Goal: Task Accomplishment & Management: Manage account settings

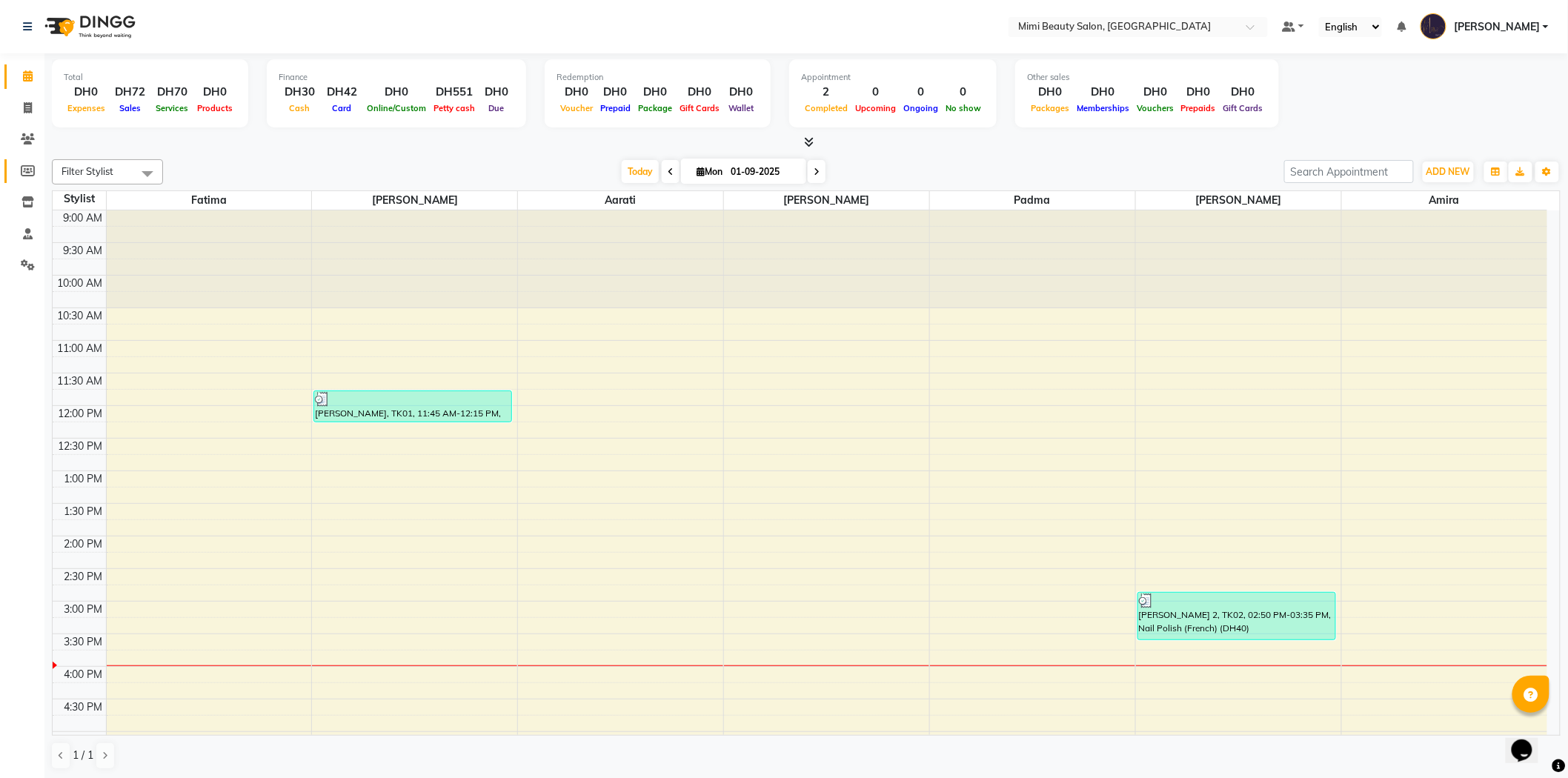
scroll to position [217, 0]
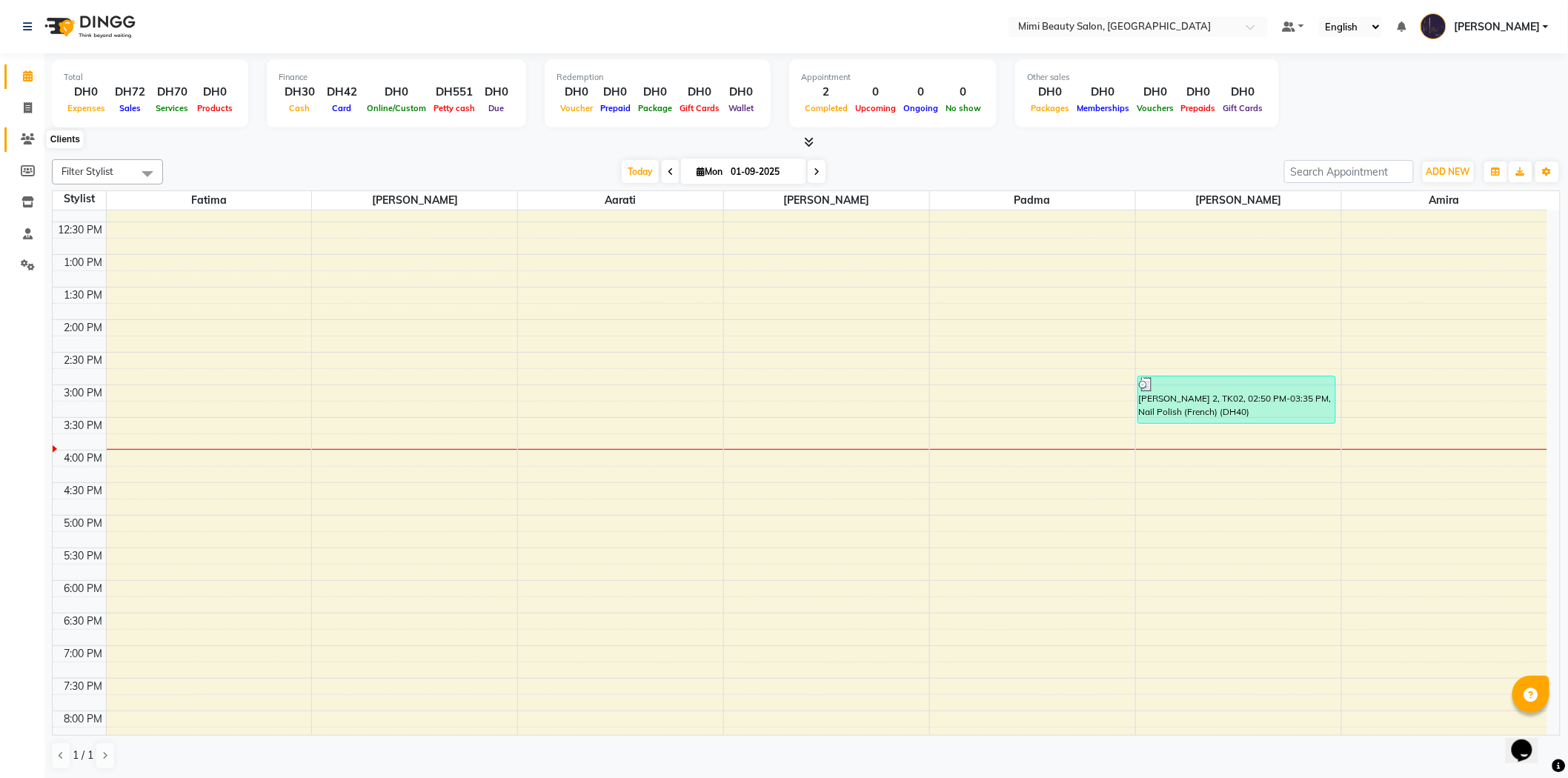
click at [21, 134] on icon at bounding box center [28, 140] width 14 height 12
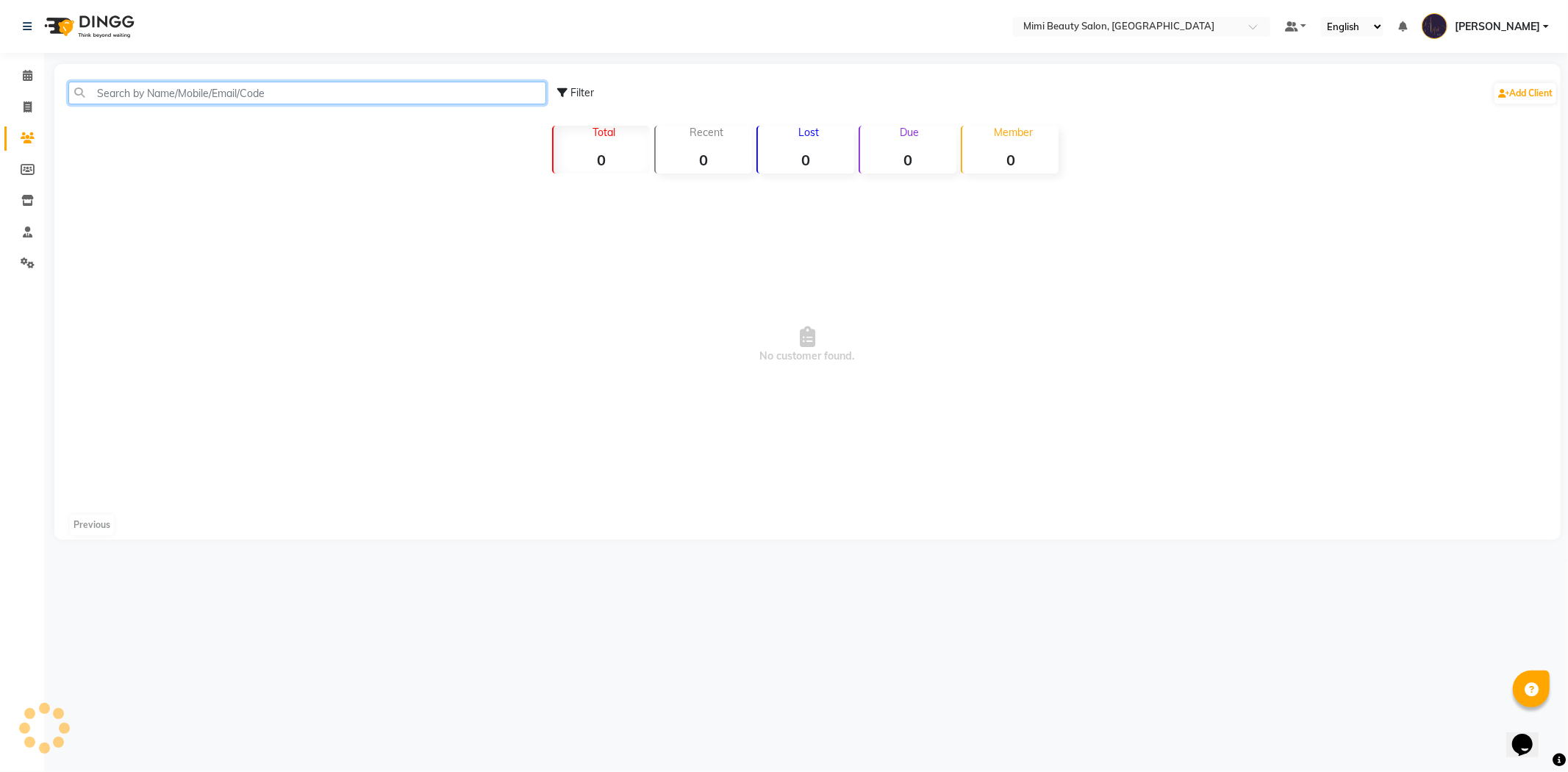
click at [330, 96] on input "text" at bounding box center [307, 93] width 477 height 23
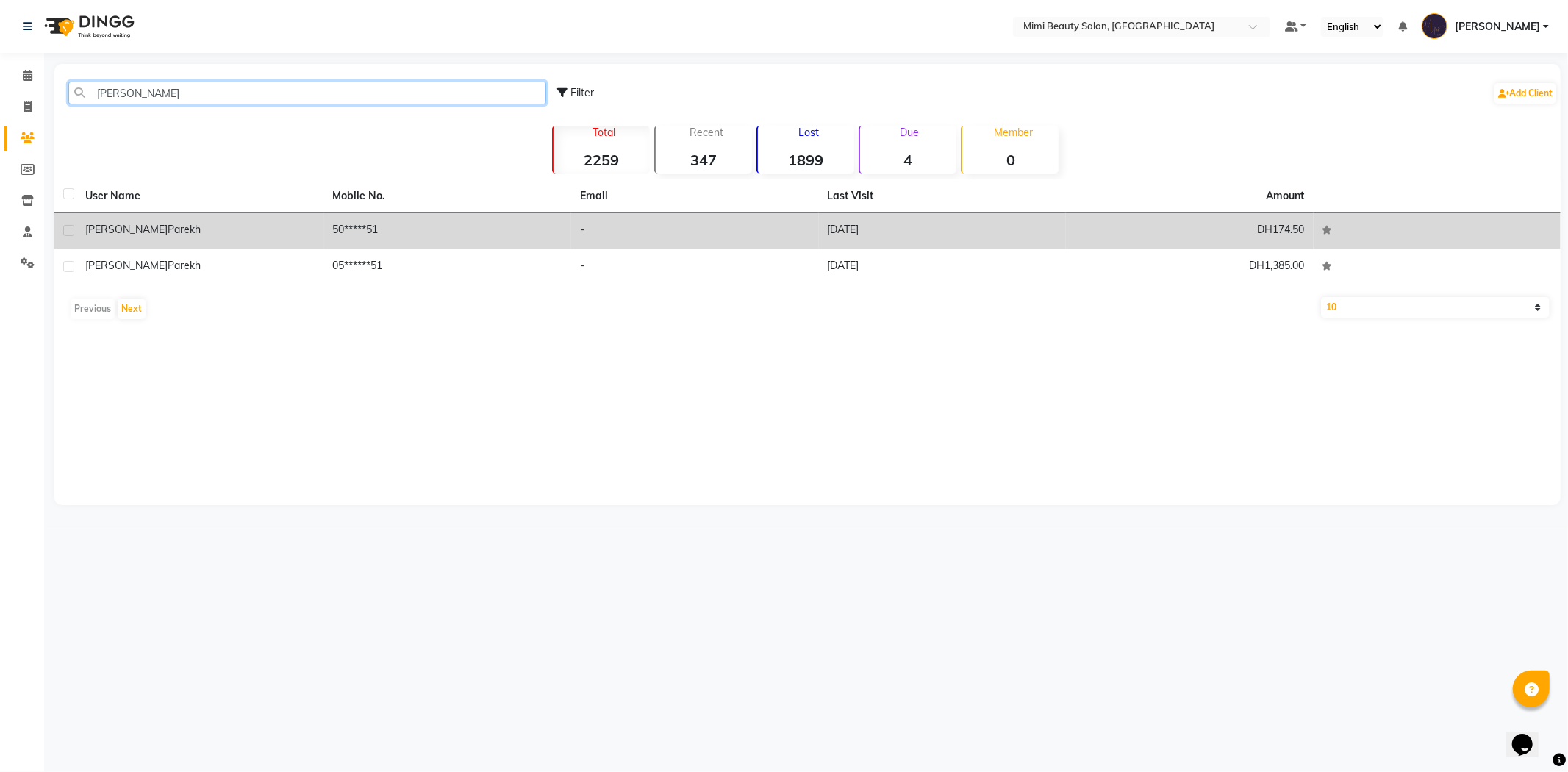
type input "[PERSON_NAME]"
click at [190, 232] on div "[PERSON_NAME]" at bounding box center [200, 230] width 230 height 15
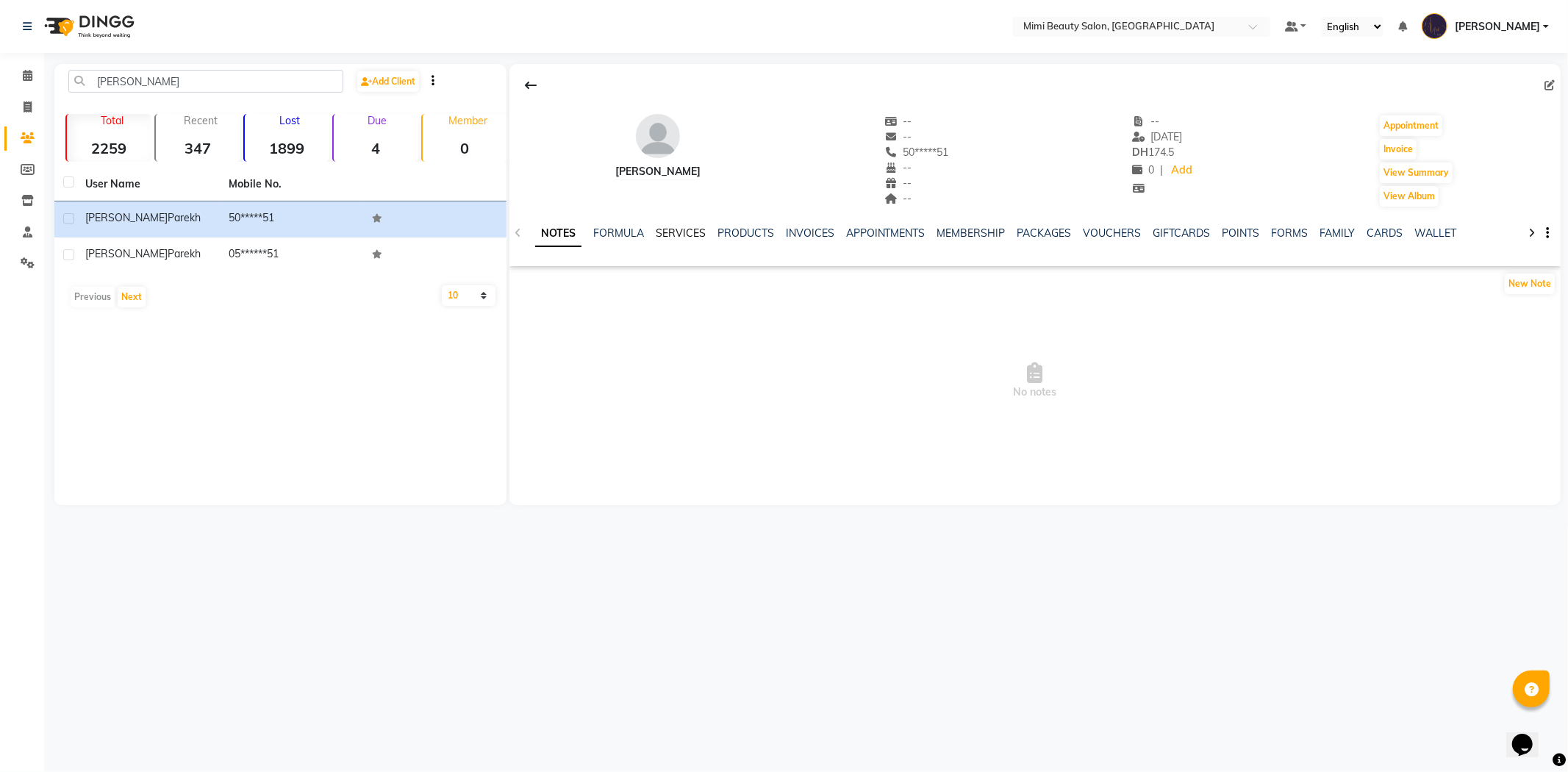
click at [663, 226] on link "SERVICES" at bounding box center [681, 233] width 50 height 13
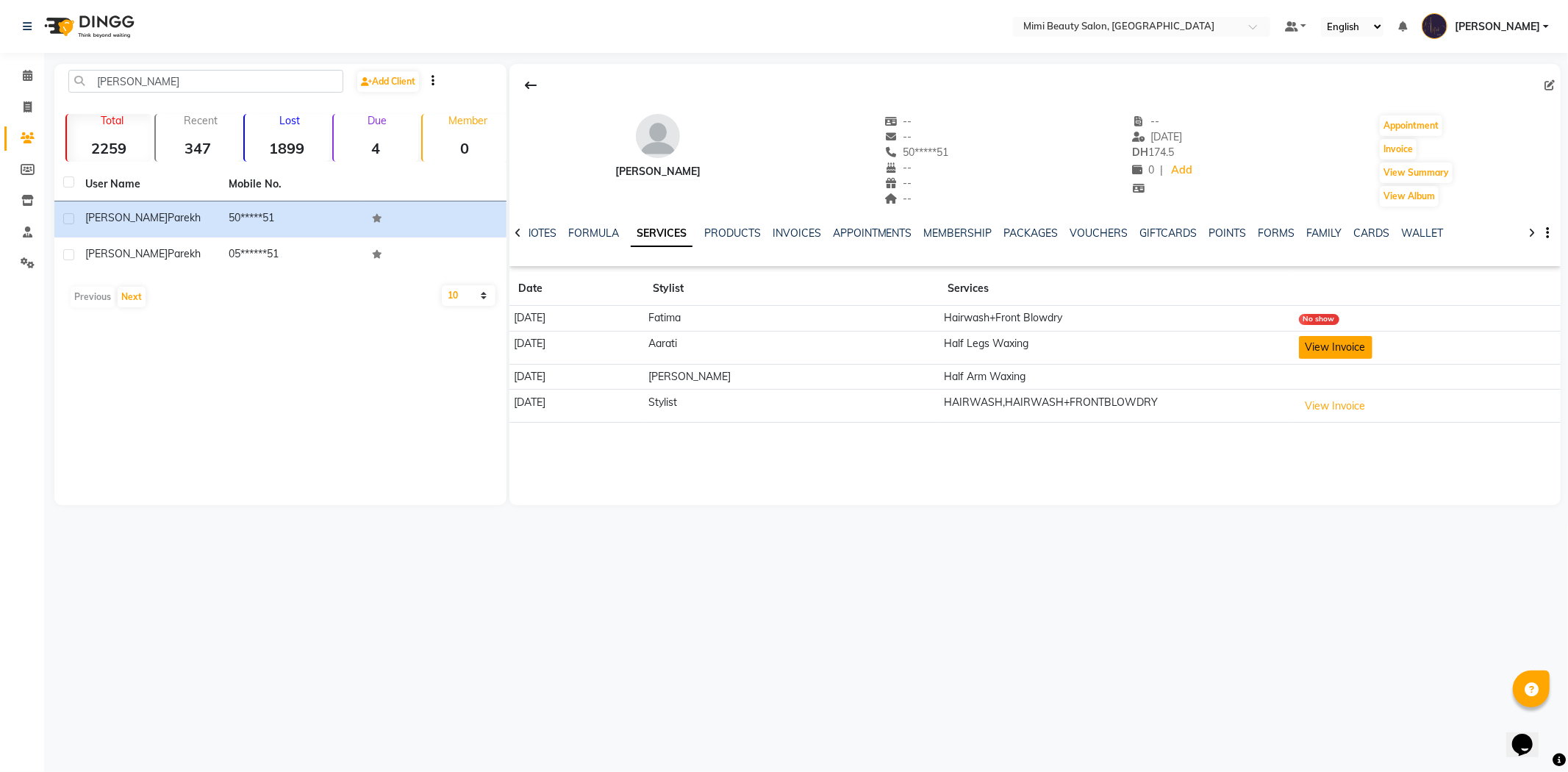
click at [1304, 340] on button "View Invoice" at bounding box center [1336, 348] width 74 height 23
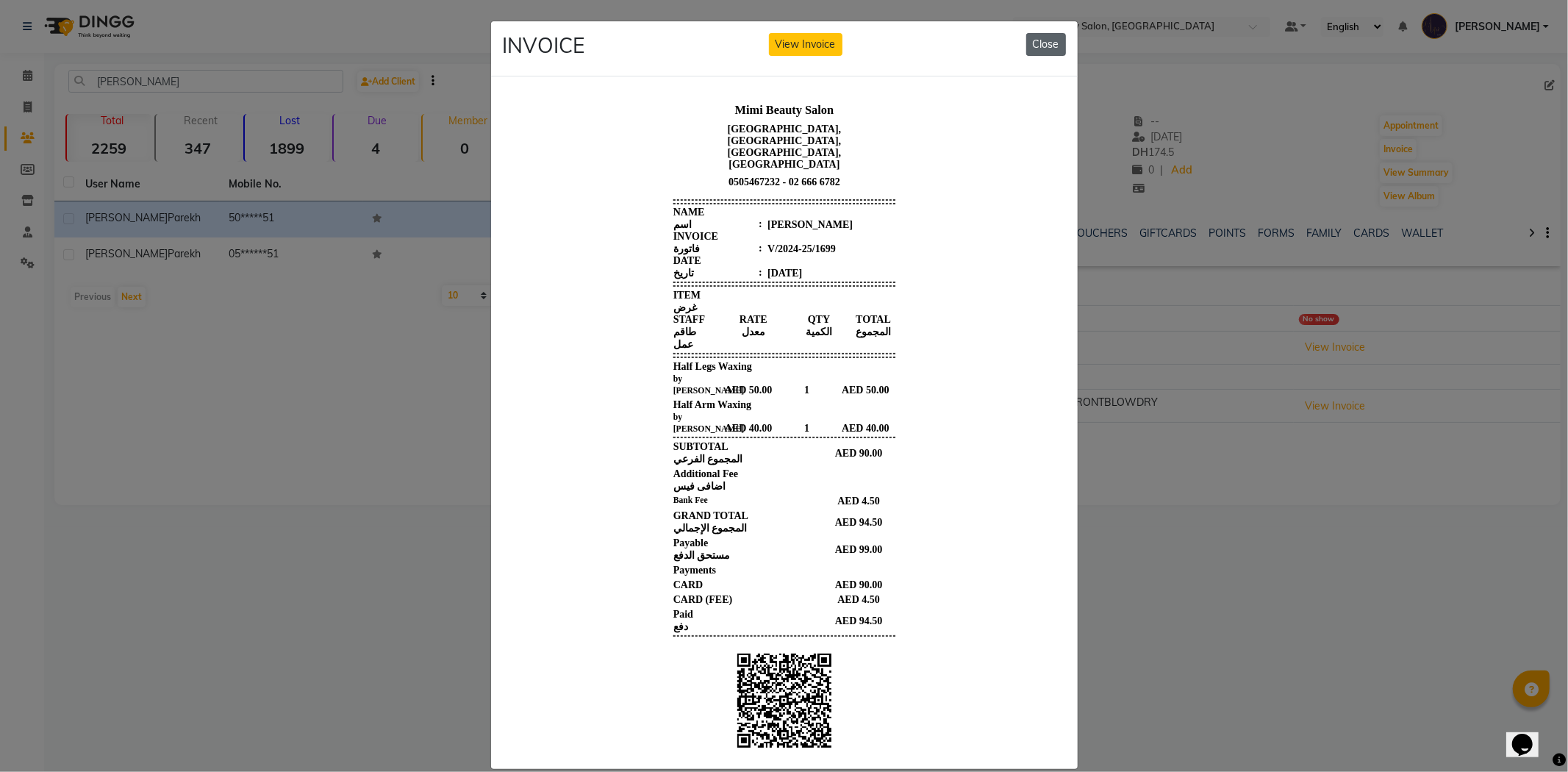
click at [1043, 40] on button "Close" at bounding box center [1047, 45] width 40 height 23
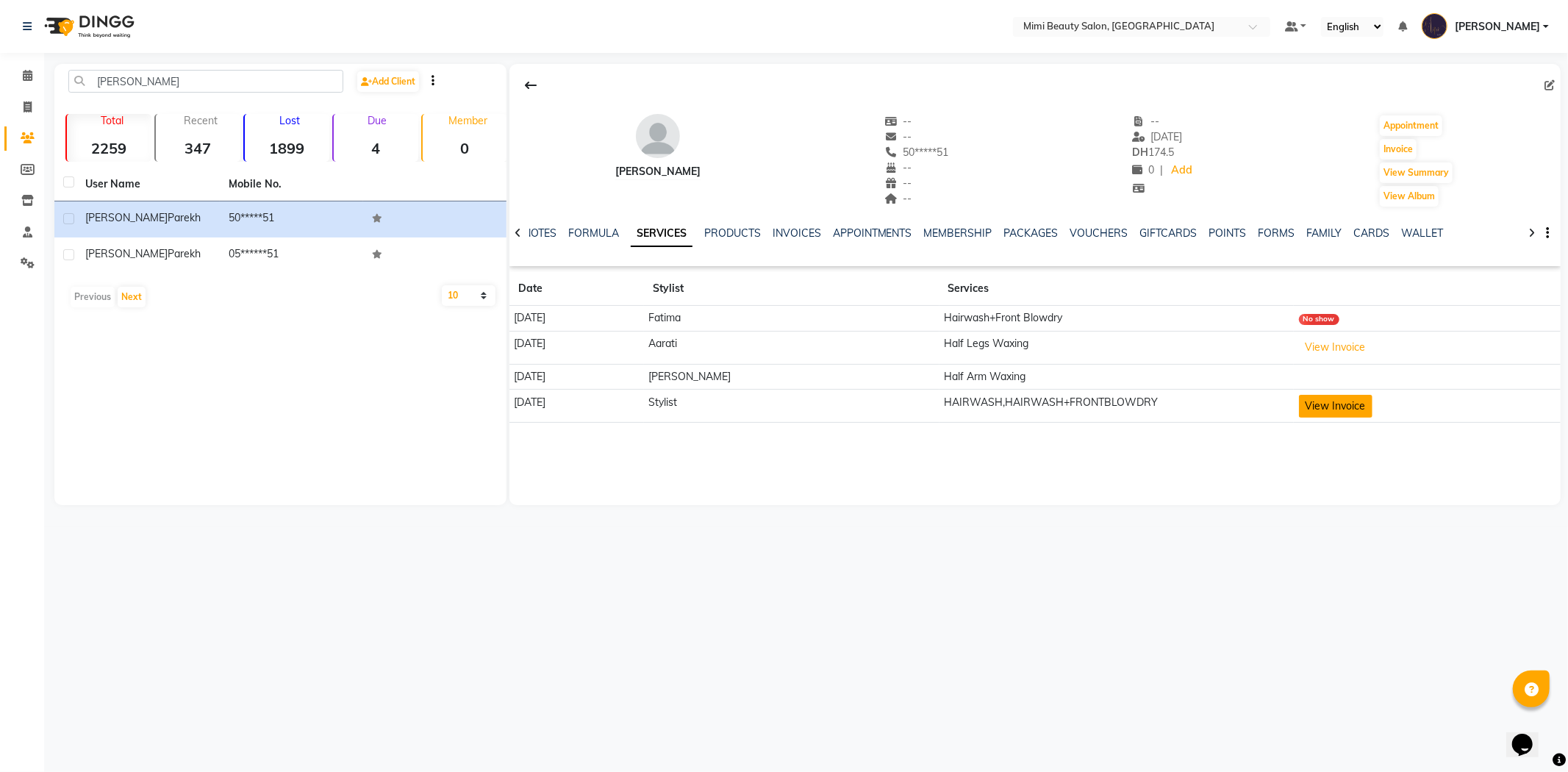
click at [1322, 415] on button "View Invoice" at bounding box center [1336, 406] width 74 height 23
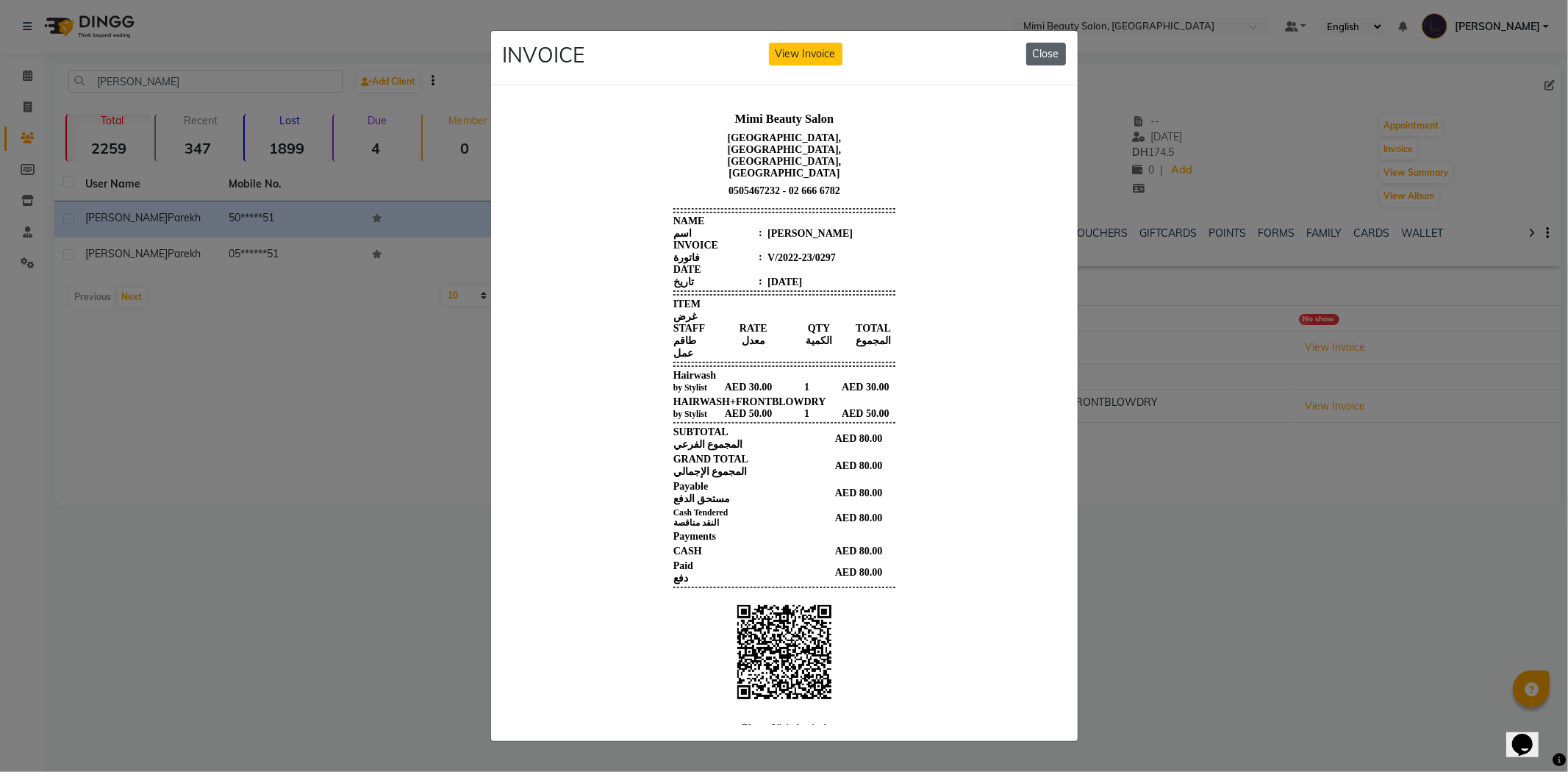
click at [1050, 52] on button "Close" at bounding box center [1047, 54] width 40 height 23
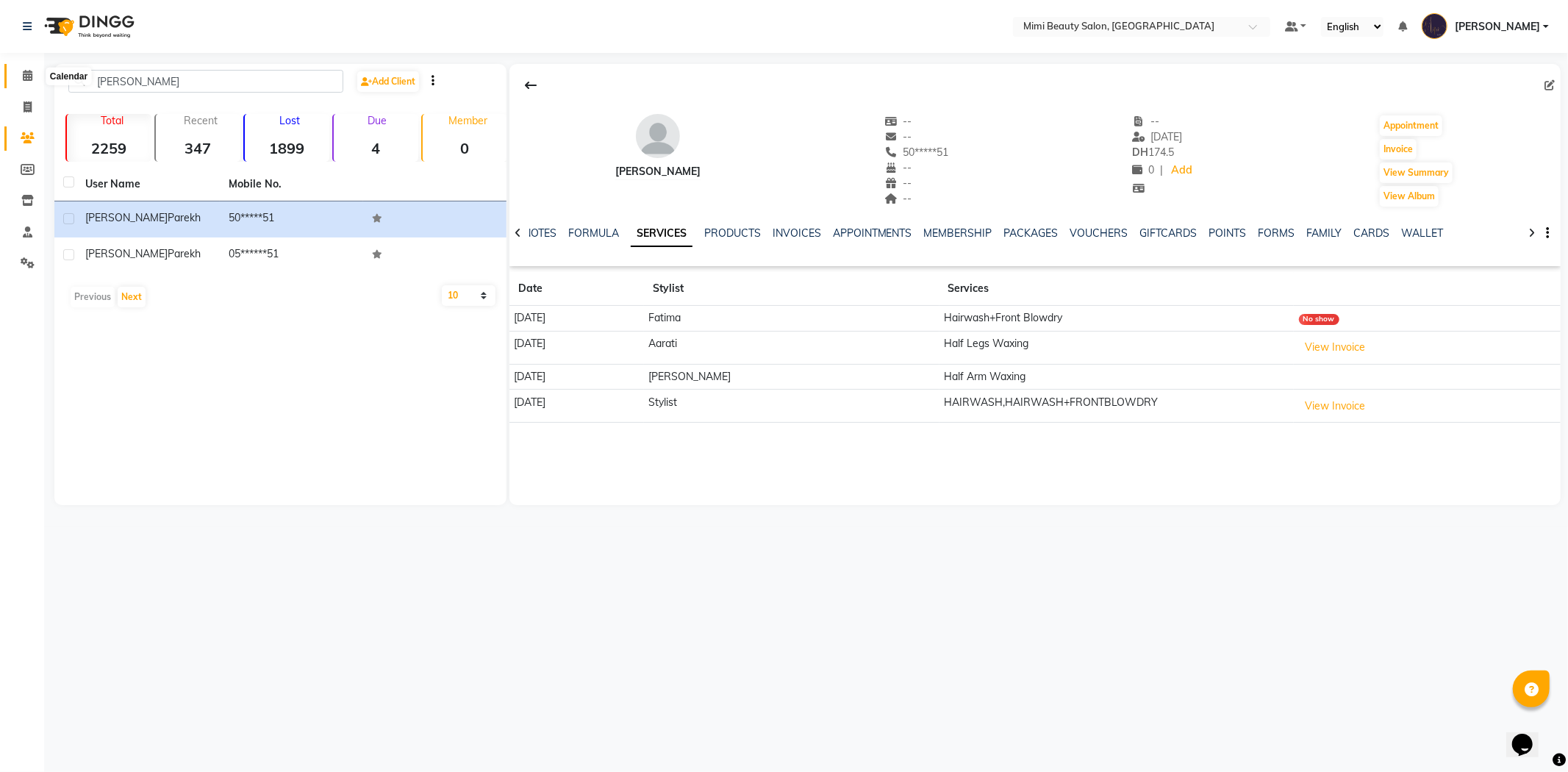
click at [27, 78] on icon at bounding box center [28, 75] width 10 height 11
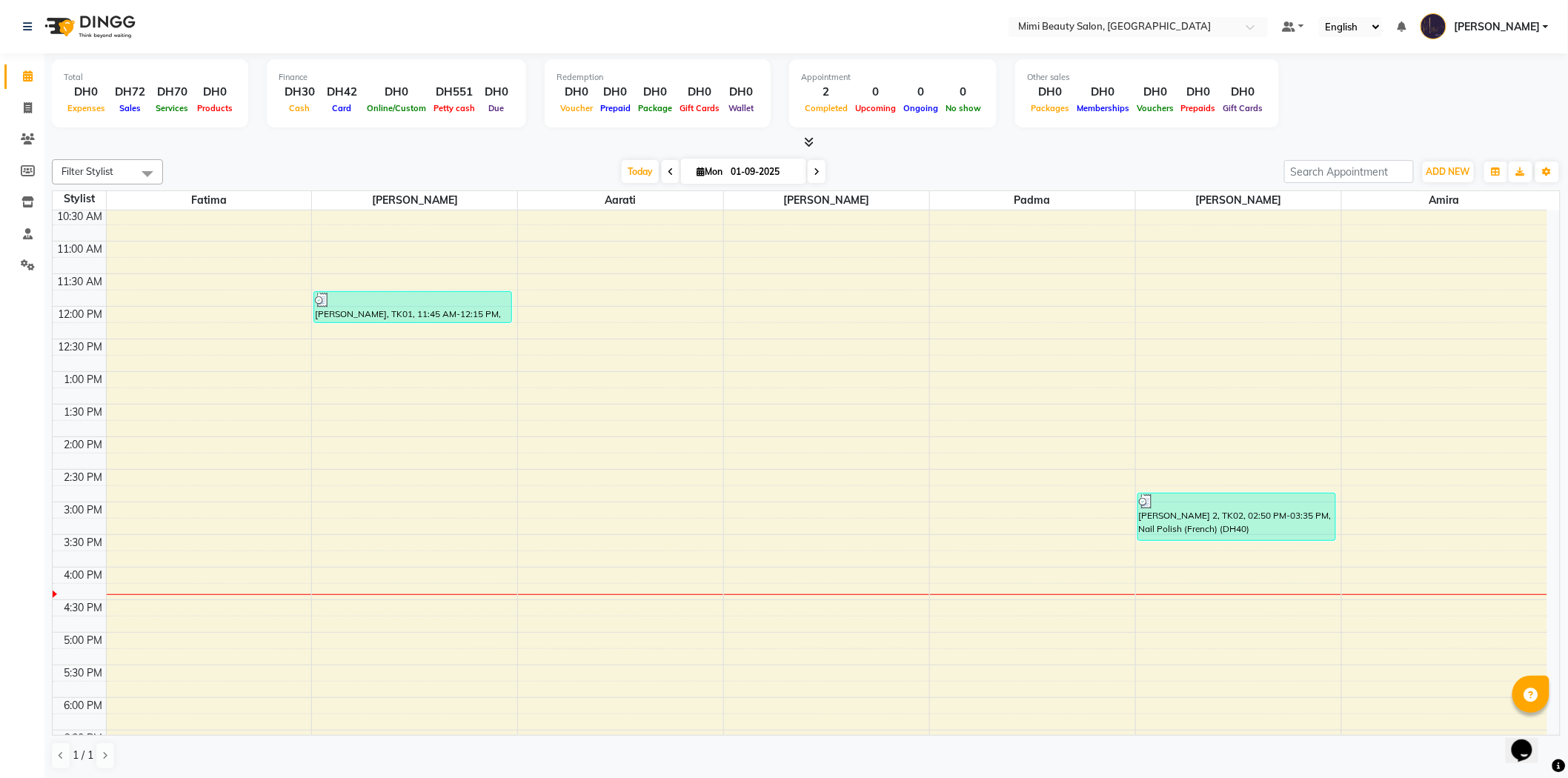
scroll to position [165, 0]
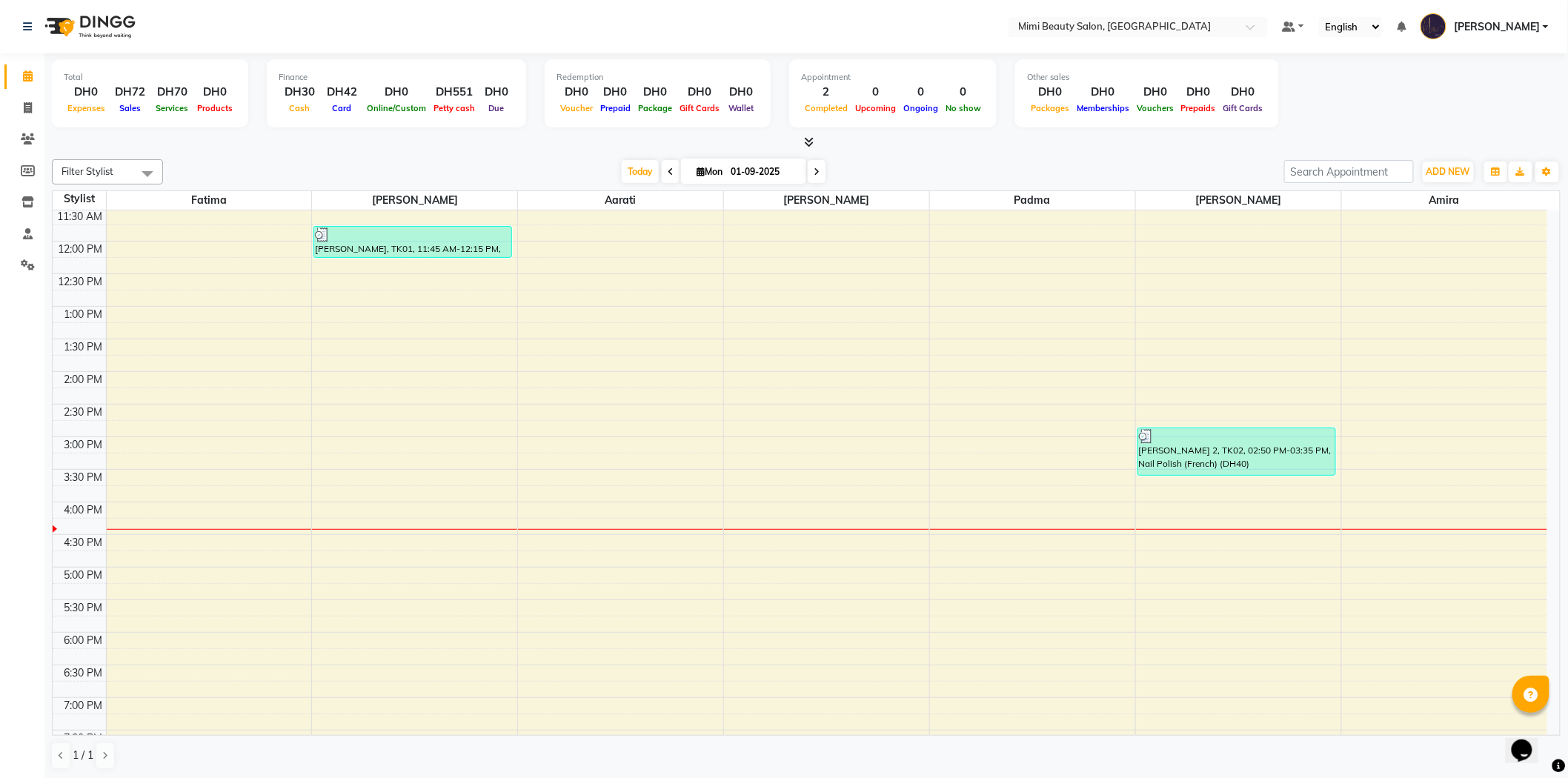
click at [387, 530] on div at bounding box center [414, 530] width 205 height 1
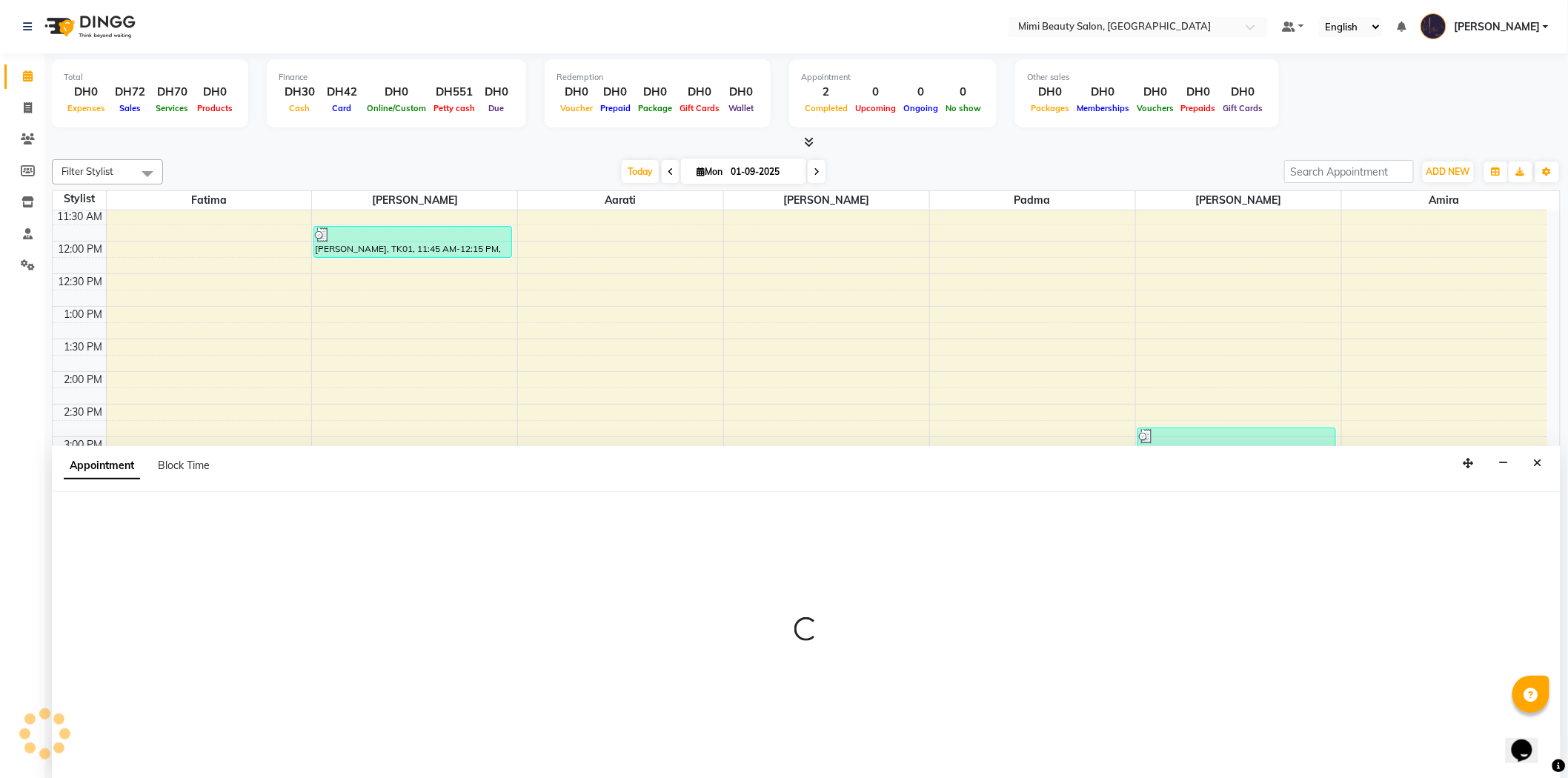
scroll to position [1, 0]
select select "52700"
select select "975"
select select "tentative"
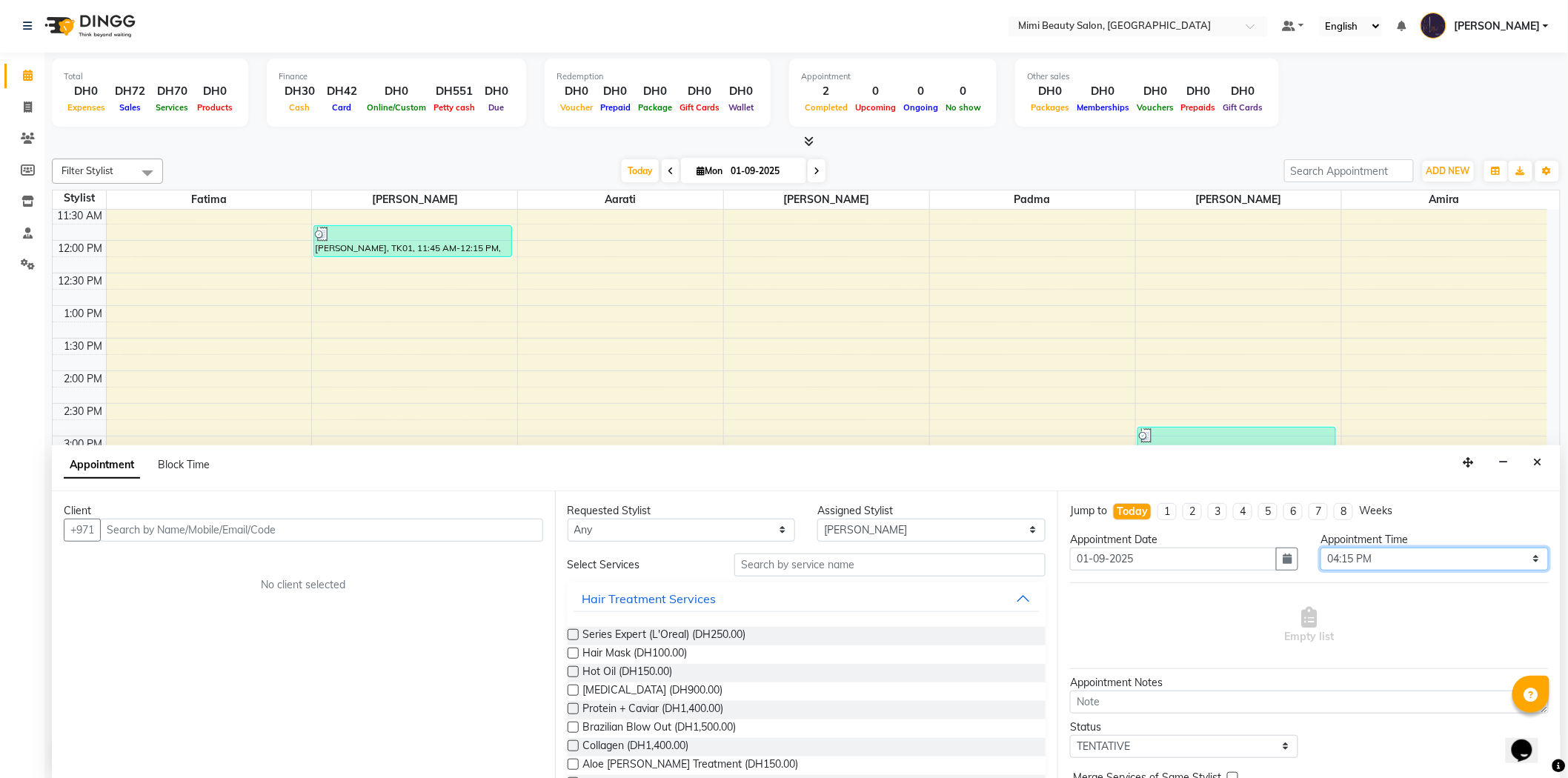
click at [1526, 558] on select "Select 10:00 AM 10:05 AM 10:10 AM 10:15 AM 10:20 AM 10:25 AM 10:30 AM 10:35 AM …" at bounding box center [1434, 559] width 228 height 23
click at [1321, 548] on select "Select 10:00 AM 10:05 AM 10:10 AM 10:15 AM 10:20 AM 10:25 AM 10:30 AM 10:35 AM …" at bounding box center [1434, 559] width 228 height 23
click at [1527, 559] on select "Select 10:00 AM 10:05 AM 10:10 AM 10:15 AM 10:20 AM 10:25 AM 10:30 AM 10:35 AM …" at bounding box center [1434, 559] width 228 height 23
select select "980"
click at [1321, 548] on select "Select 10:00 AM 10:05 AM 10:10 AM 10:15 AM 10:20 AM 10:25 AM 10:30 AM 10:35 AM …" at bounding box center [1434, 559] width 228 height 23
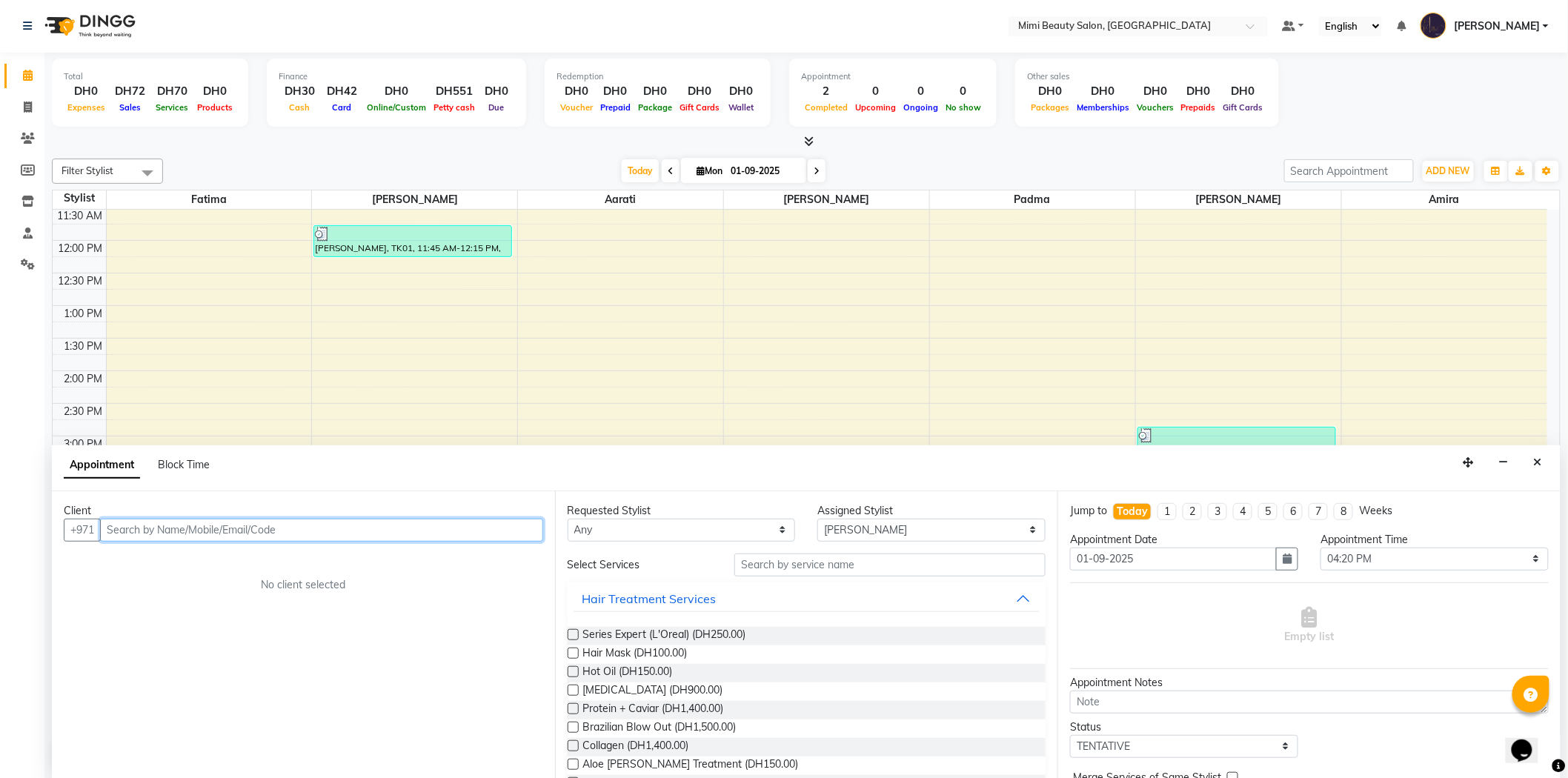
click at [260, 527] on input "text" at bounding box center [321, 531] width 443 height 23
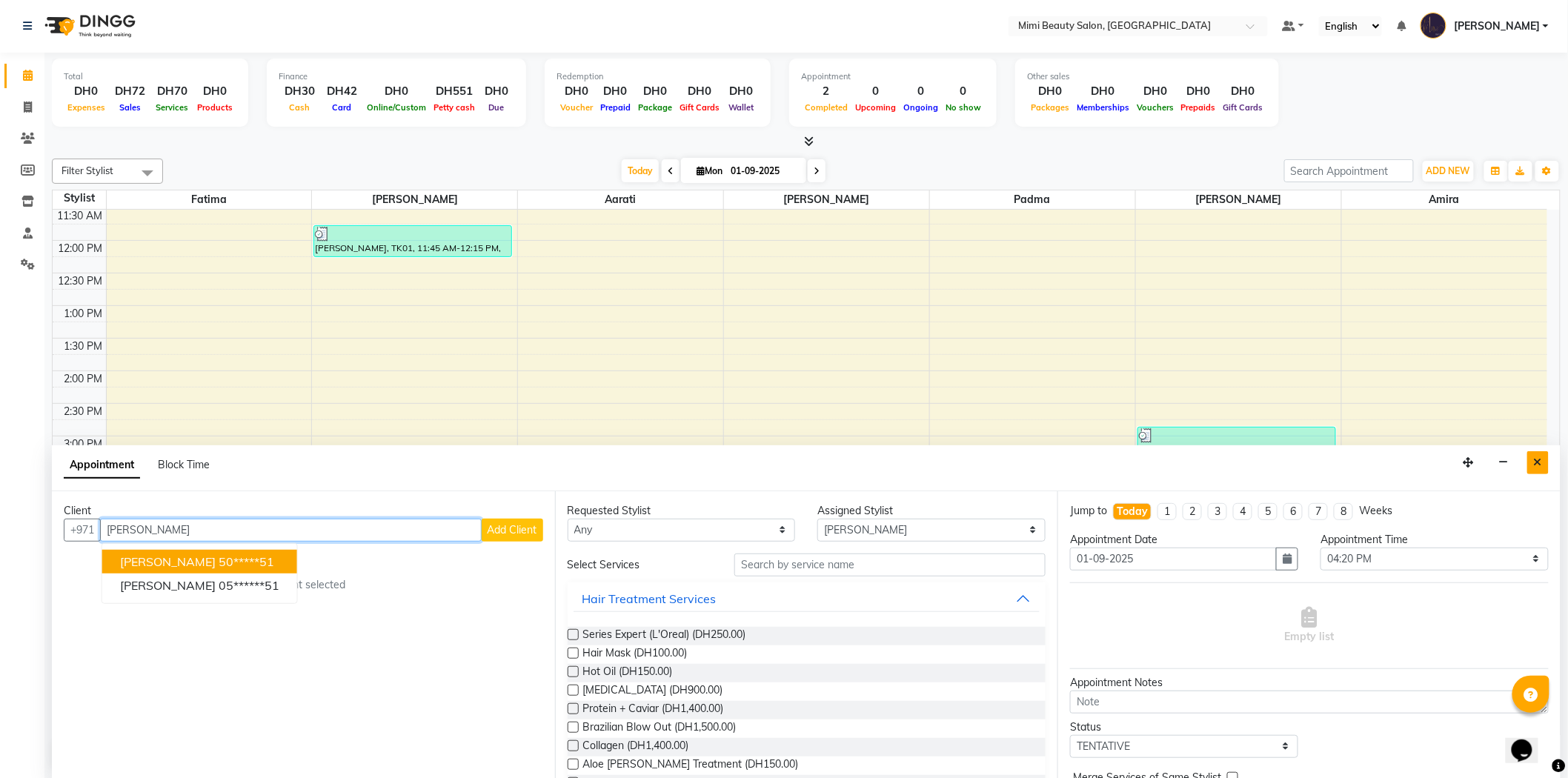
type input "[PERSON_NAME]"
click at [1538, 464] on icon "Close" at bounding box center [1538, 462] width 8 height 11
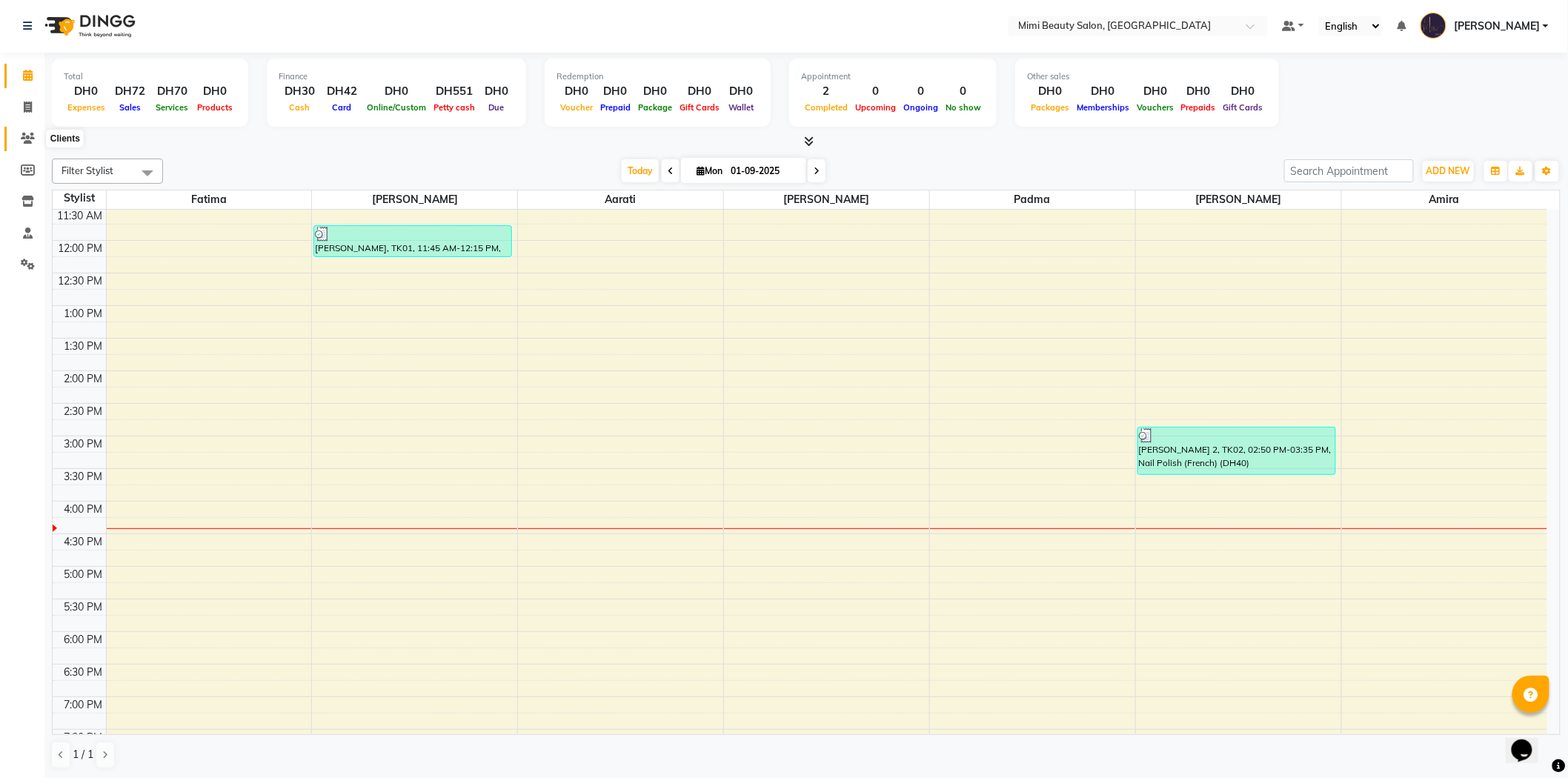
click at [25, 138] on icon at bounding box center [28, 139] width 14 height 12
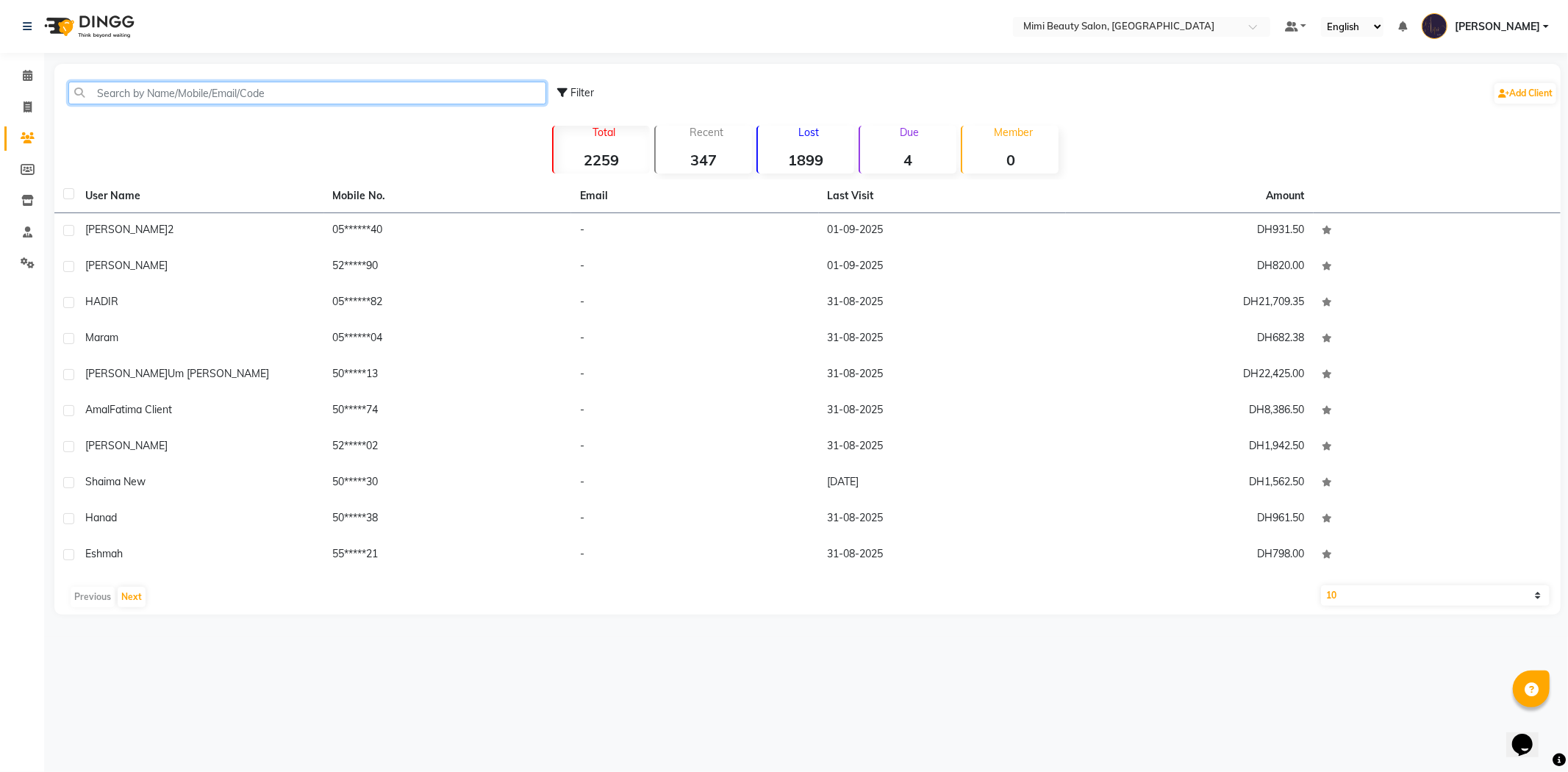
click at [194, 95] on input "text" at bounding box center [307, 93] width 477 height 23
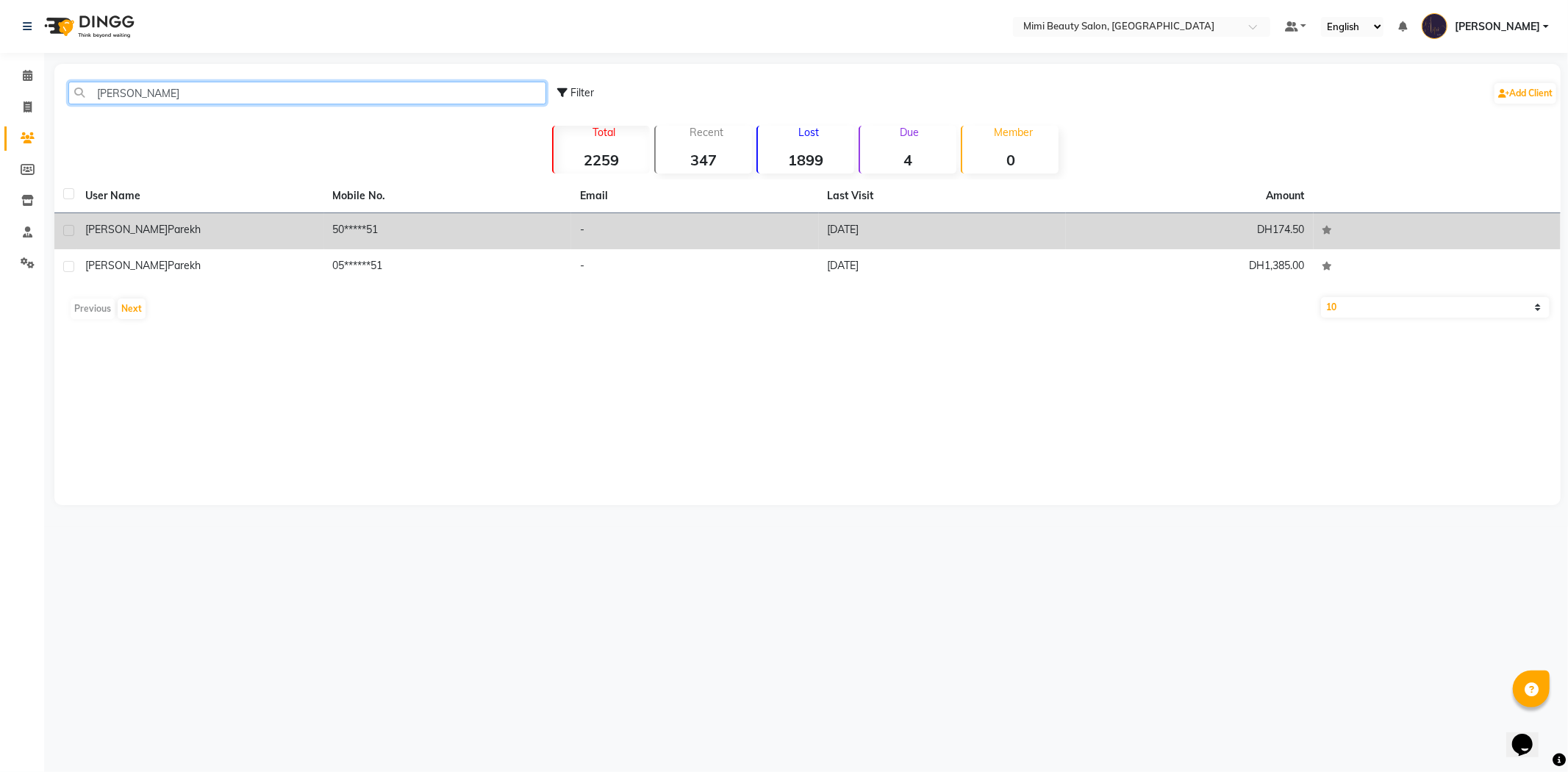
type input "[PERSON_NAME]"
click at [164, 225] on div "[PERSON_NAME]" at bounding box center [200, 230] width 230 height 15
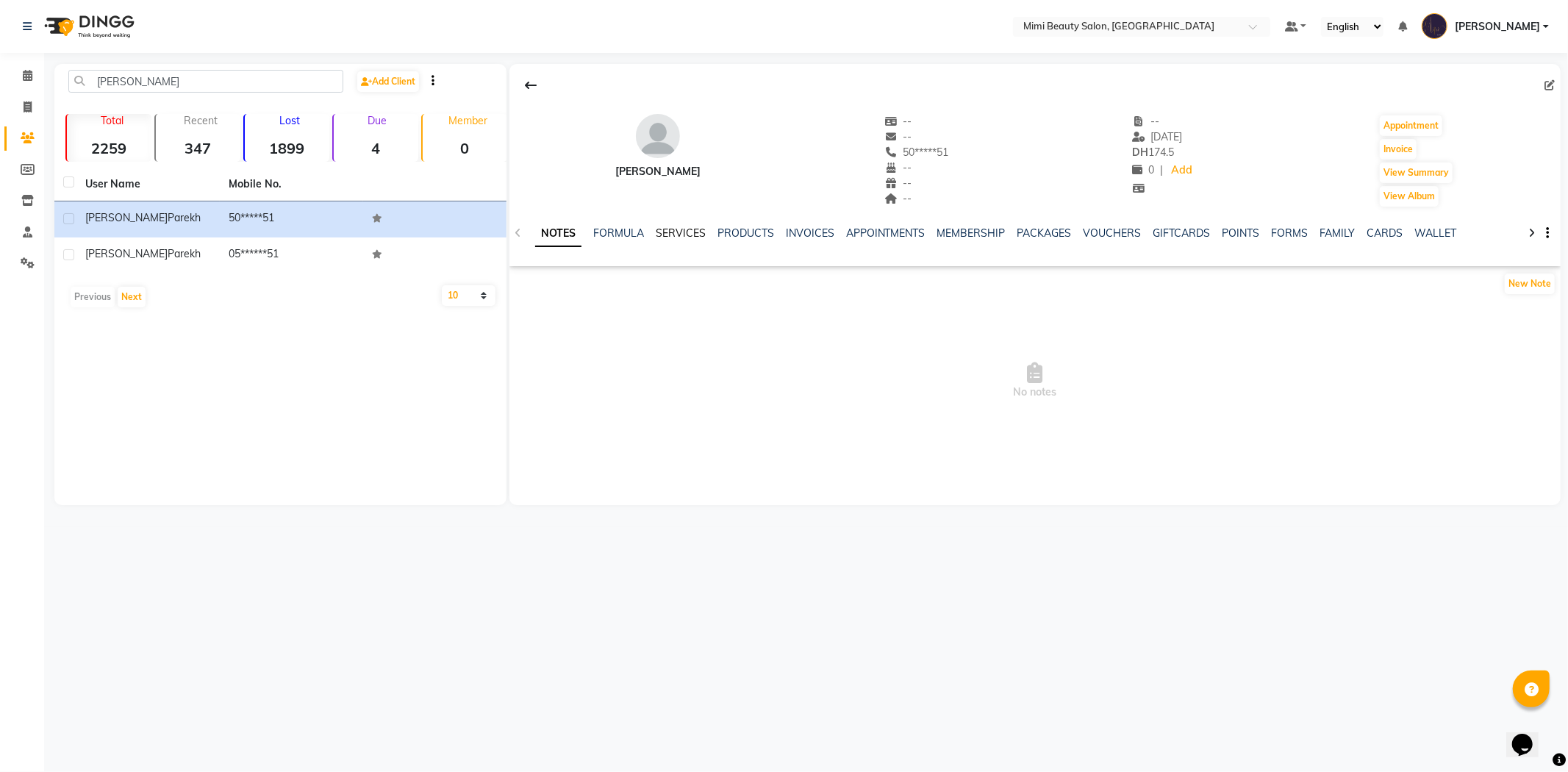
click at [673, 231] on link "SERVICES" at bounding box center [681, 233] width 50 height 13
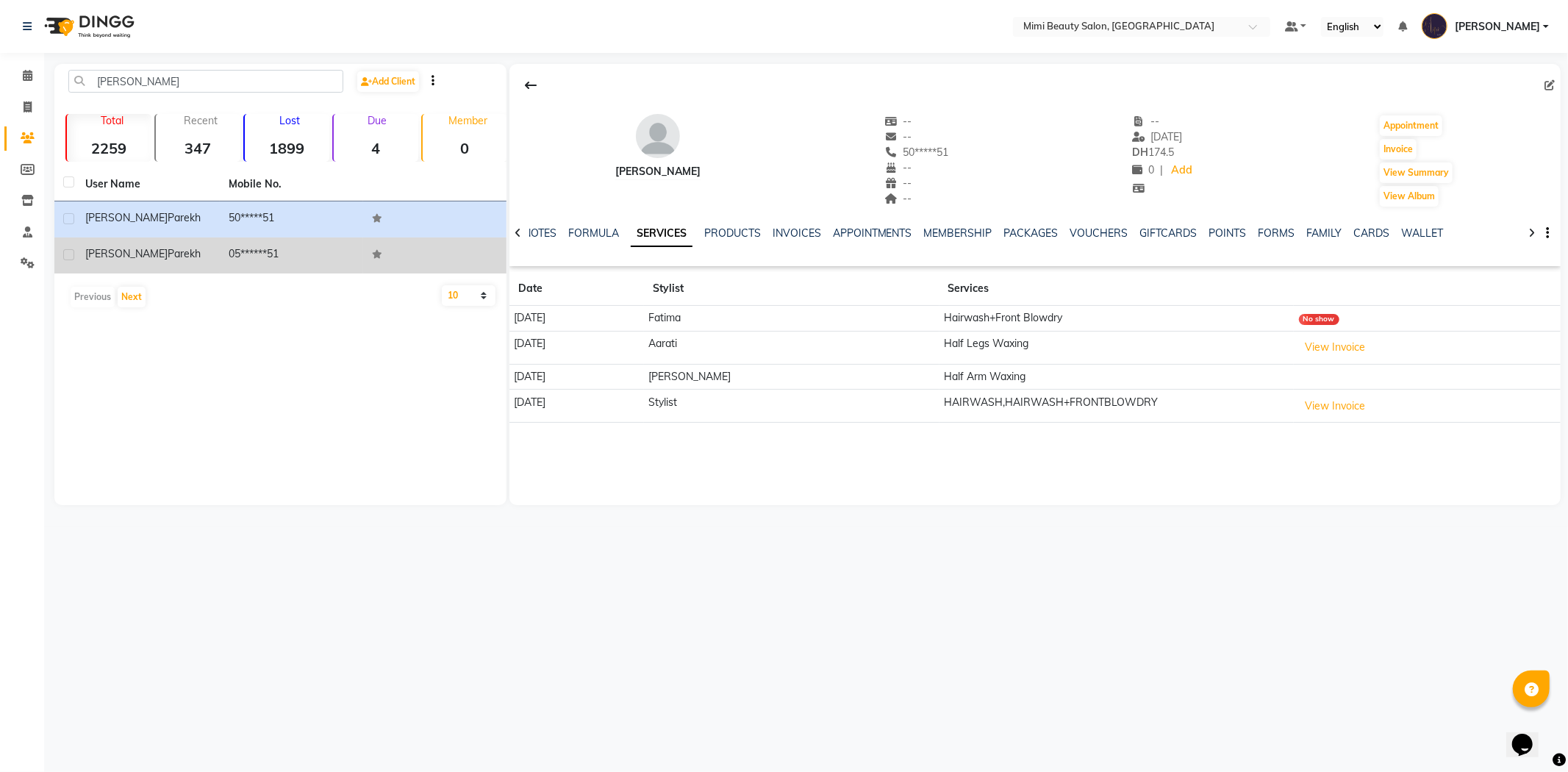
click at [193, 252] on div "[PERSON_NAME]" at bounding box center [148, 254] width 126 height 15
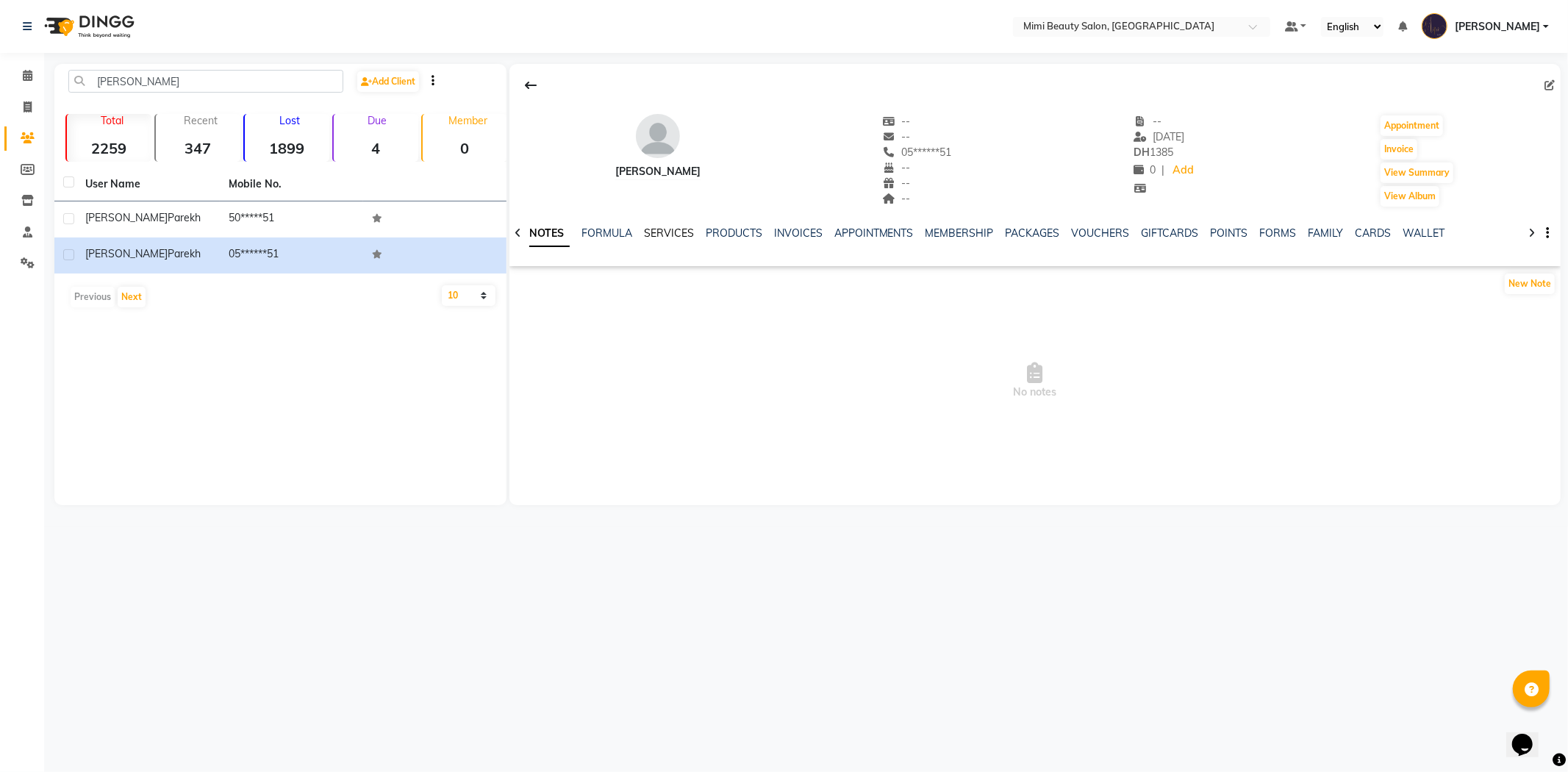
click at [657, 231] on link "SERVICES" at bounding box center [668, 233] width 50 height 13
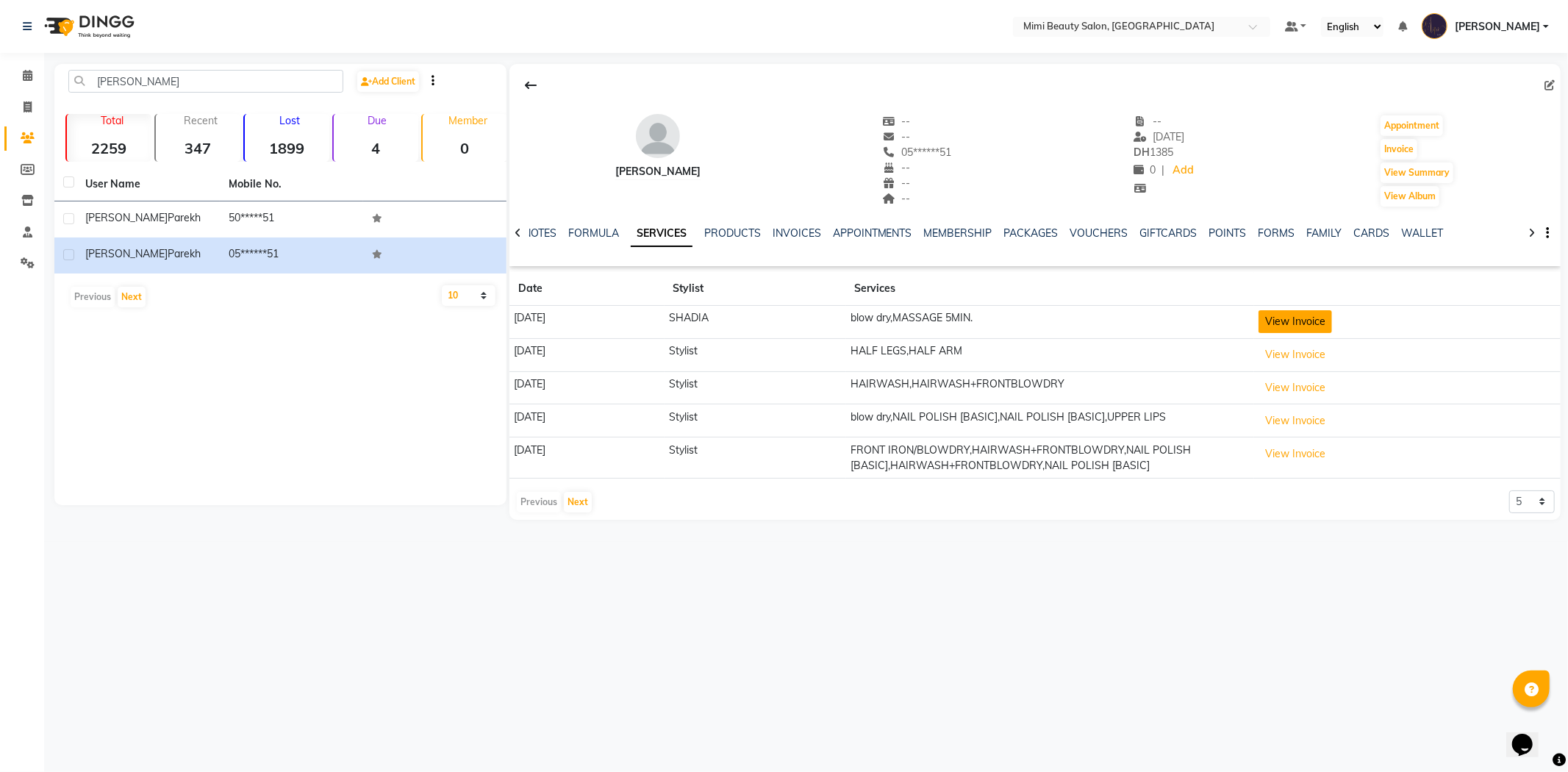
click at [1319, 322] on button "View Invoice" at bounding box center [1295, 322] width 74 height 23
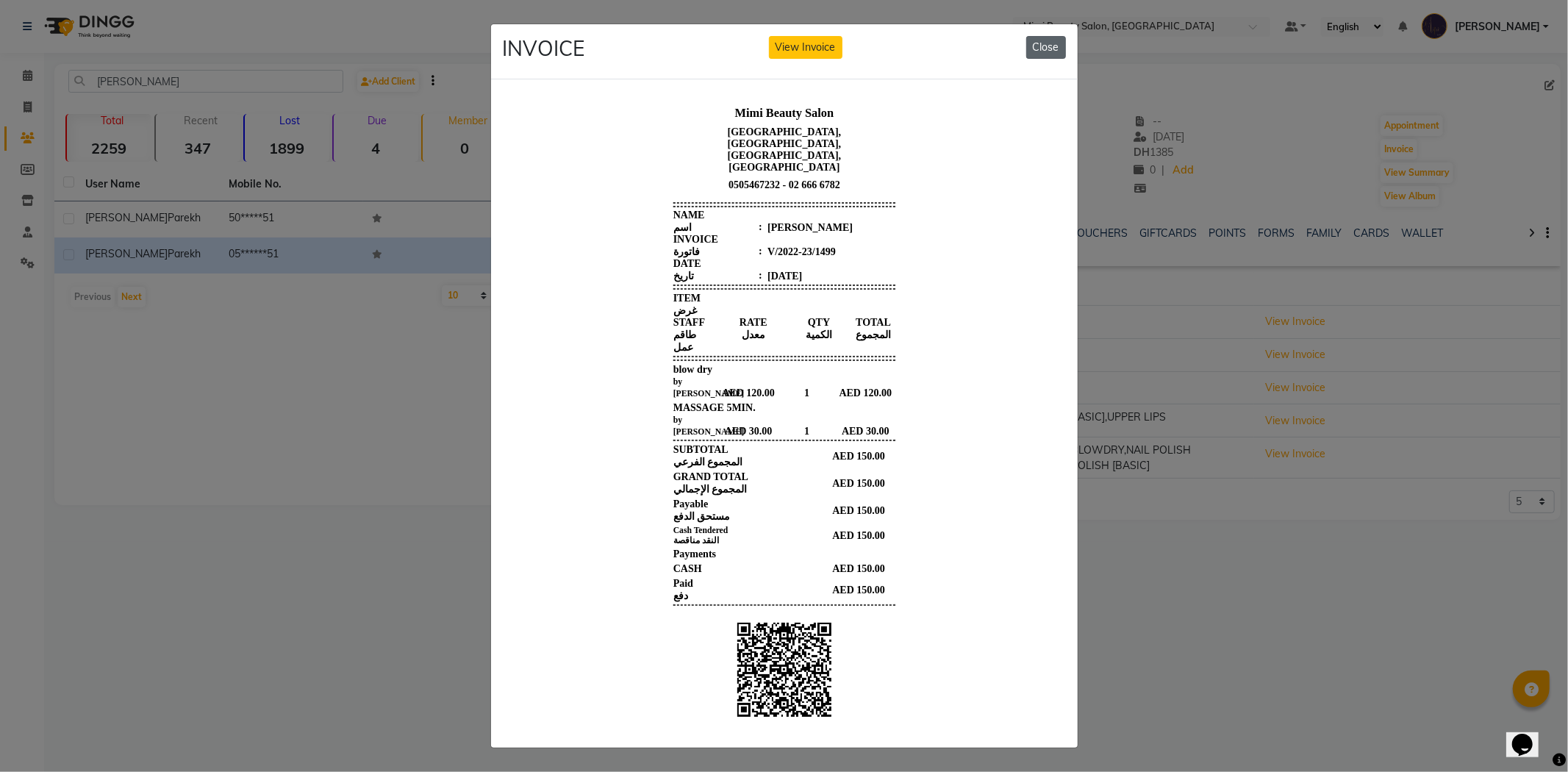
click at [1037, 48] on button "Close" at bounding box center [1047, 48] width 40 height 23
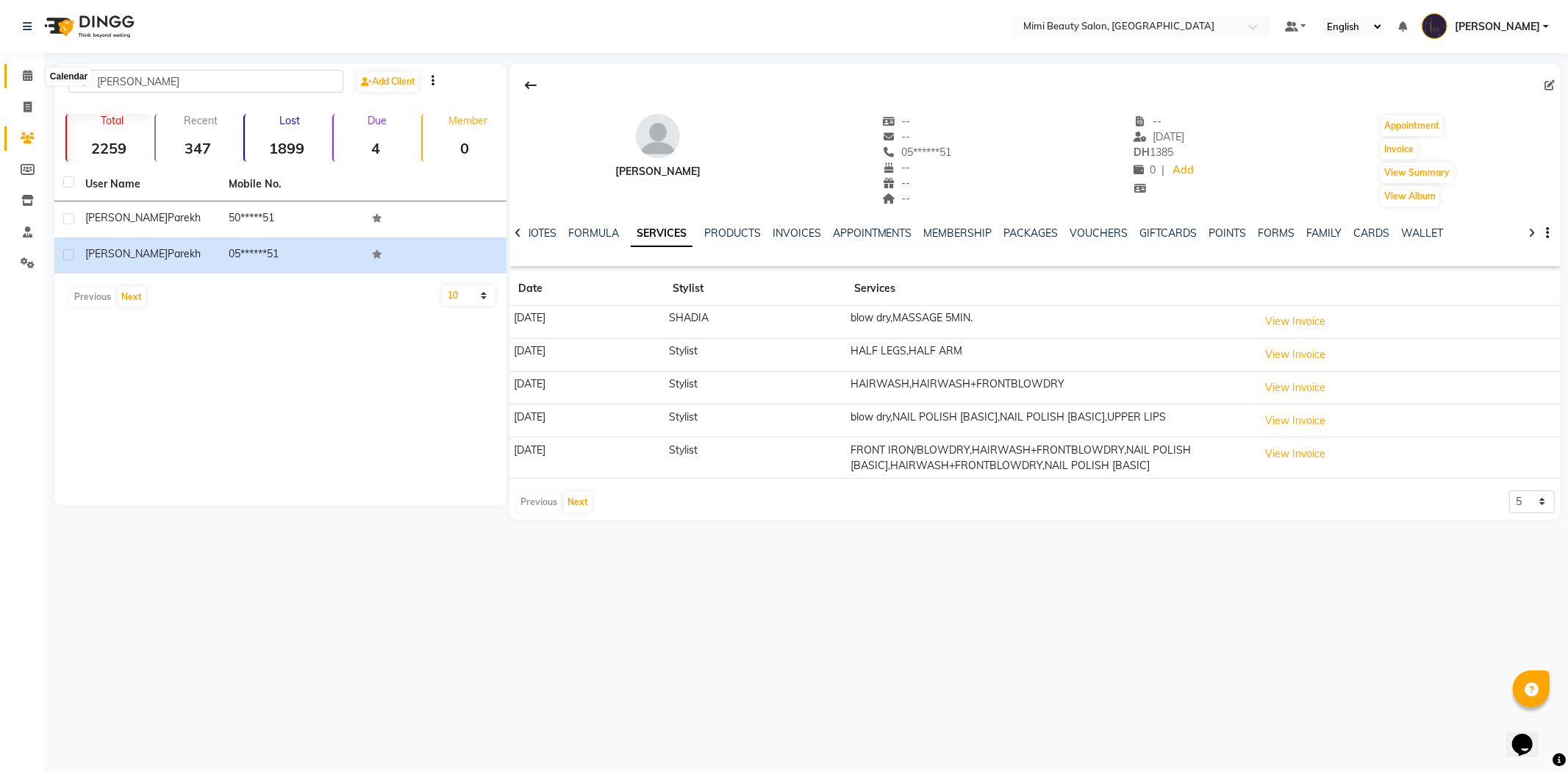
click at [27, 75] on icon at bounding box center [28, 75] width 10 height 11
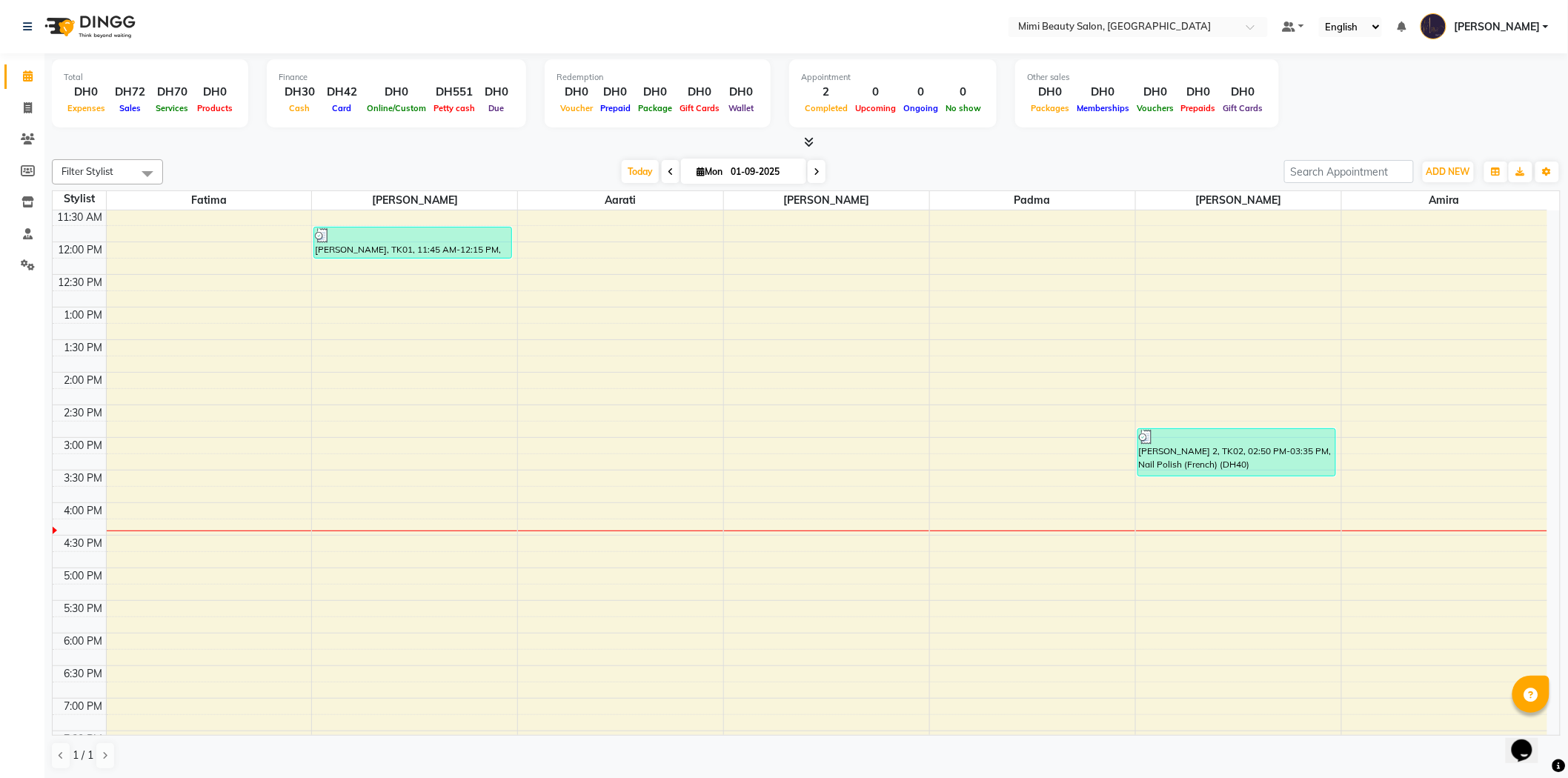
scroll to position [165, 0]
click at [440, 531] on div "9:00 AM 9:30 AM 10:00 AM 10:30 AM 11:00 AM 11:30 AM 12:00 PM 12:30 PM 1:00 PM 1…" at bounding box center [800, 535] width 1495 height 978
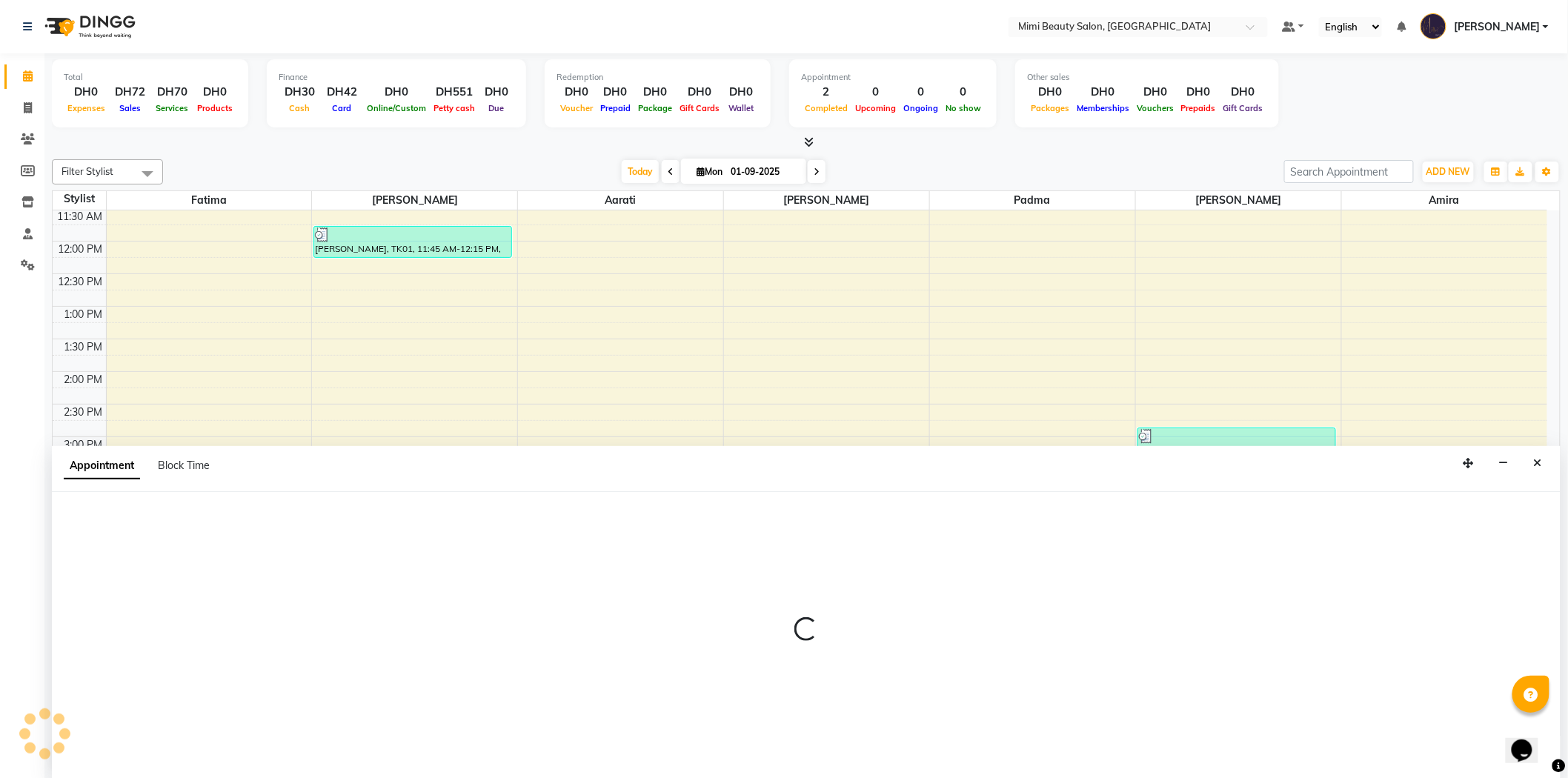
scroll to position [1, 0]
select select "52700"
select select "tentative"
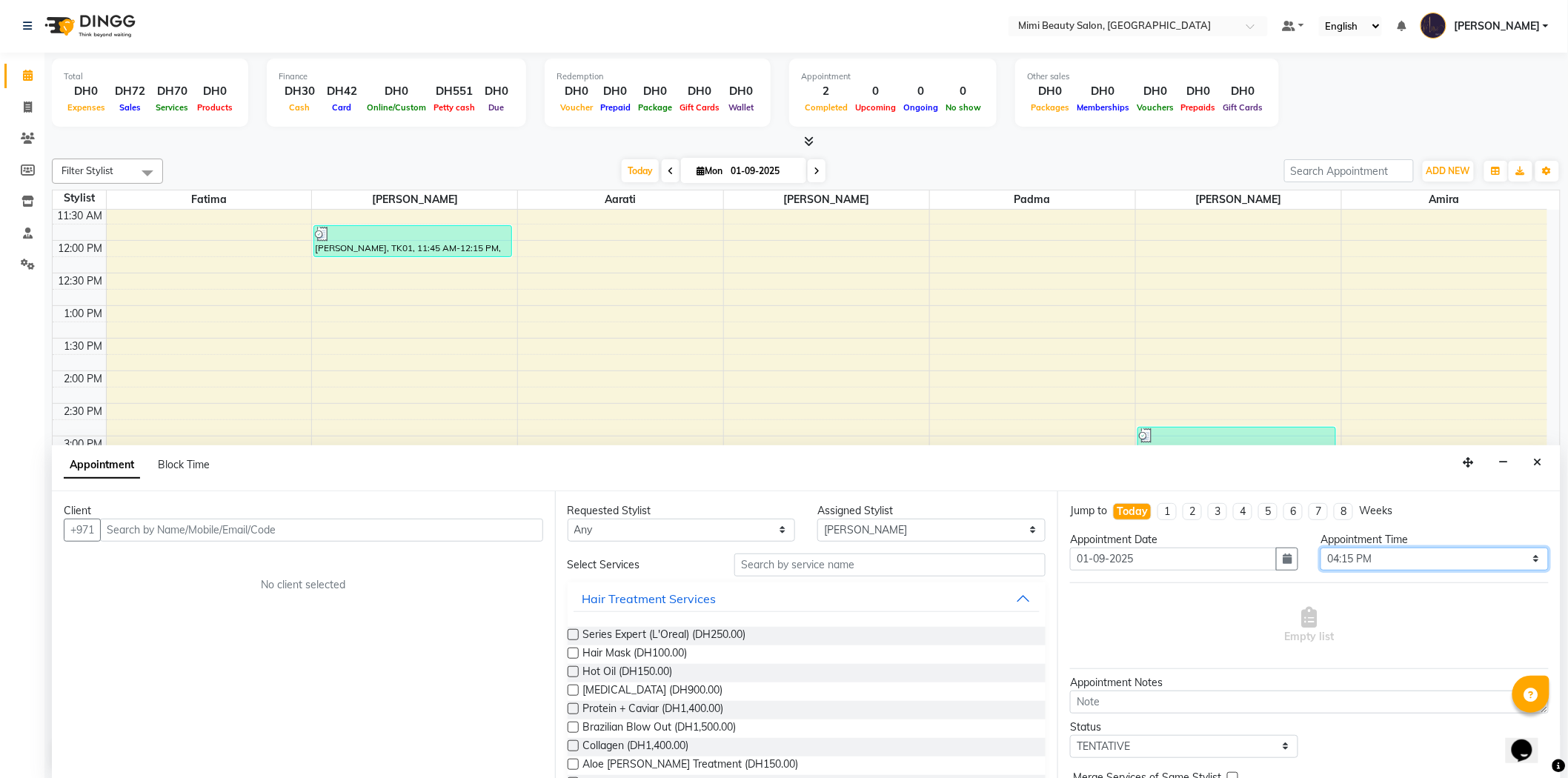
click at [1524, 558] on select "Select 10:00 AM 10:05 AM 10:10 AM 10:15 AM 10:20 AM 10:25 AM 10:30 AM 10:35 AM …" at bounding box center [1434, 559] width 228 height 23
select select "980"
click at [1321, 548] on select "Select 10:00 AM 10:05 AM 10:10 AM 10:15 AM 10:20 AM 10:25 AM 10:30 AM 10:35 AM …" at bounding box center [1434, 559] width 228 height 23
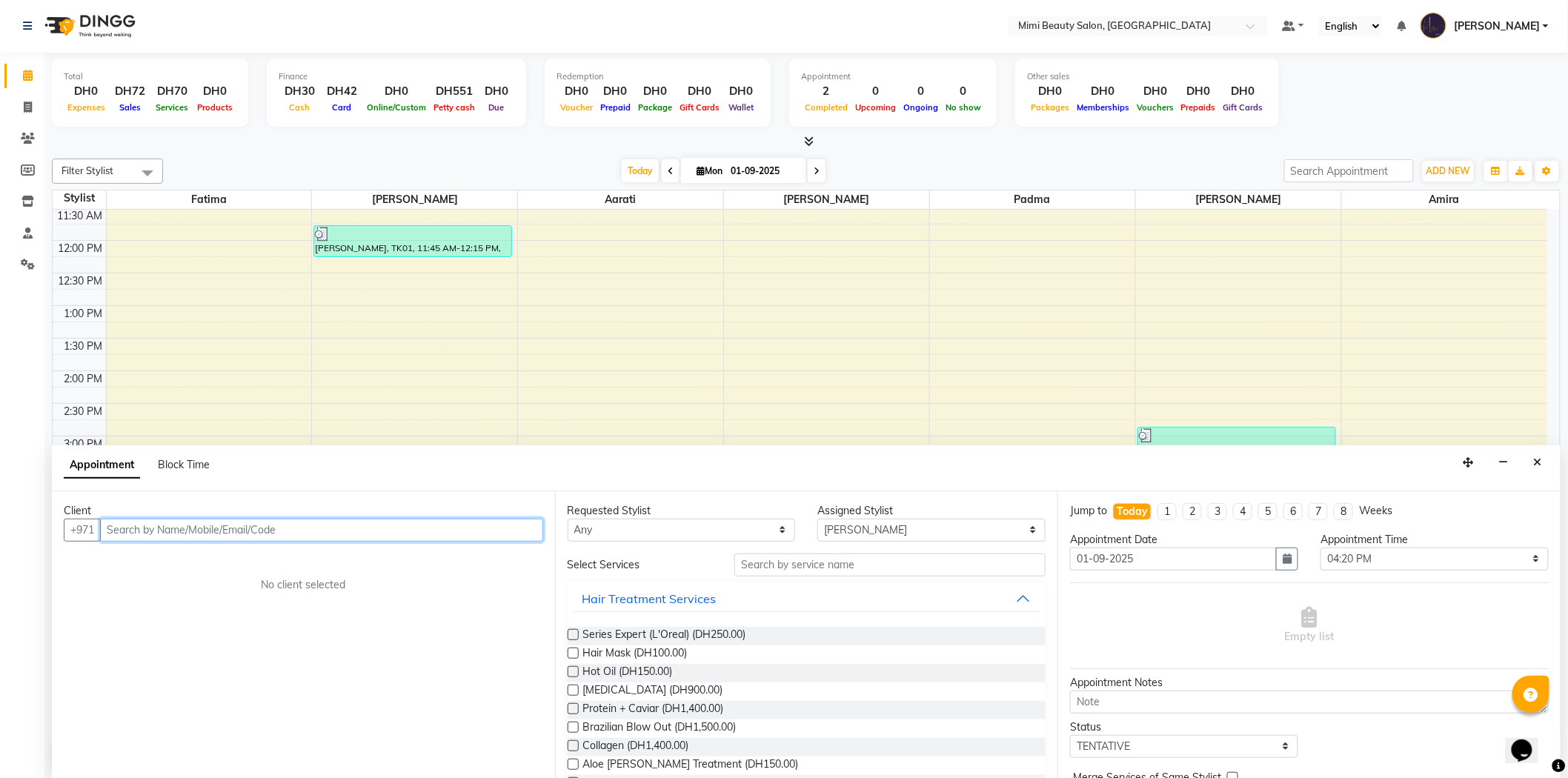
click at [306, 522] on input "text" at bounding box center [321, 531] width 443 height 23
click at [218, 560] on ngb-highlight "50*****51" at bounding box center [246, 561] width 56 height 14
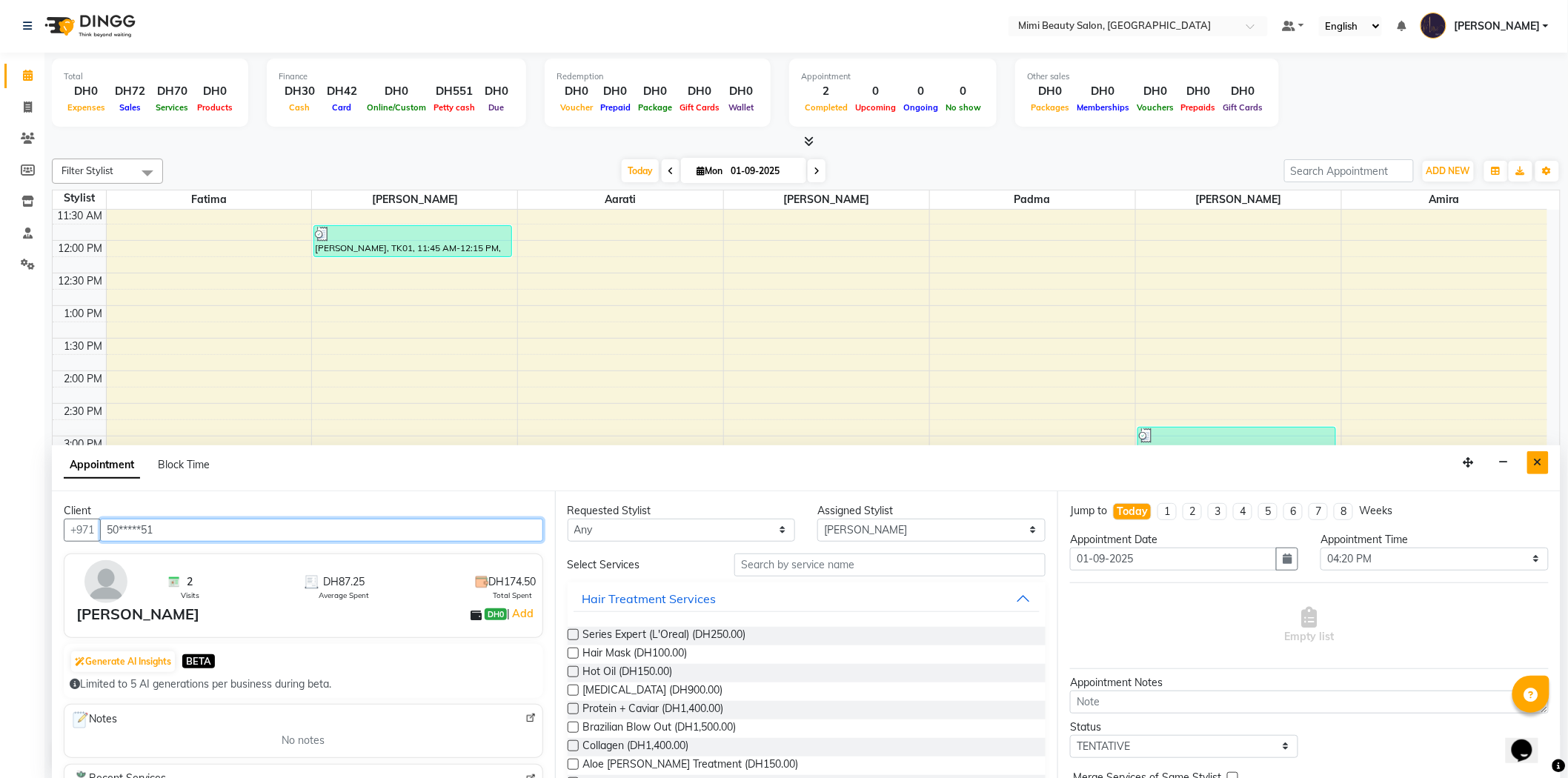
type input "50*****51"
click at [1542, 466] on icon "Close" at bounding box center [1538, 462] width 8 height 11
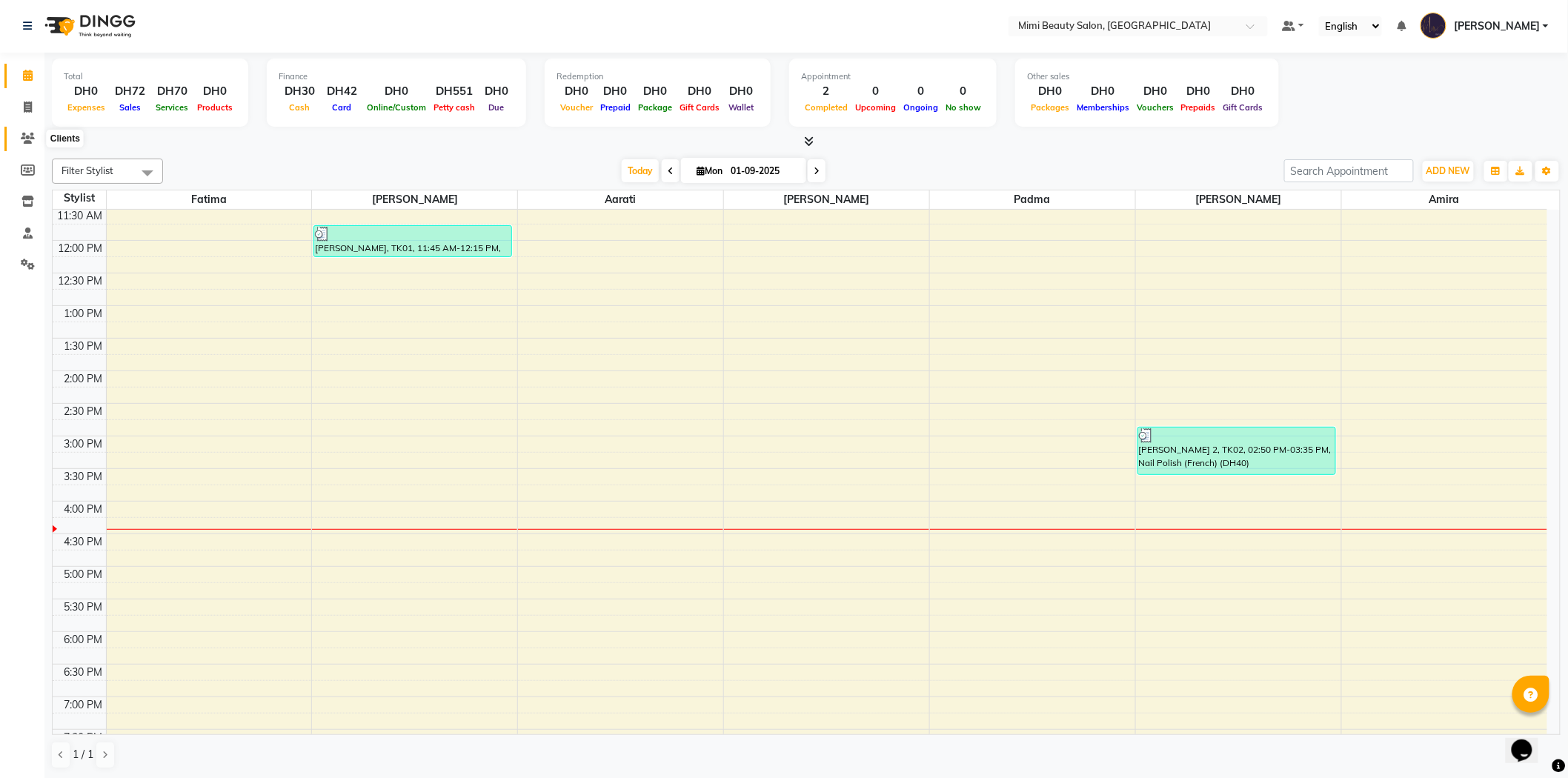
drag, startPoint x: 23, startPoint y: 137, endPoint x: 32, endPoint y: 131, distance: 10.8
click at [23, 137] on icon at bounding box center [28, 139] width 14 height 12
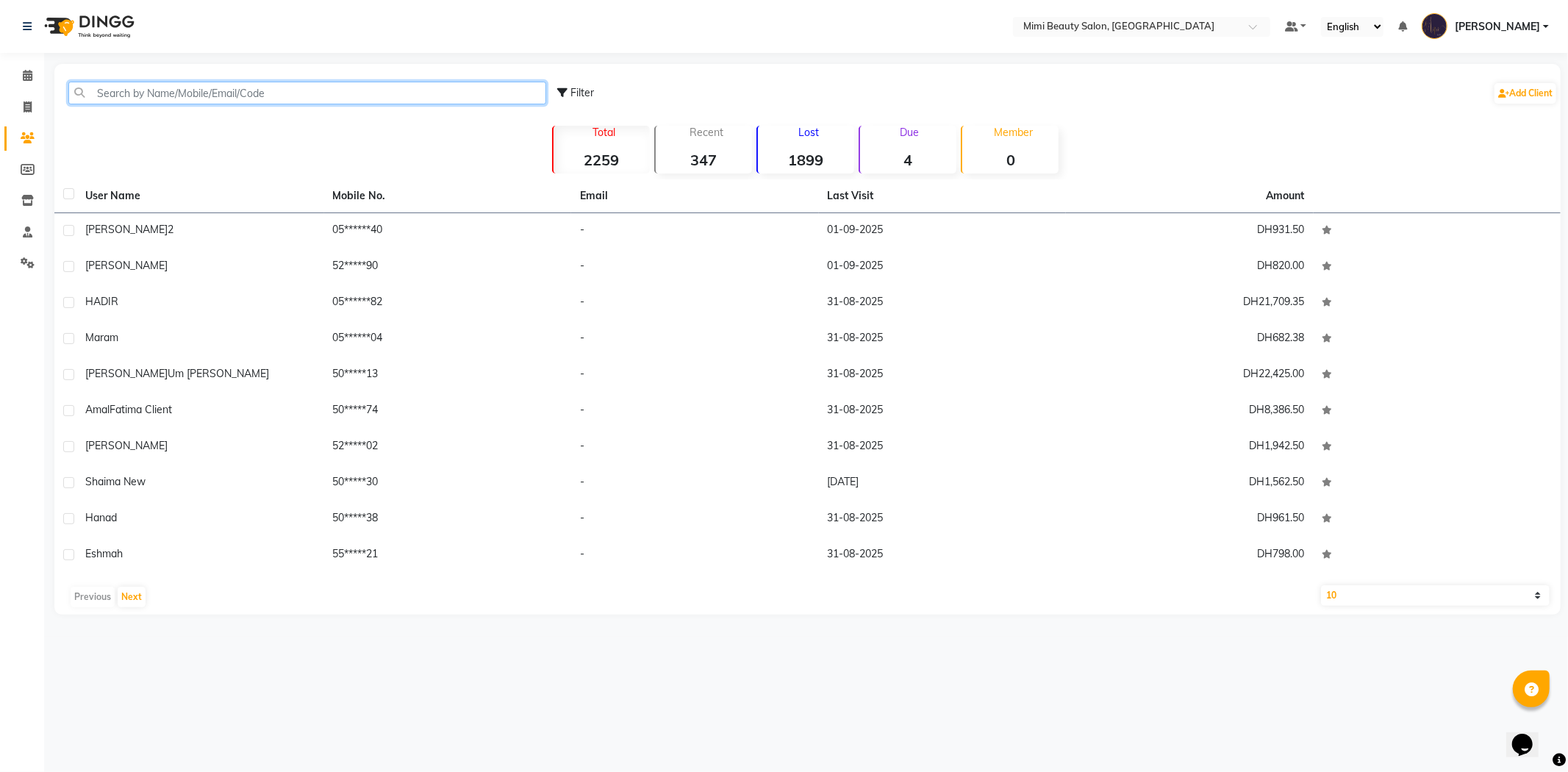
click at [133, 91] on input "text" at bounding box center [307, 93] width 477 height 23
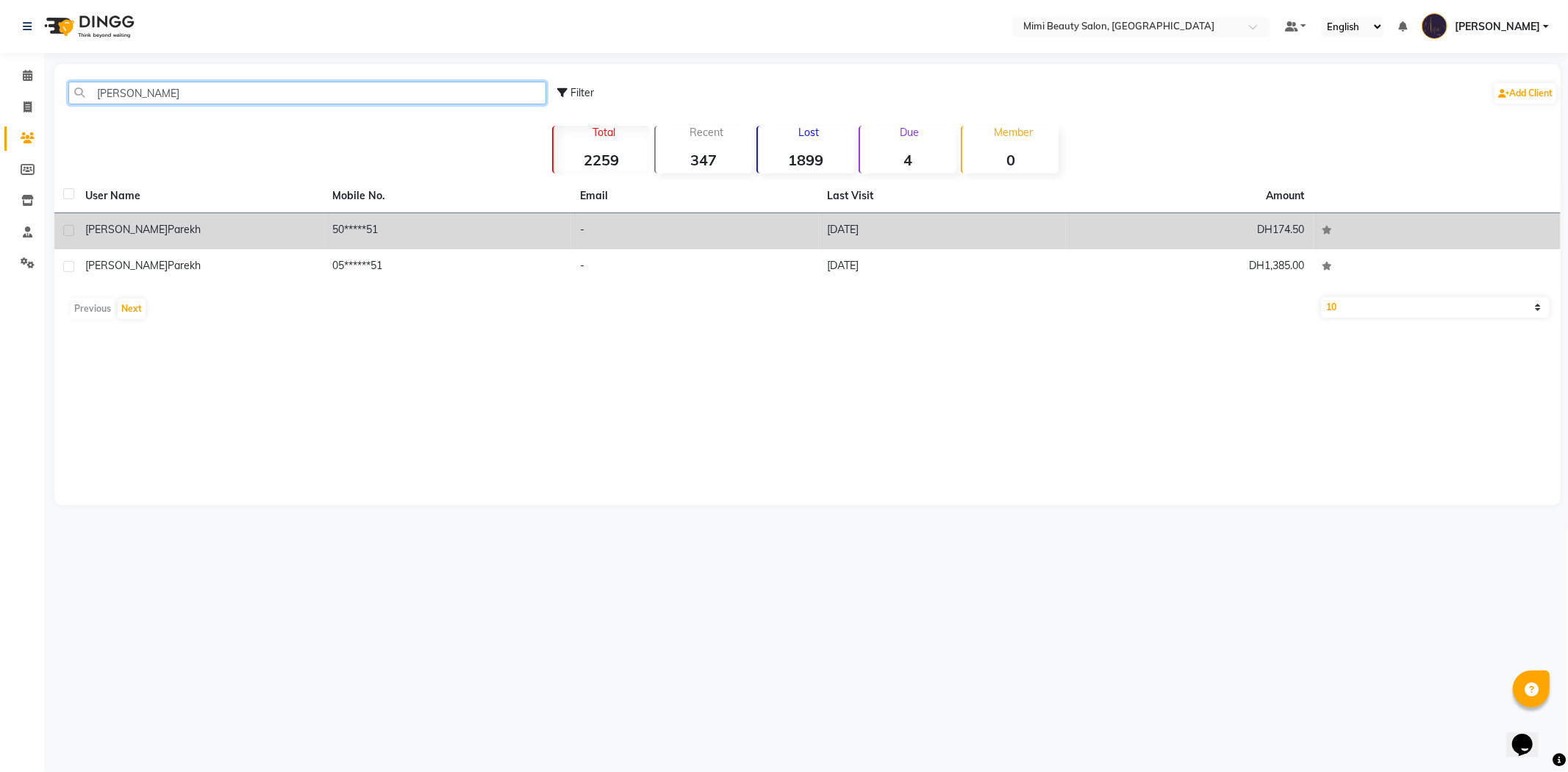
type input "[PERSON_NAME]"
click at [152, 246] on td "[PERSON_NAME]" at bounding box center [200, 231] width 247 height 36
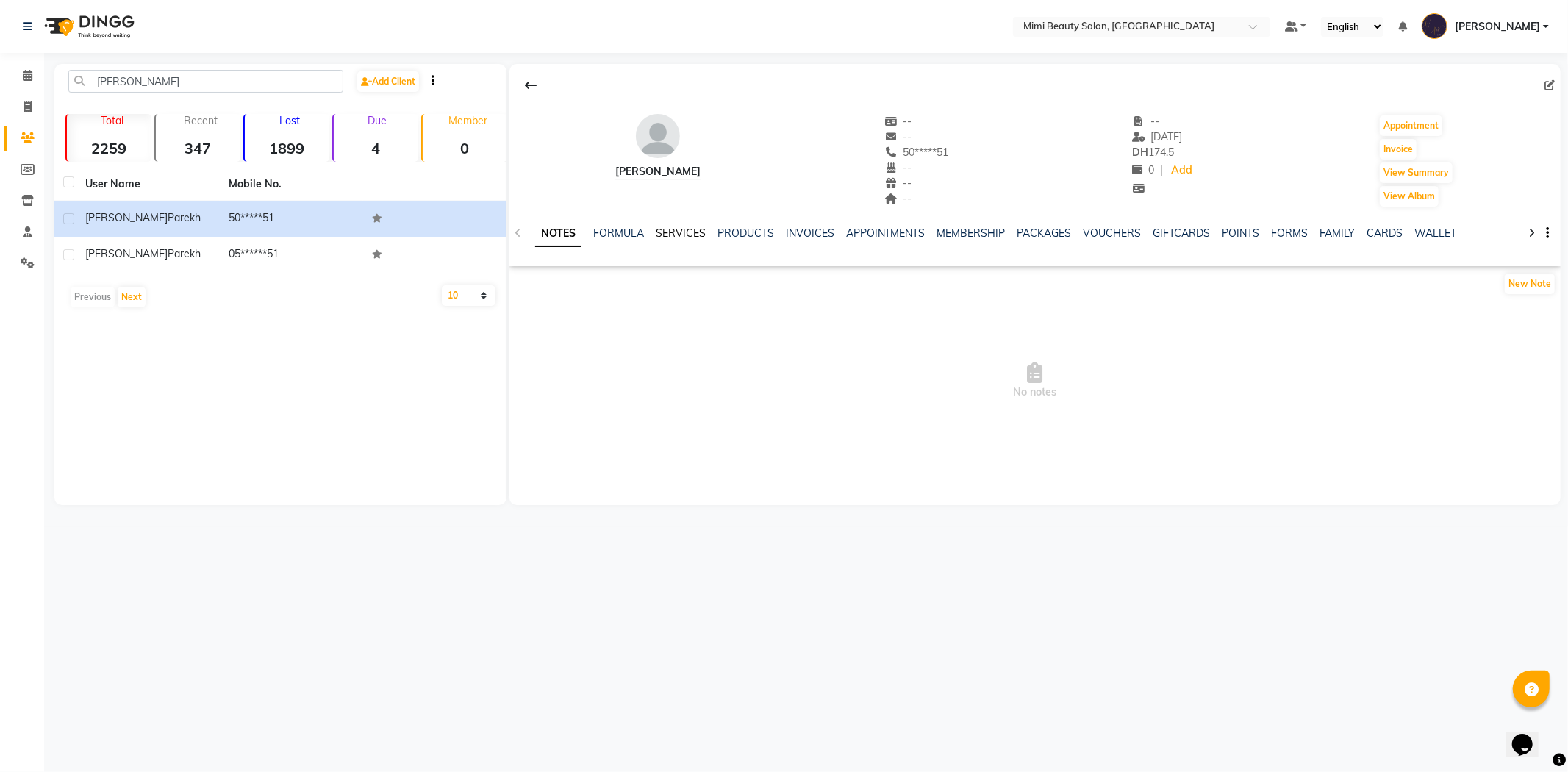
click at [676, 237] on link "SERVICES" at bounding box center [681, 233] width 50 height 13
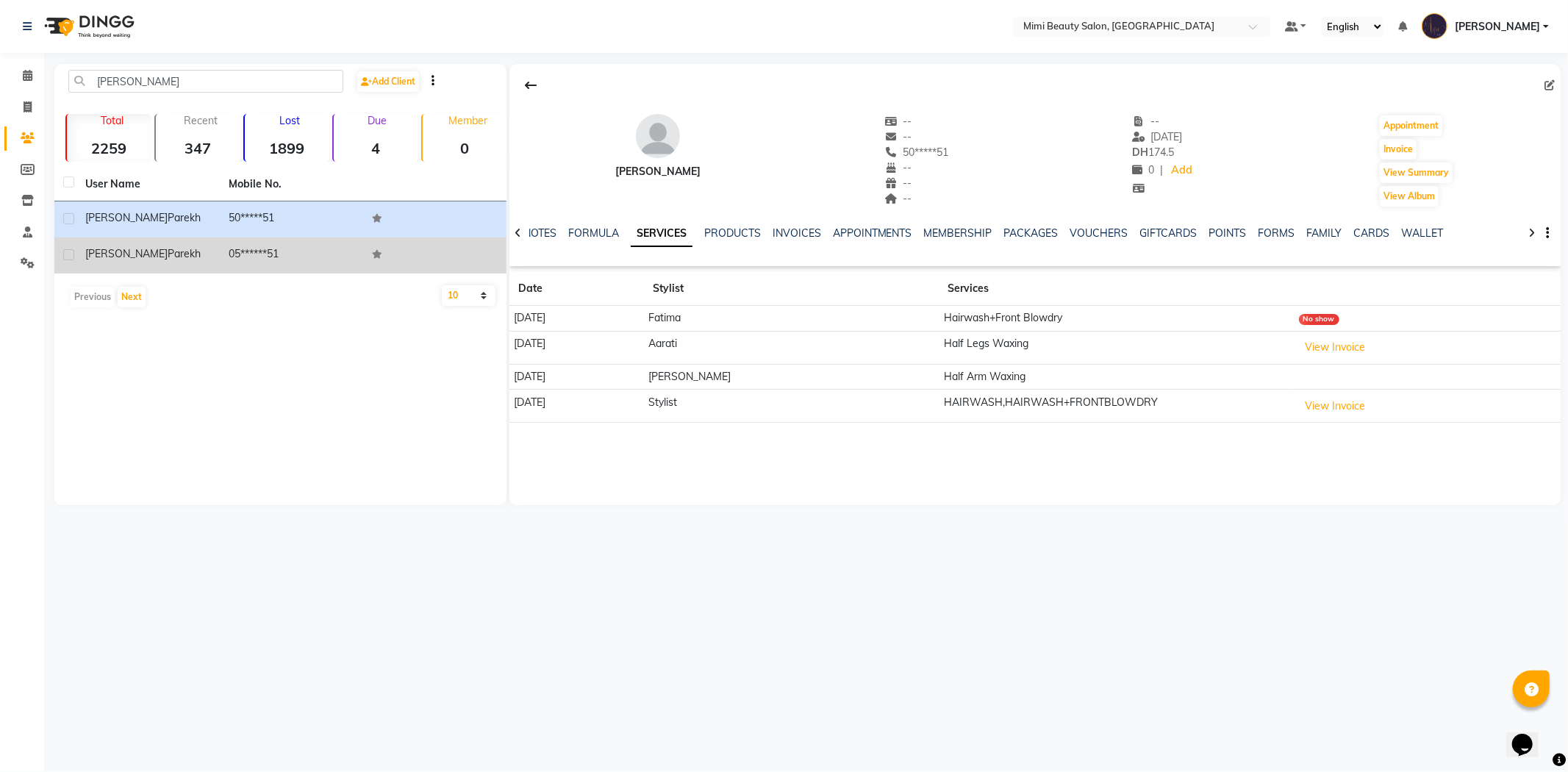
click at [203, 257] on div "[PERSON_NAME]" at bounding box center [148, 254] width 126 height 15
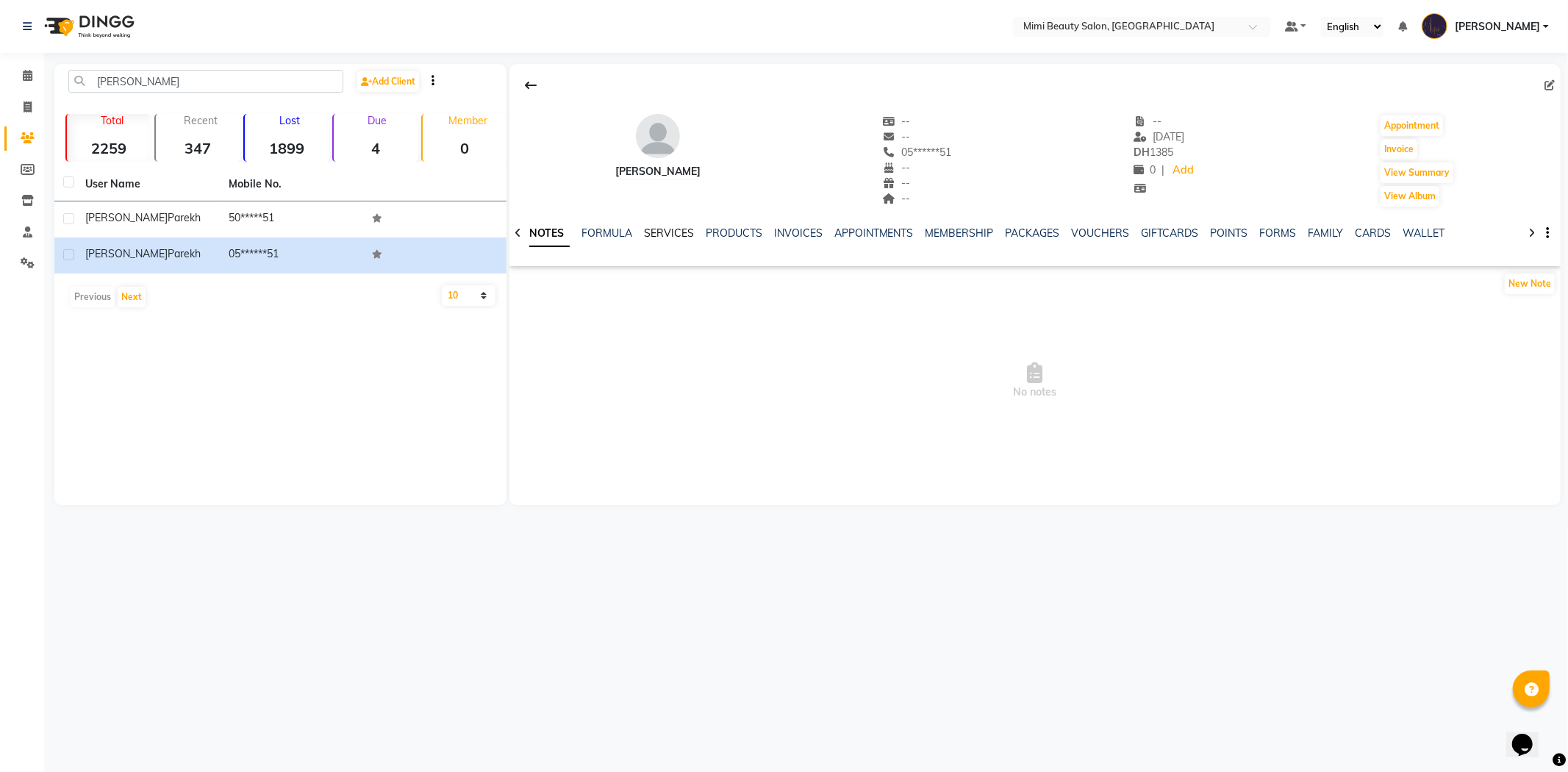
click at [655, 235] on link "SERVICES" at bounding box center [668, 233] width 50 height 13
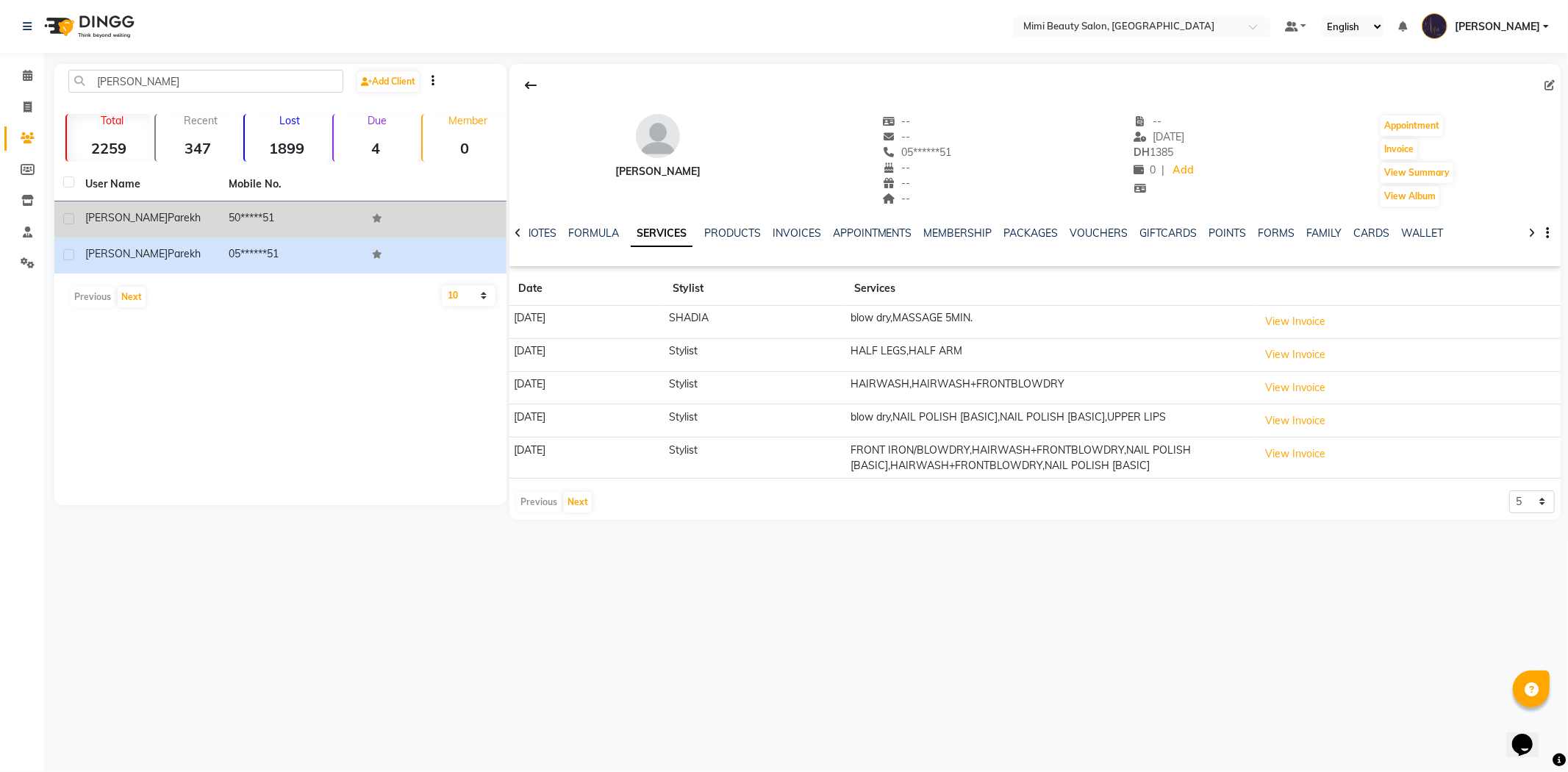
click at [147, 228] on td "[PERSON_NAME]" at bounding box center [148, 220] width 143 height 36
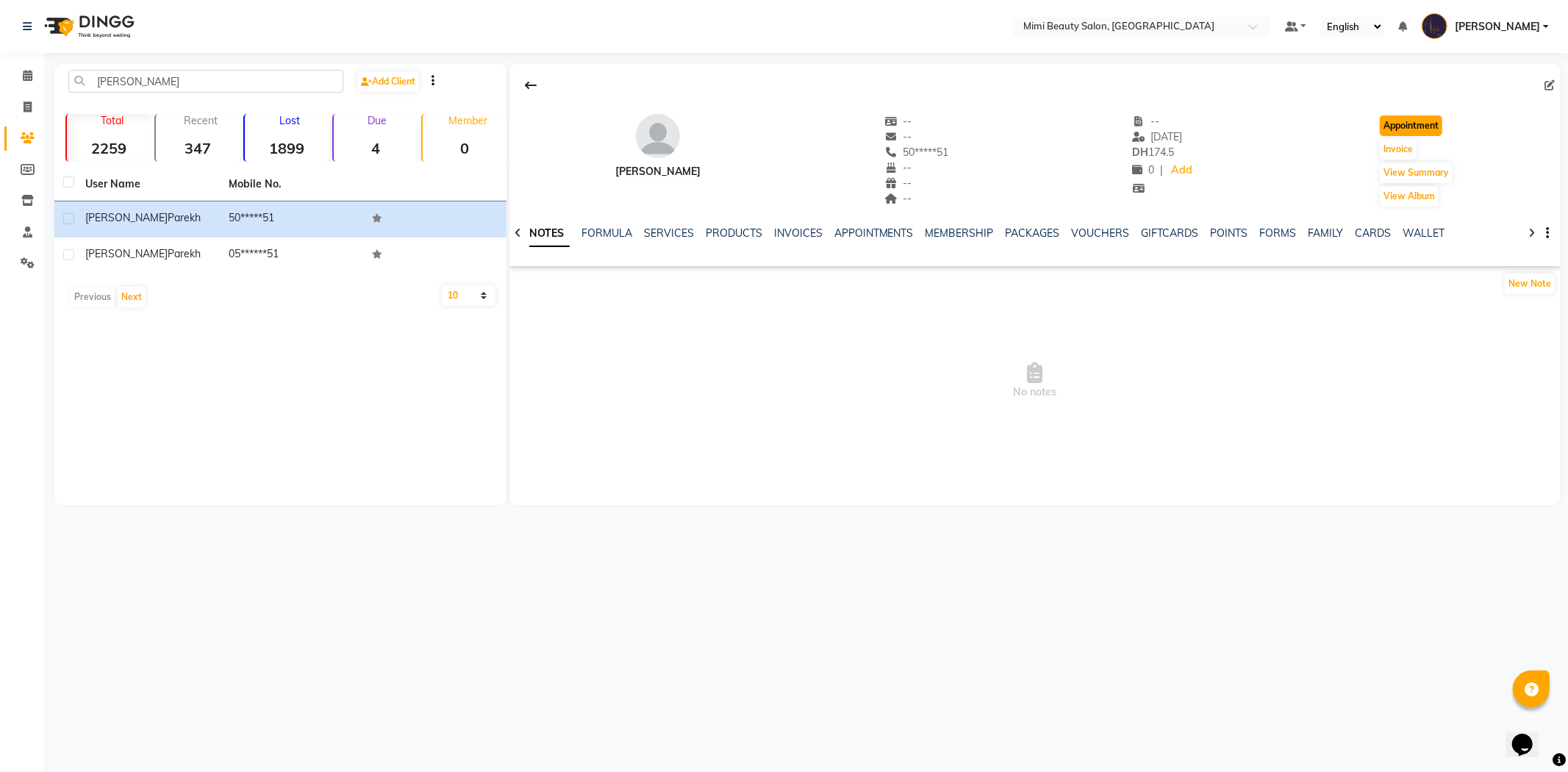
click at [1405, 130] on button "Appointment" at bounding box center [1410, 126] width 62 height 21
select select "tentative"
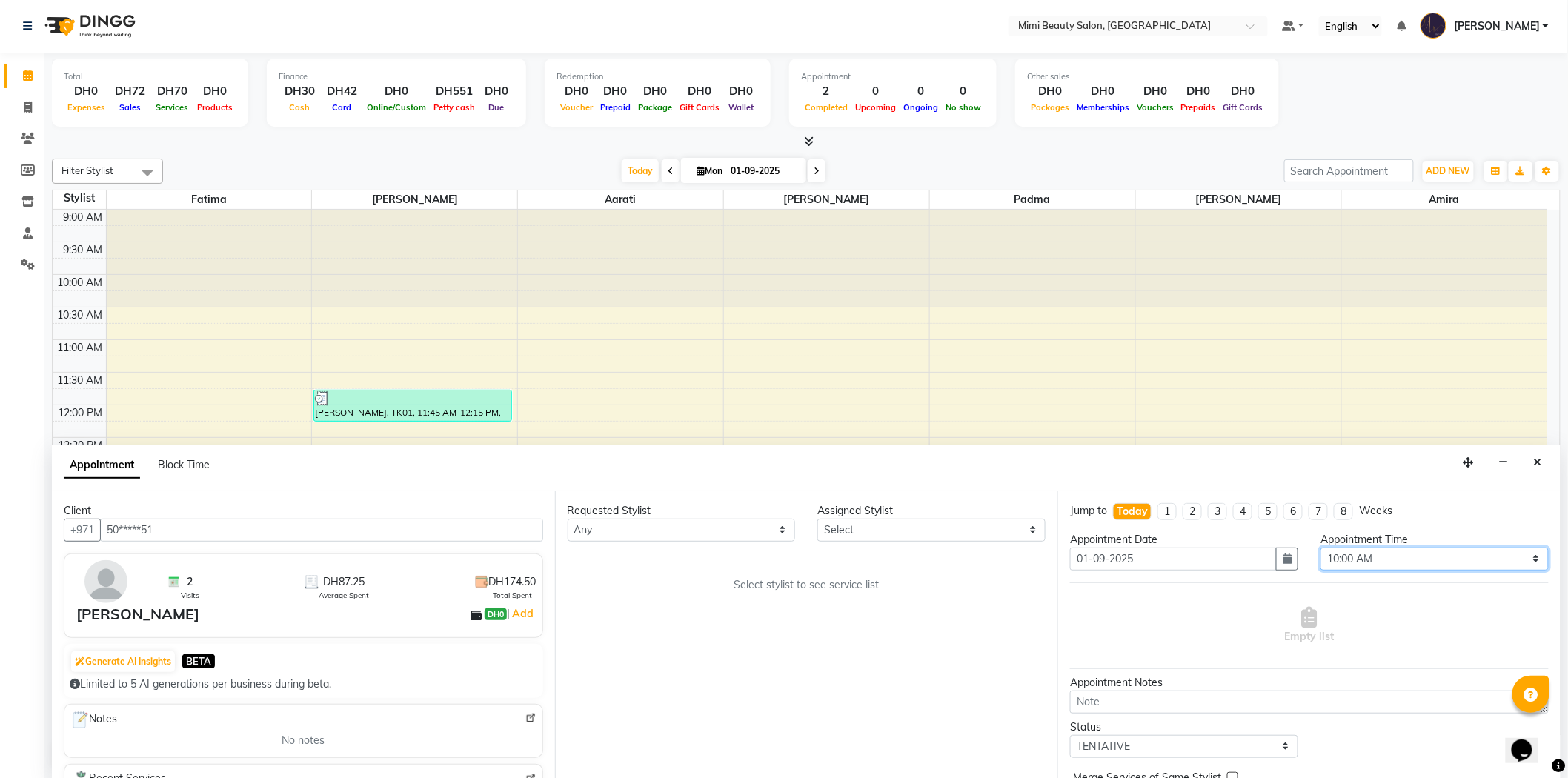
click at [1529, 559] on select "Select 10:00 AM 10:05 AM 10:10 AM 10:15 AM 10:20 AM 10:25 AM 10:30 AM 10:35 AM …" at bounding box center [1434, 559] width 228 height 23
select select "980"
click at [1321, 548] on select "Select 10:00 AM 10:05 AM 10:10 AM 10:15 AM 10:20 AM 10:25 AM 10:30 AM 10:35 AM …" at bounding box center [1434, 559] width 228 height 23
click at [779, 527] on select "Any [PERSON_NAME] [MEDICAL_DATA][PERSON_NAME] [PERSON_NAME] Padma" at bounding box center [681, 531] width 228 height 23
select select "52700"
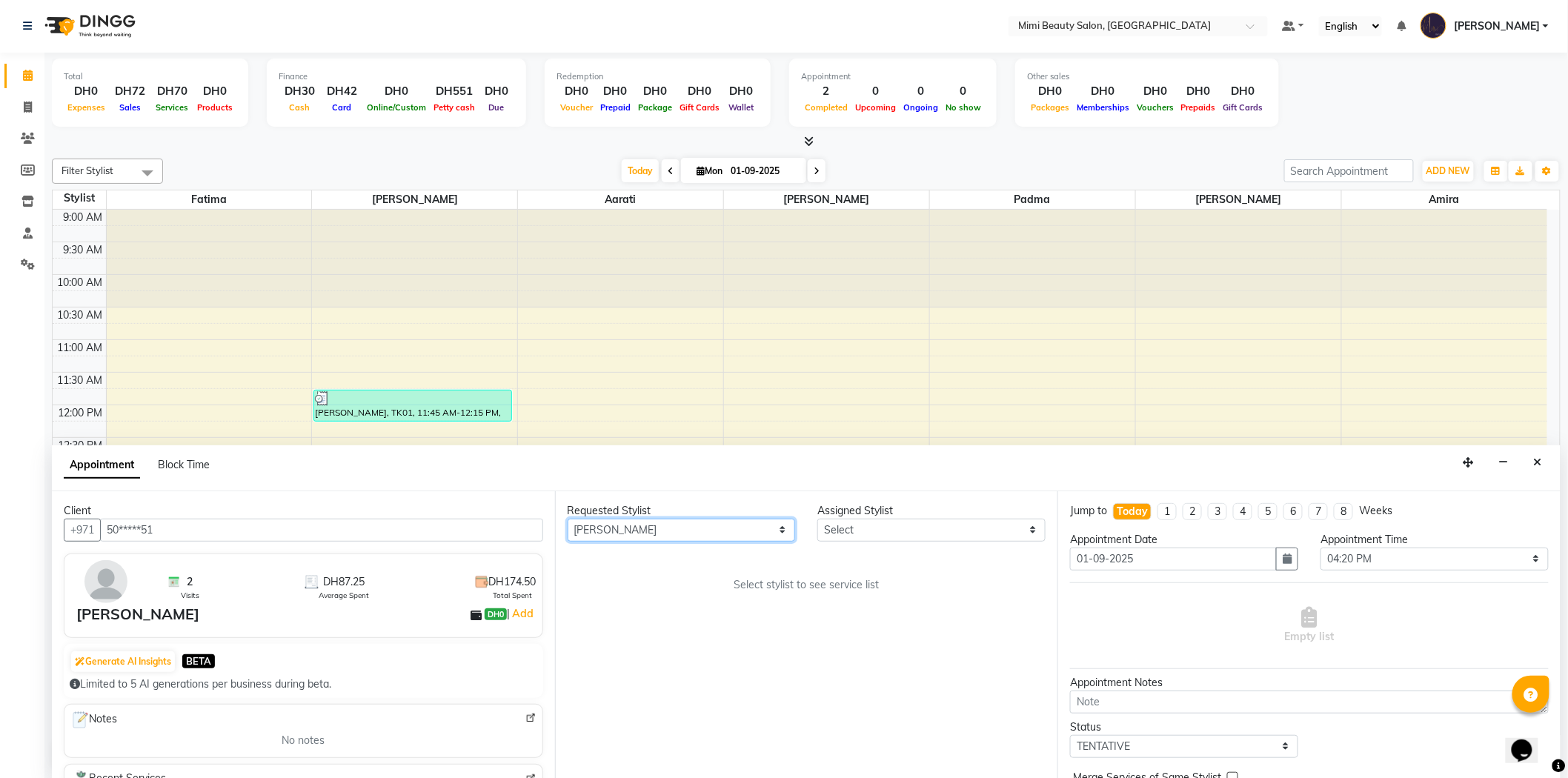
click at [568, 519] on select "Any [PERSON_NAME] [MEDICAL_DATA][PERSON_NAME] [PERSON_NAME] Padma" at bounding box center [681, 531] width 228 height 23
select select "52700"
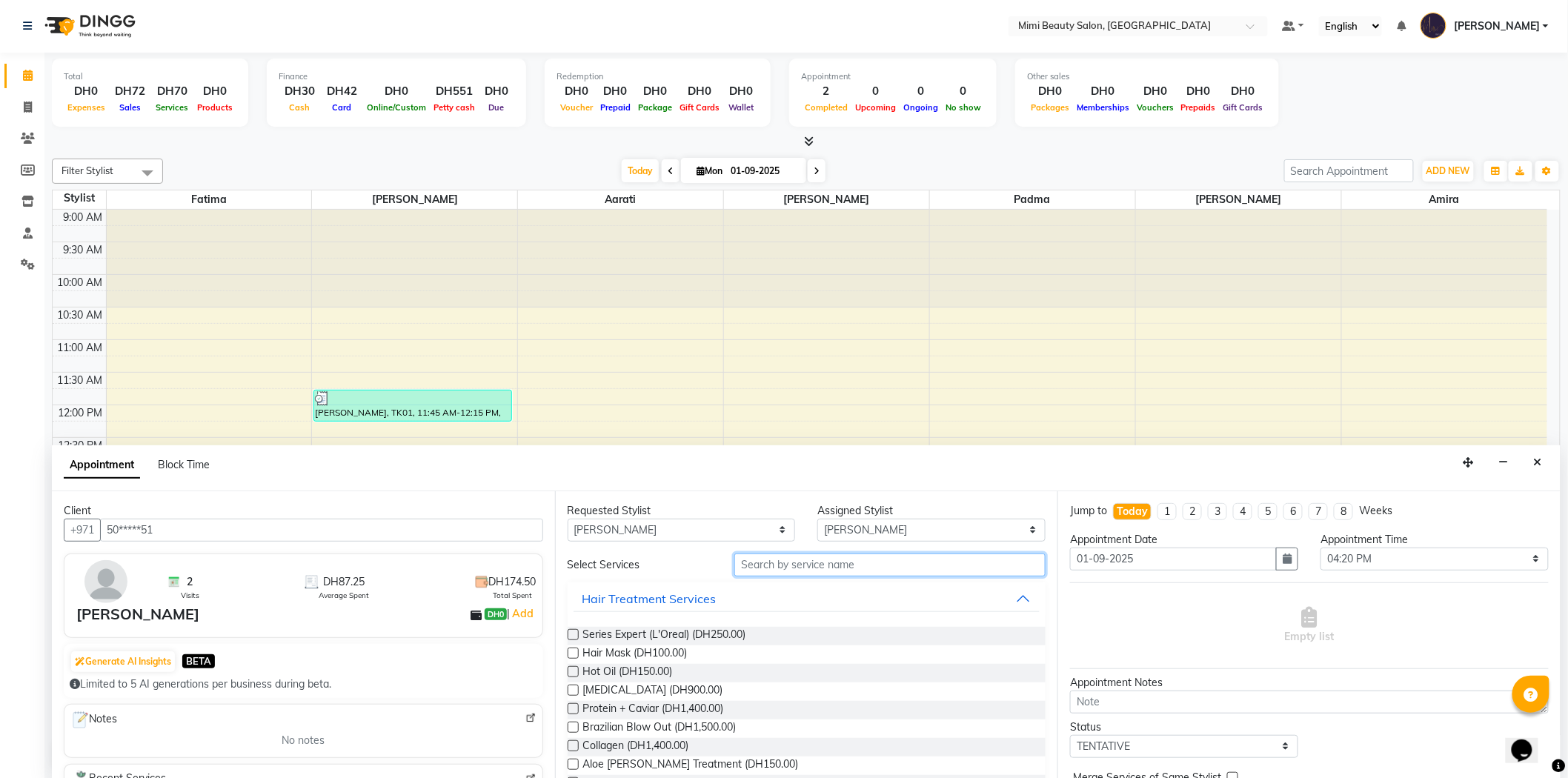
click at [861, 564] on input "text" at bounding box center [889, 565] width 311 height 23
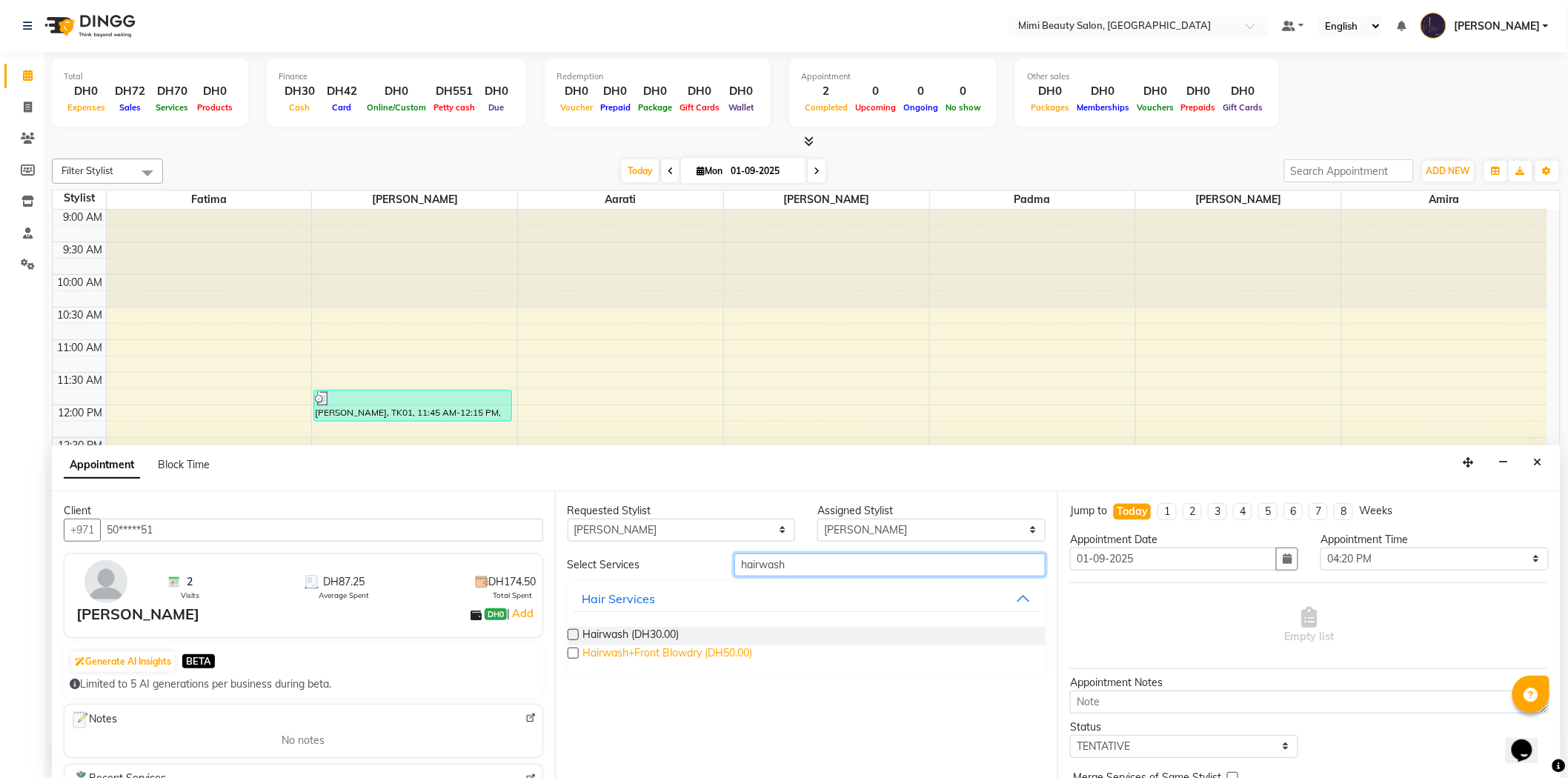
type input "hairwash"
click at [727, 654] on span "Hairwash+Front Blowdry (DH50.00)" at bounding box center [668, 655] width 169 height 18
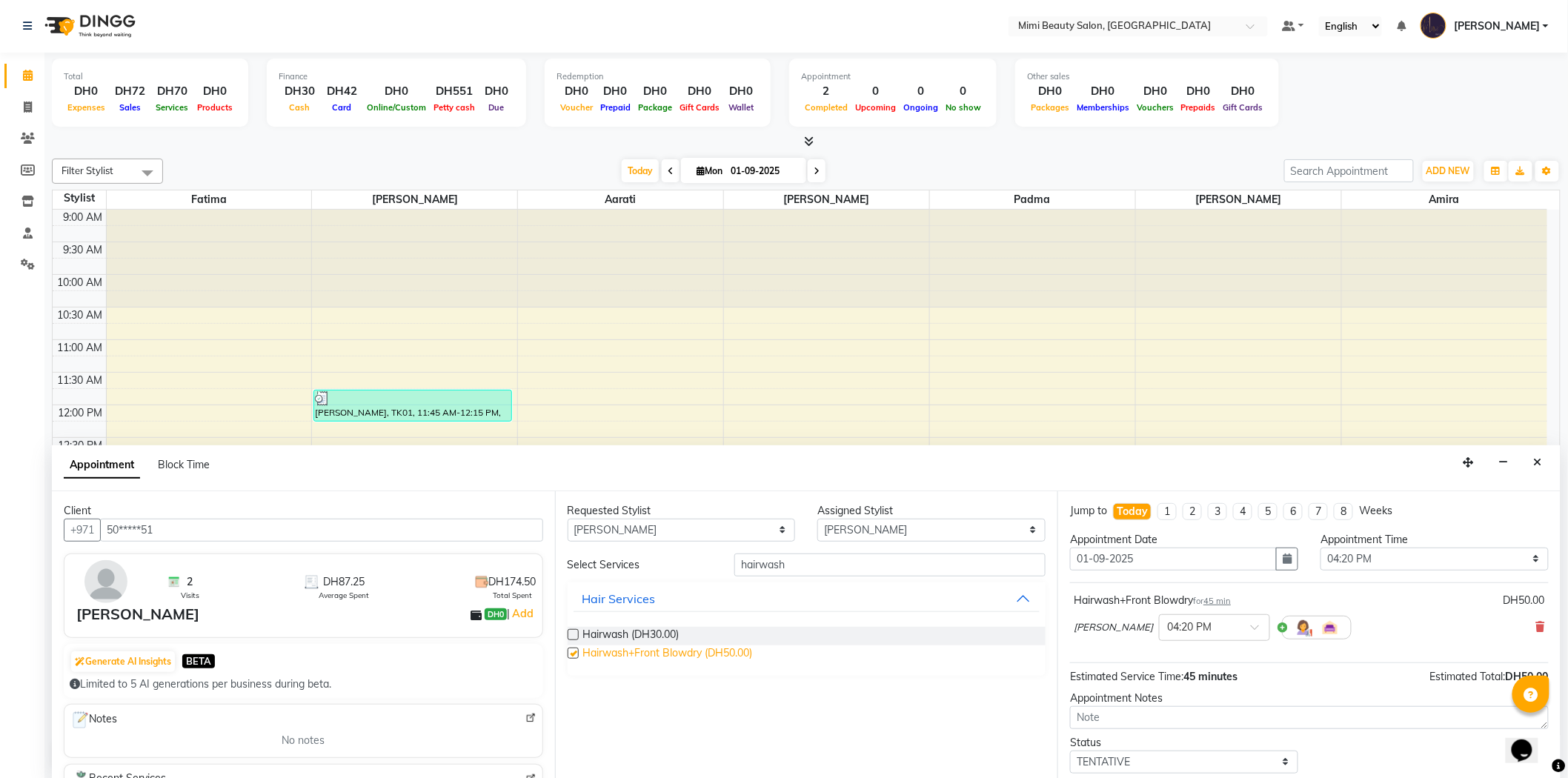
checkbox input "false"
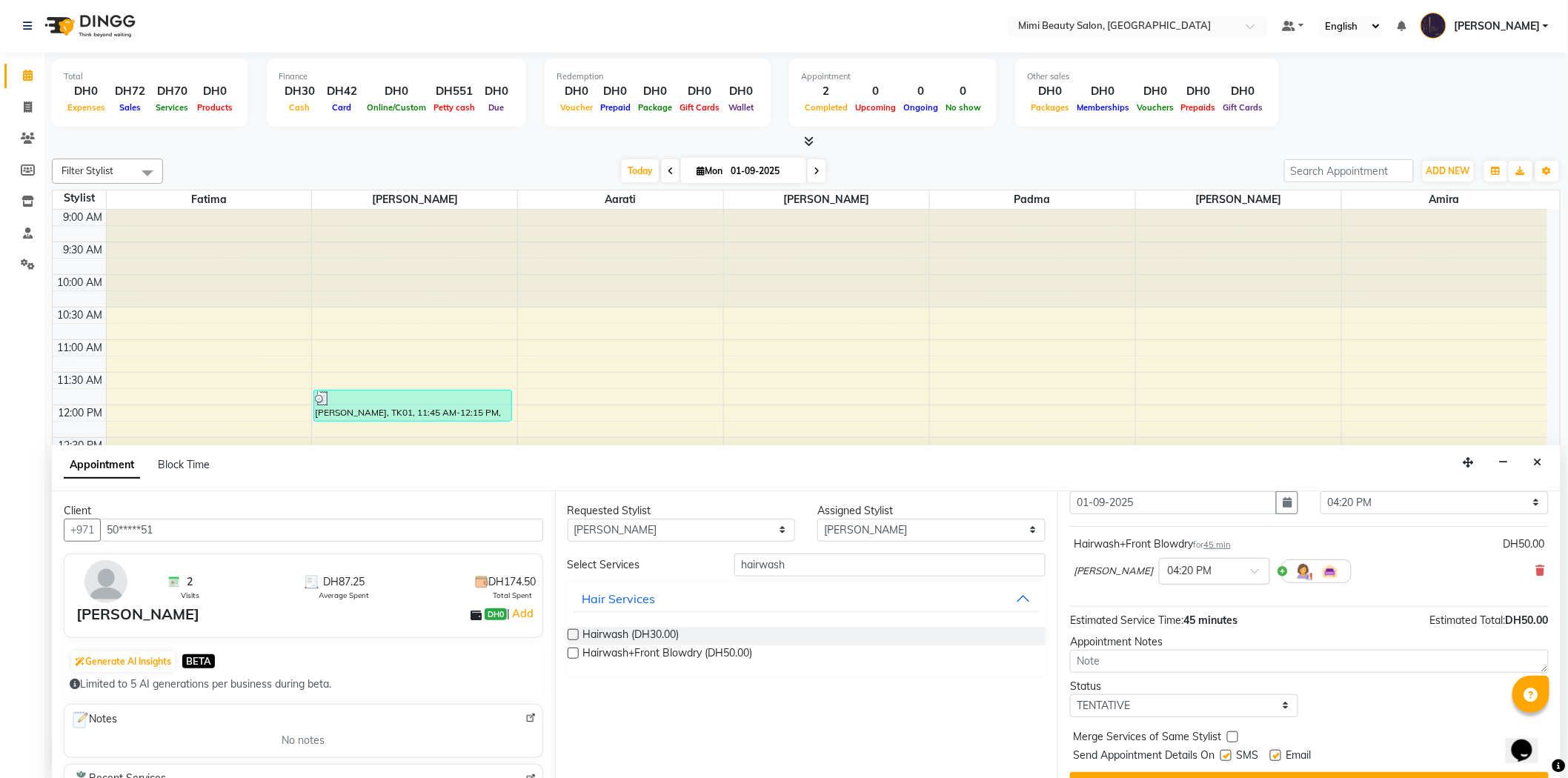
scroll to position [88, 0]
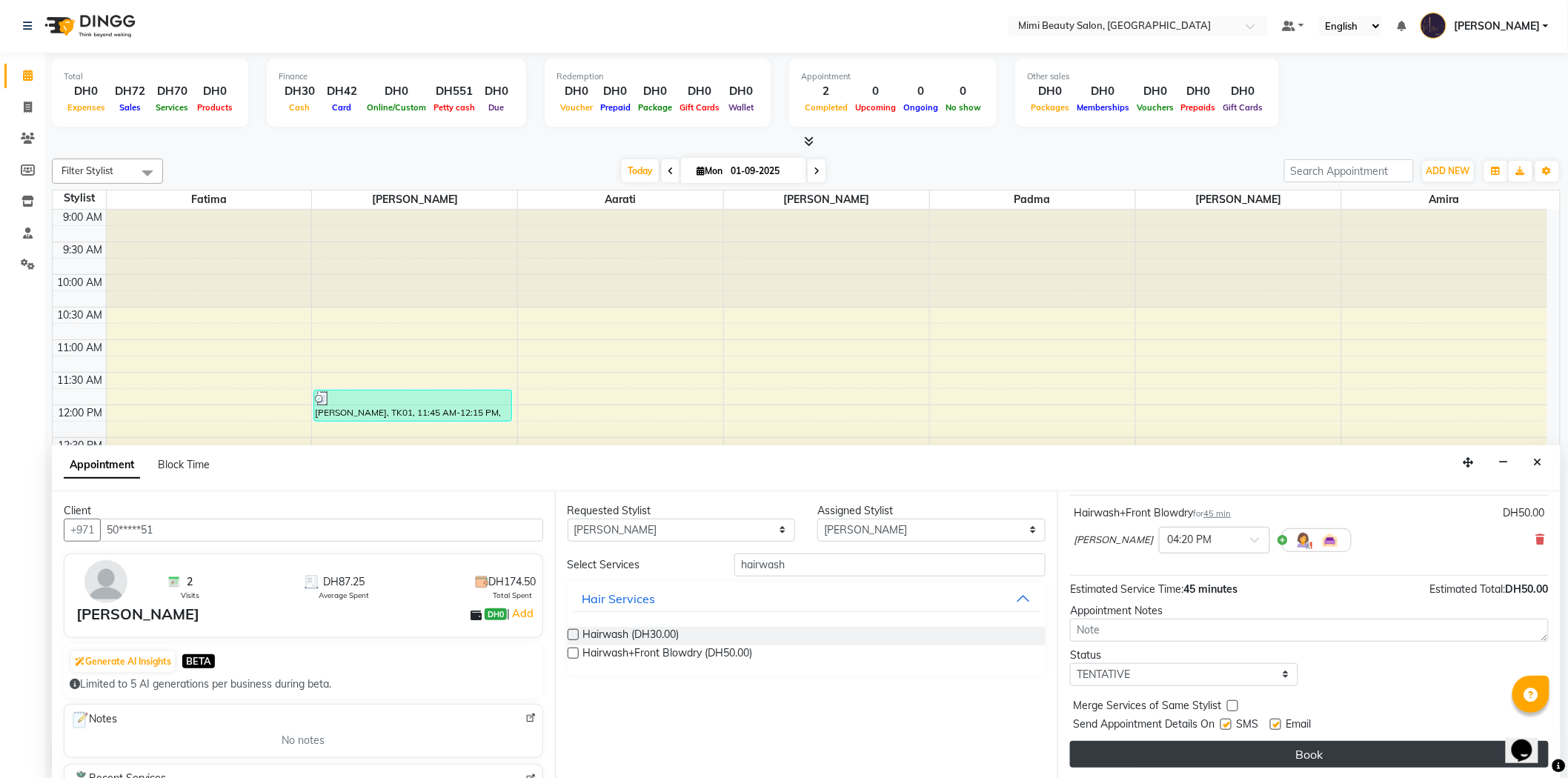
click at [1293, 754] on button "Book" at bounding box center [1309, 755] width 478 height 27
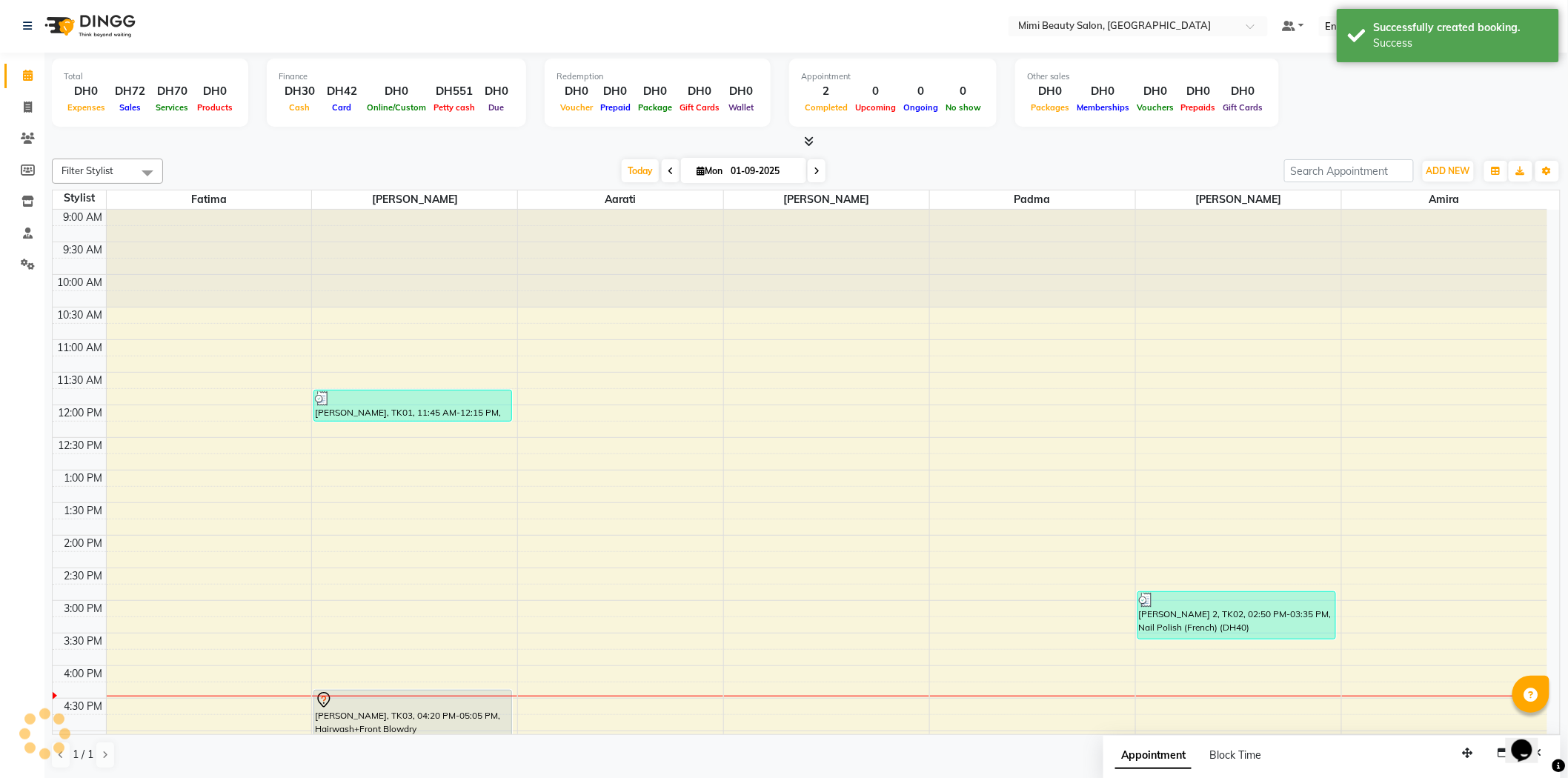
scroll to position [0, 0]
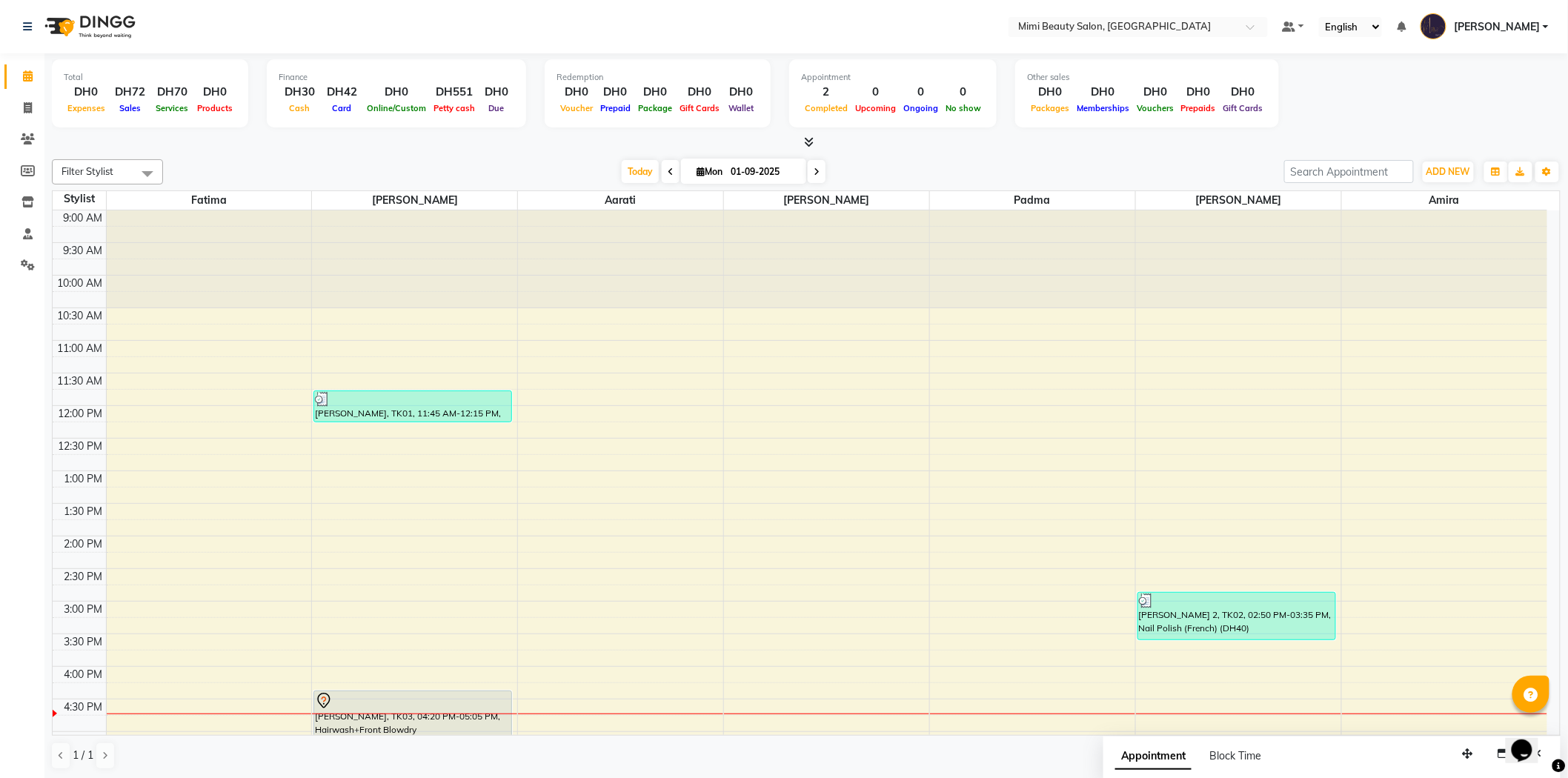
click at [411, 724] on div "[PERSON_NAME], TK03, 04:20 PM-05:05 PM, Hairwash+Front Blowdry" at bounding box center [412, 714] width 197 height 47
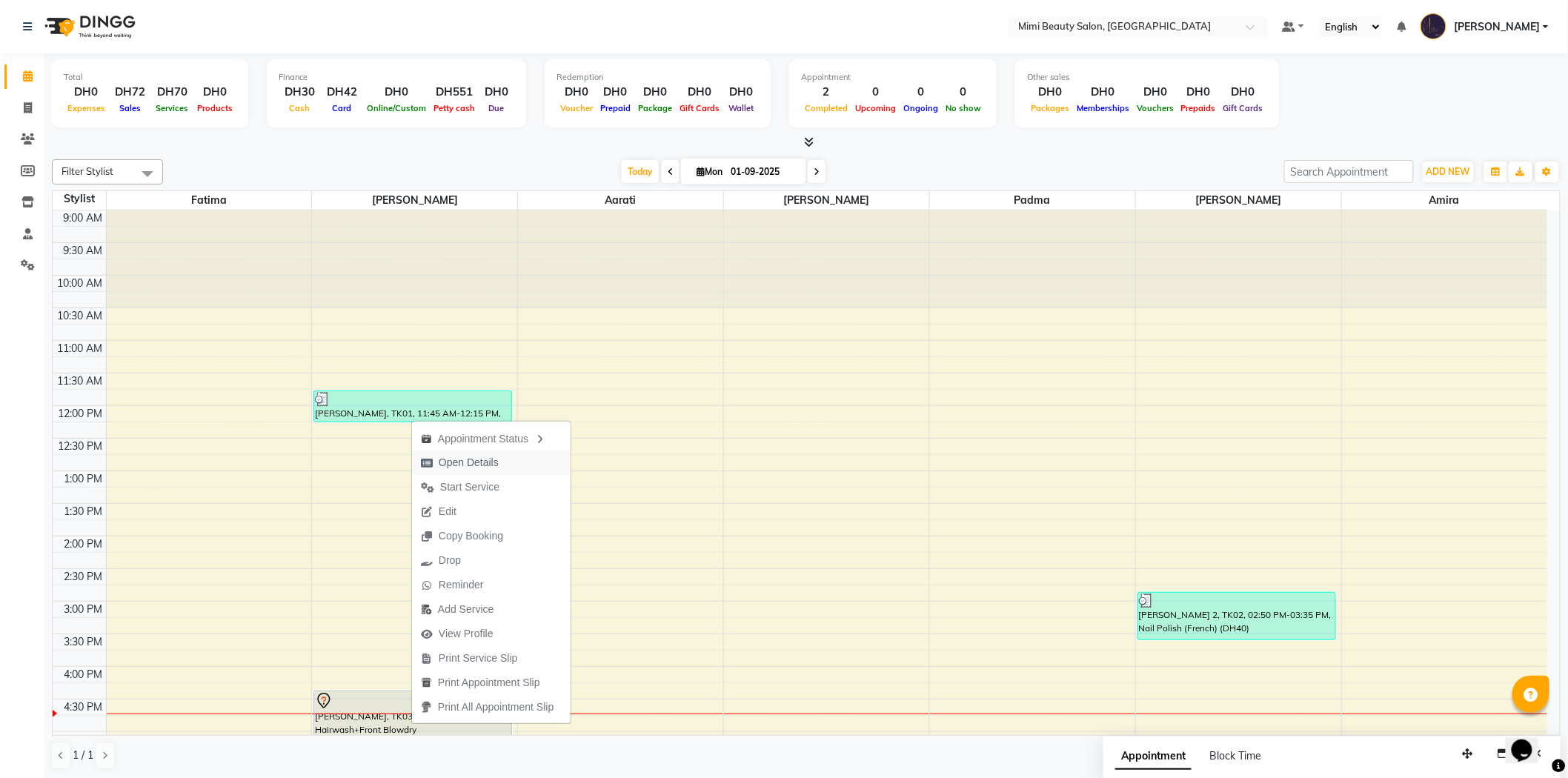
click at [498, 462] on span "Open Details" at bounding box center [469, 463] width 60 height 15
select select "7"
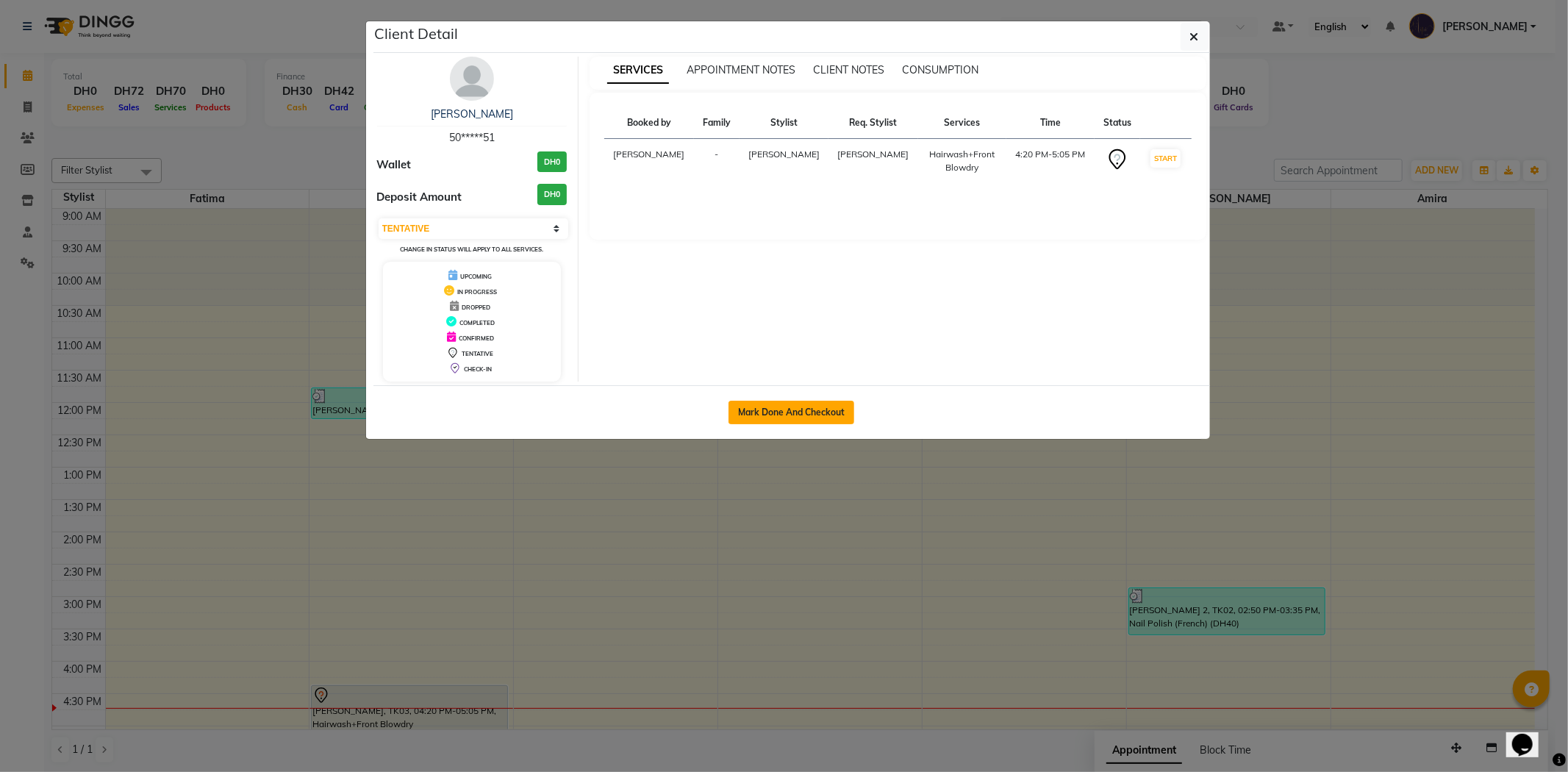
click at [820, 402] on button "Mark Done And Checkout" at bounding box center [792, 413] width 126 height 24
select select "service"
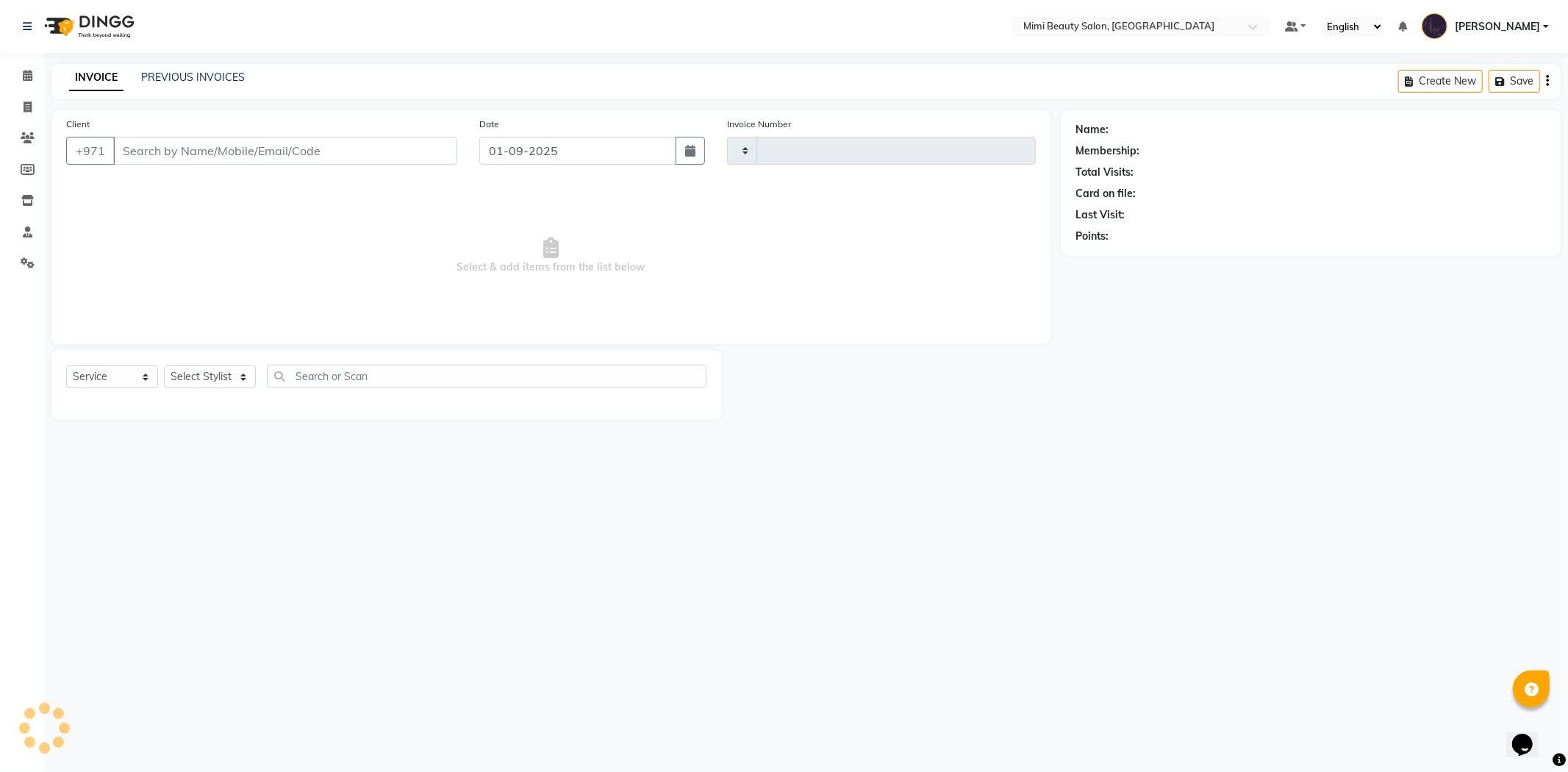
type input "1470"
select select "6756"
type input "50*****51"
select select "52700"
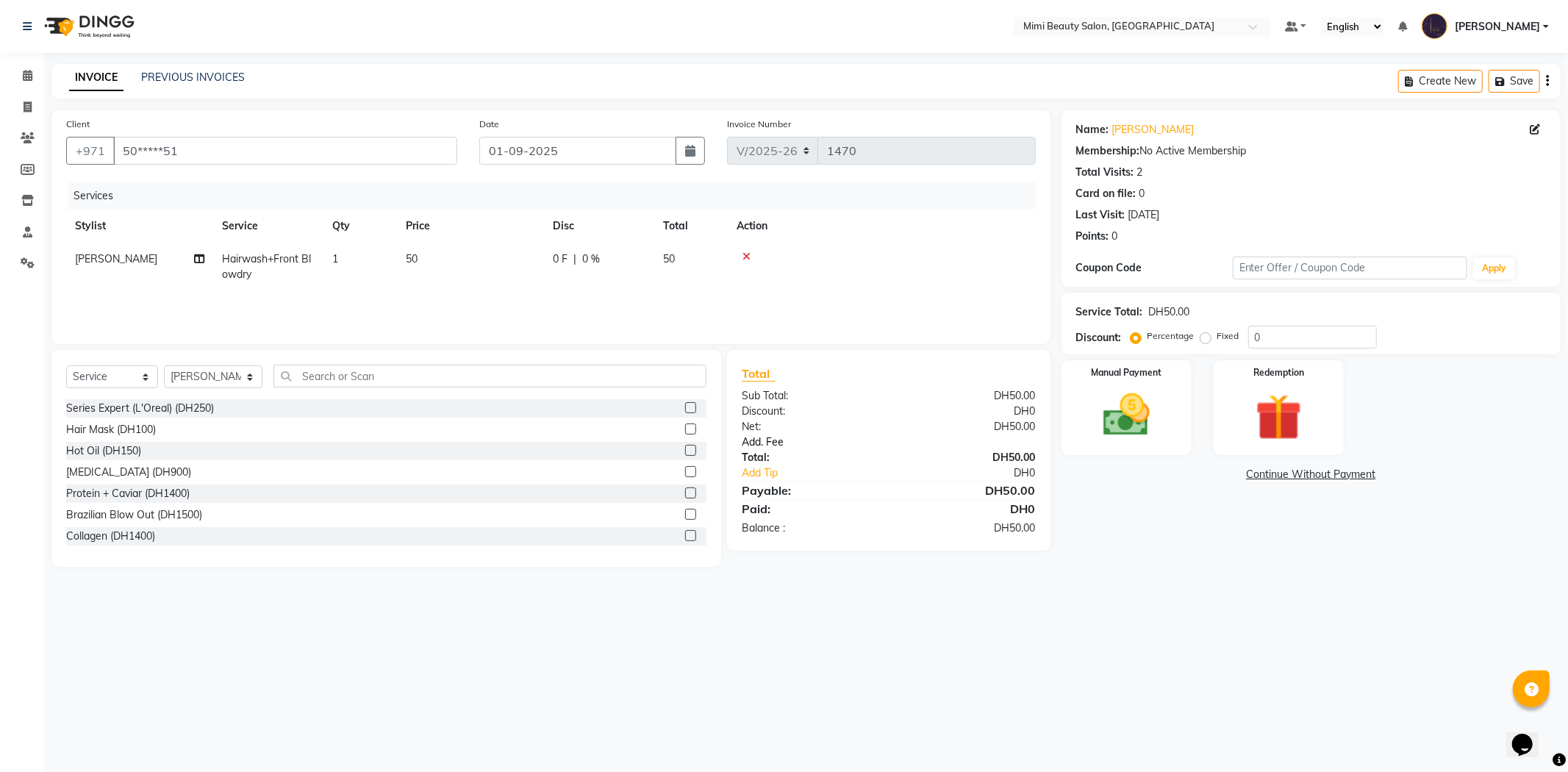
click at [757, 438] on link "Add. Fee" at bounding box center [888, 442] width 316 height 15
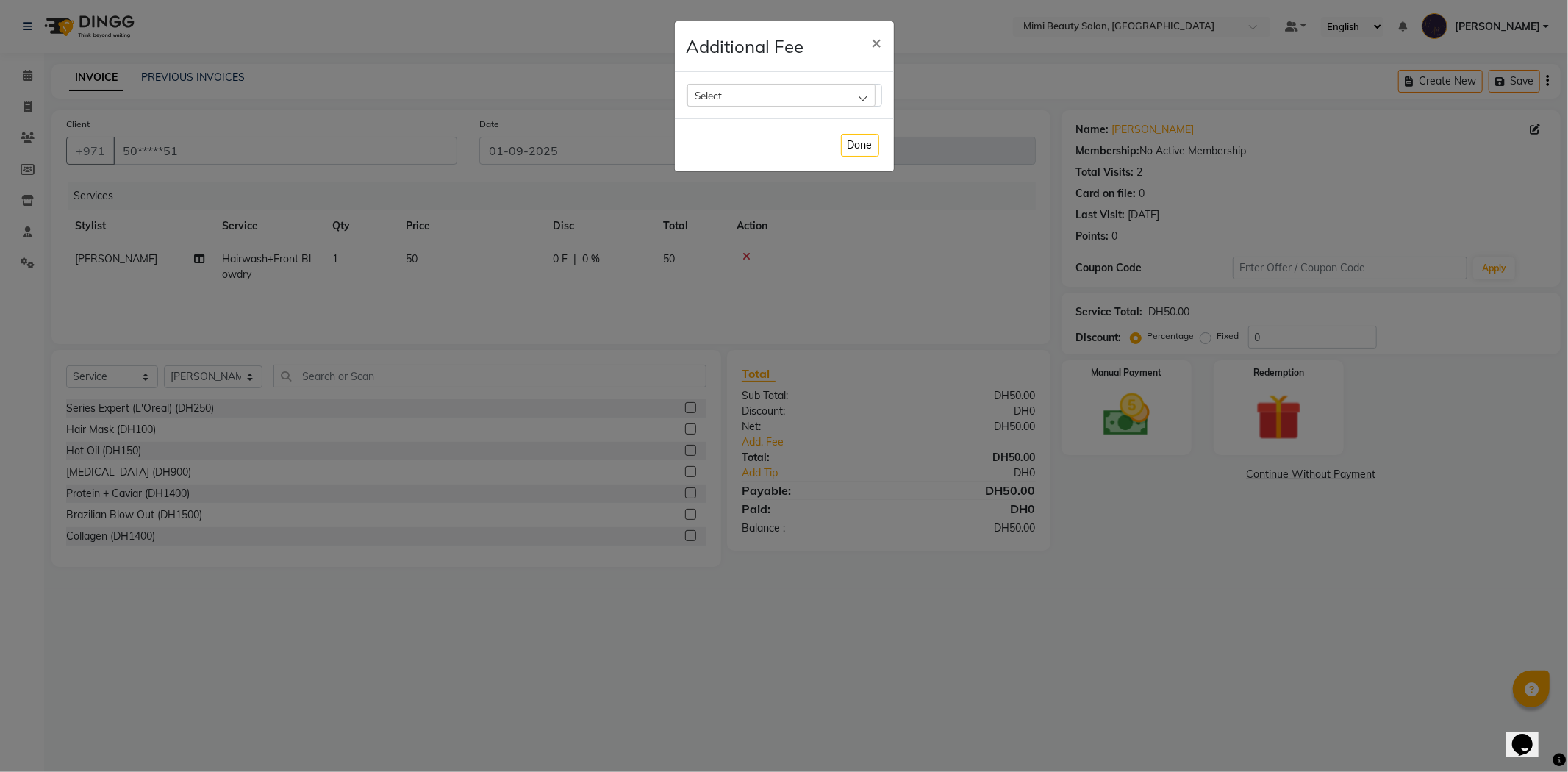
click at [766, 103] on div "Select" at bounding box center [781, 95] width 188 height 22
click at [749, 187] on label "Bank Fee" at bounding box center [723, 190] width 56 height 13
checkbox input "true"
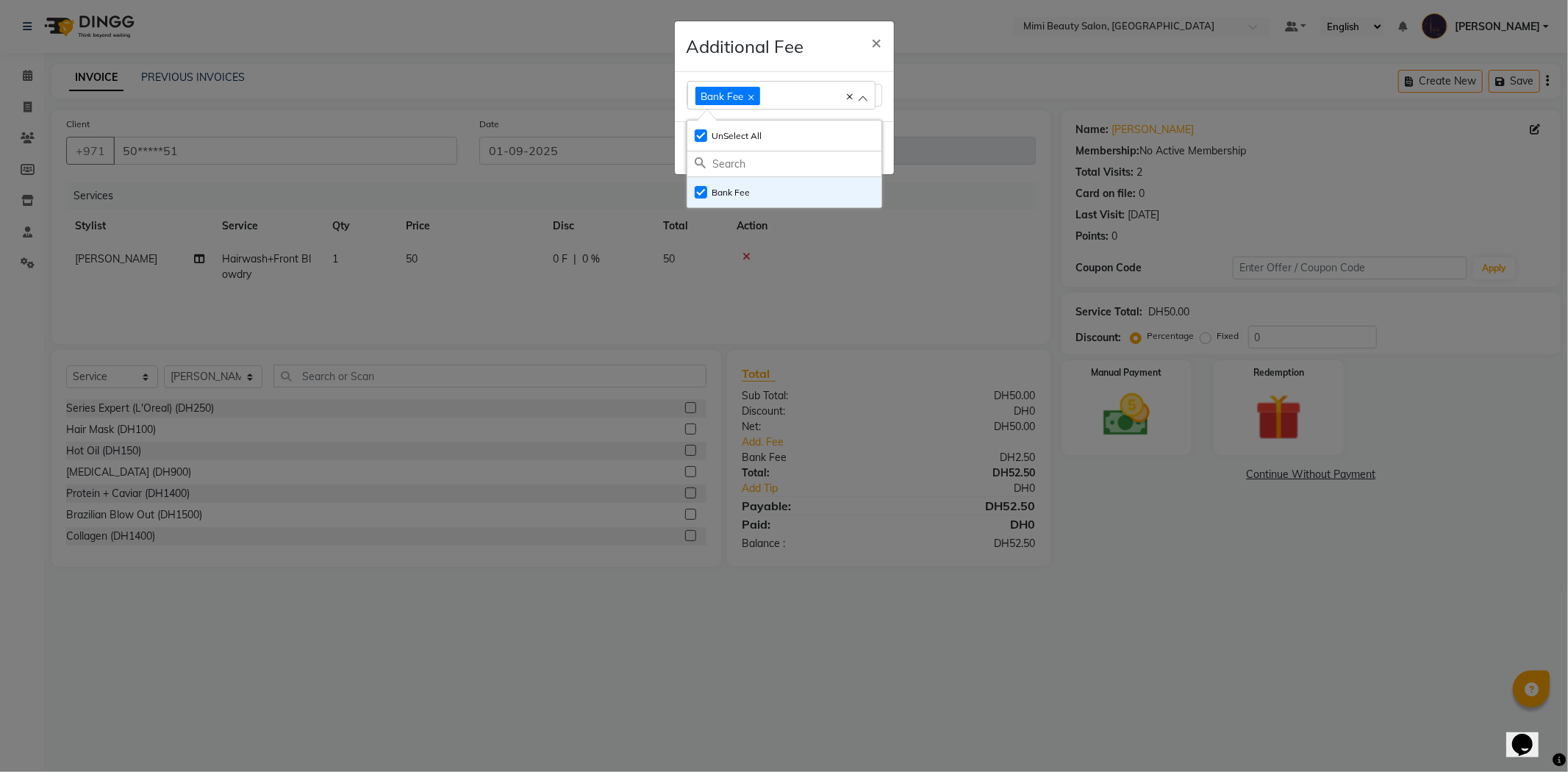
click at [884, 113] on div "Bank Fee Select All UnSelect All Bank Fee" at bounding box center [784, 96] width 219 height 50
click at [864, 155] on button "Done" at bounding box center [860, 148] width 38 height 23
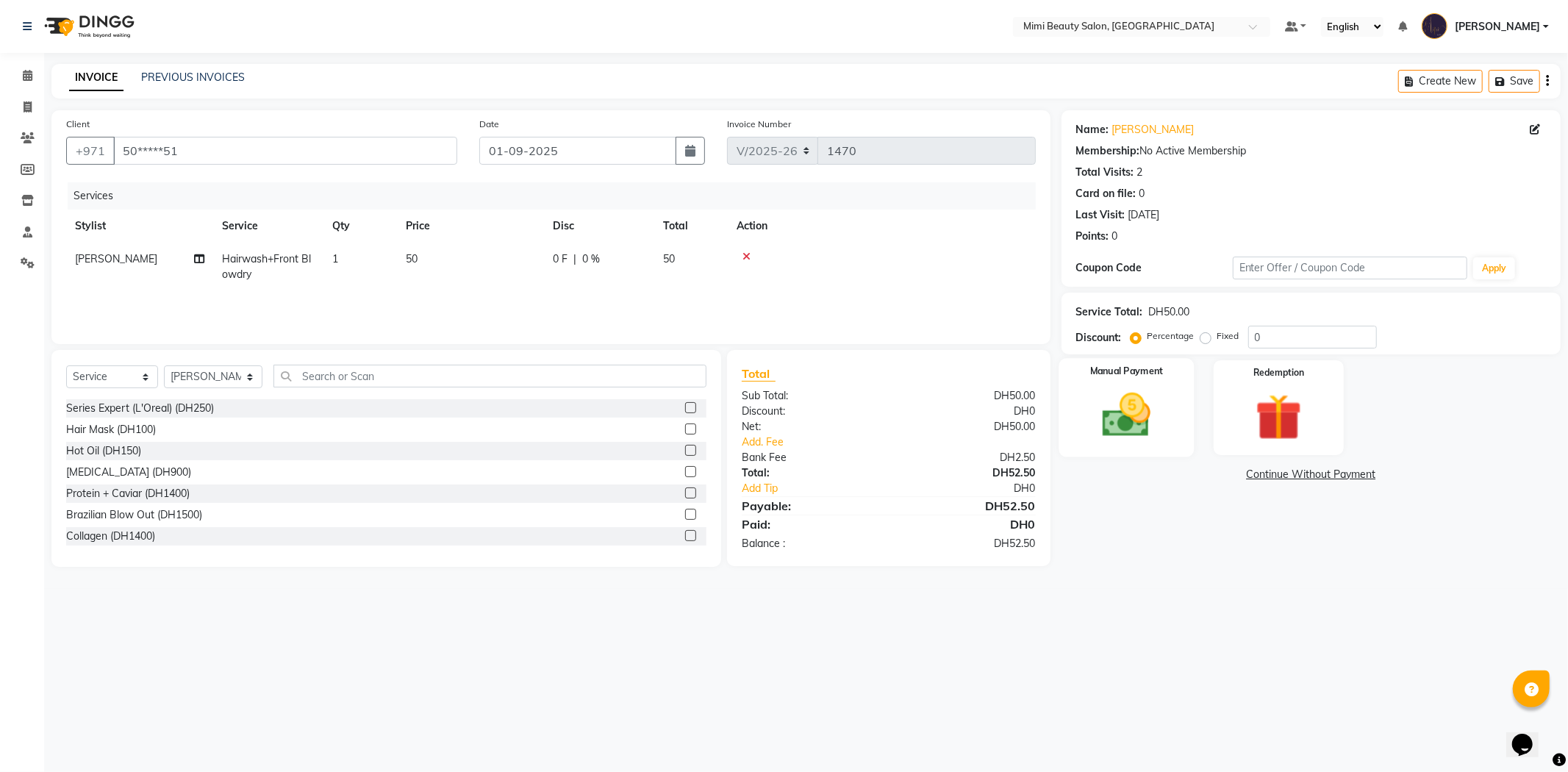
click at [1114, 424] on img at bounding box center [1127, 416] width 78 height 56
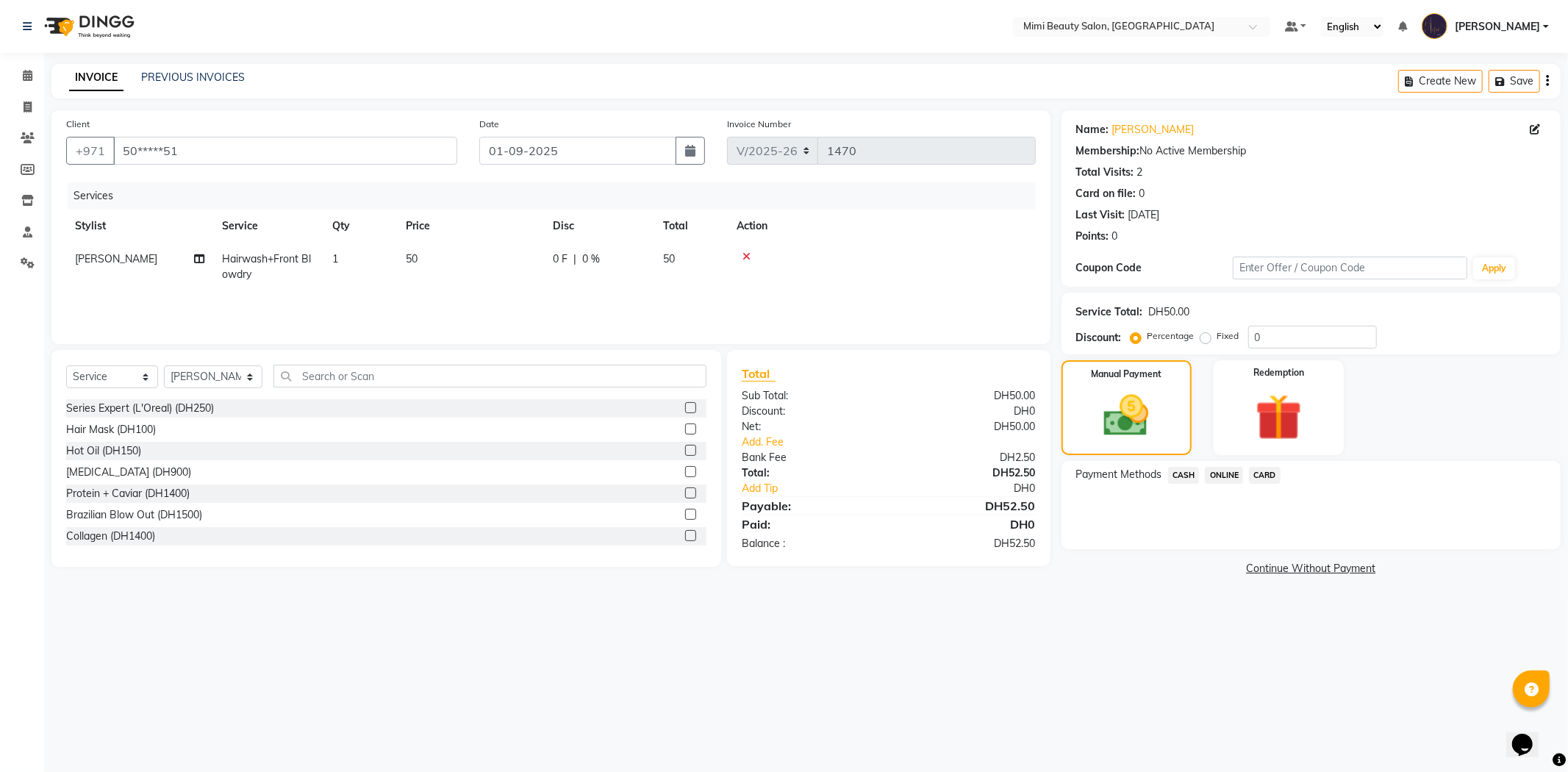
click at [1266, 475] on span "CARD" at bounding box center [1264, 476] width 32 height 17
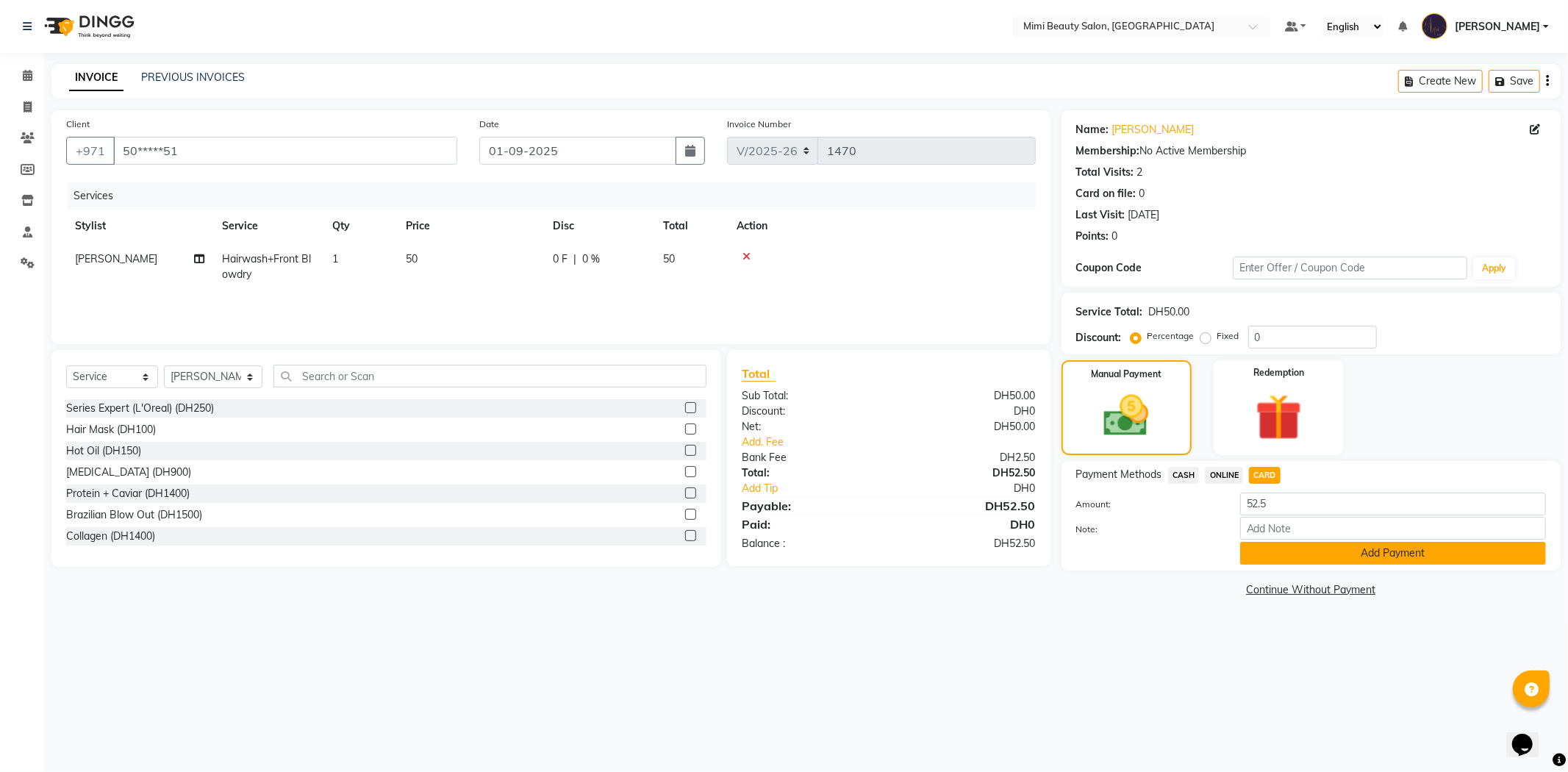
click at [1363, 552] on button "Add Payment" at bounding box center [1393, 553] width 306 height 23
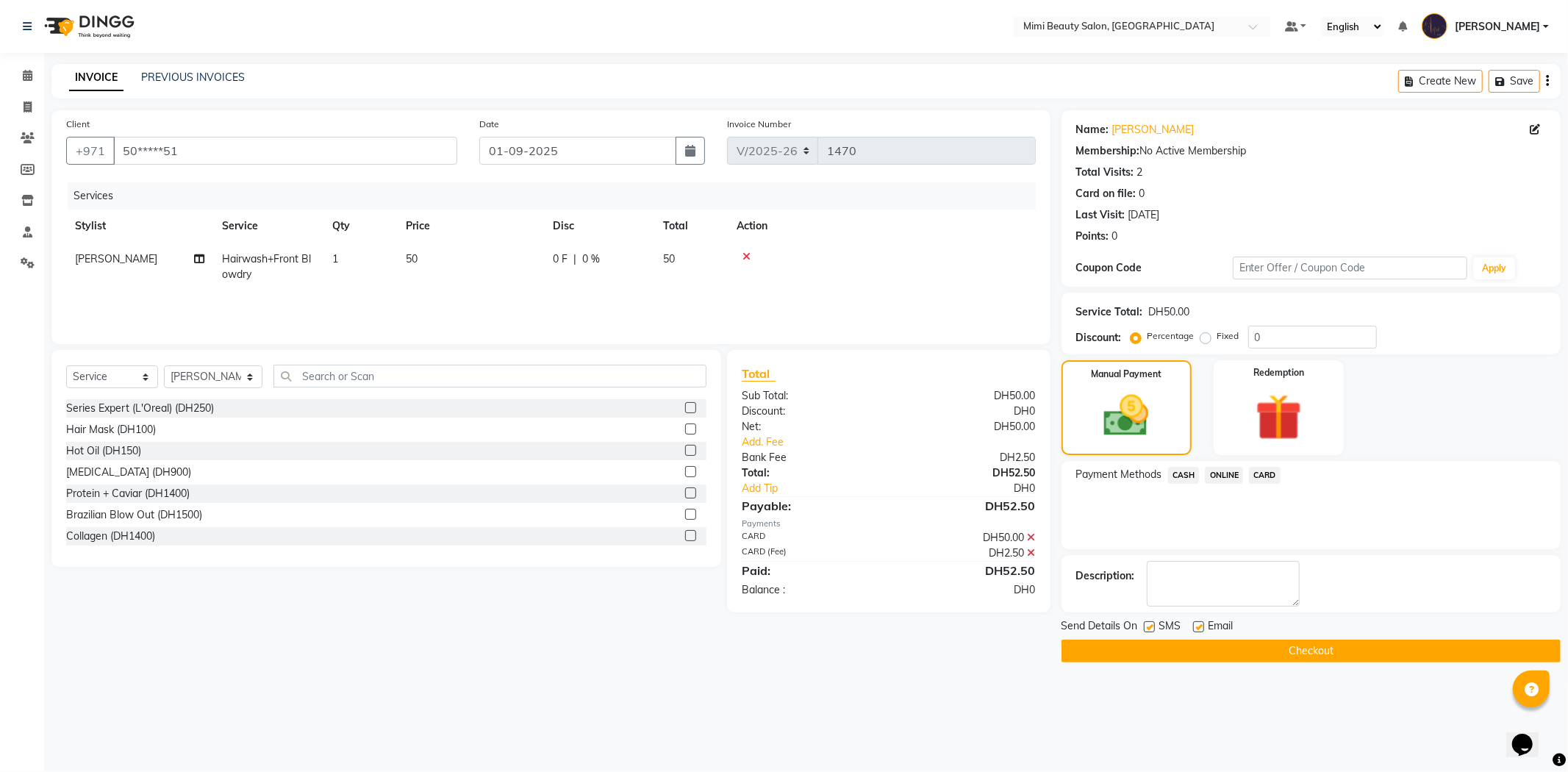
click at [1305, 654] on button "Checkout" at bounding box center [1311, 652] width 499 height 23
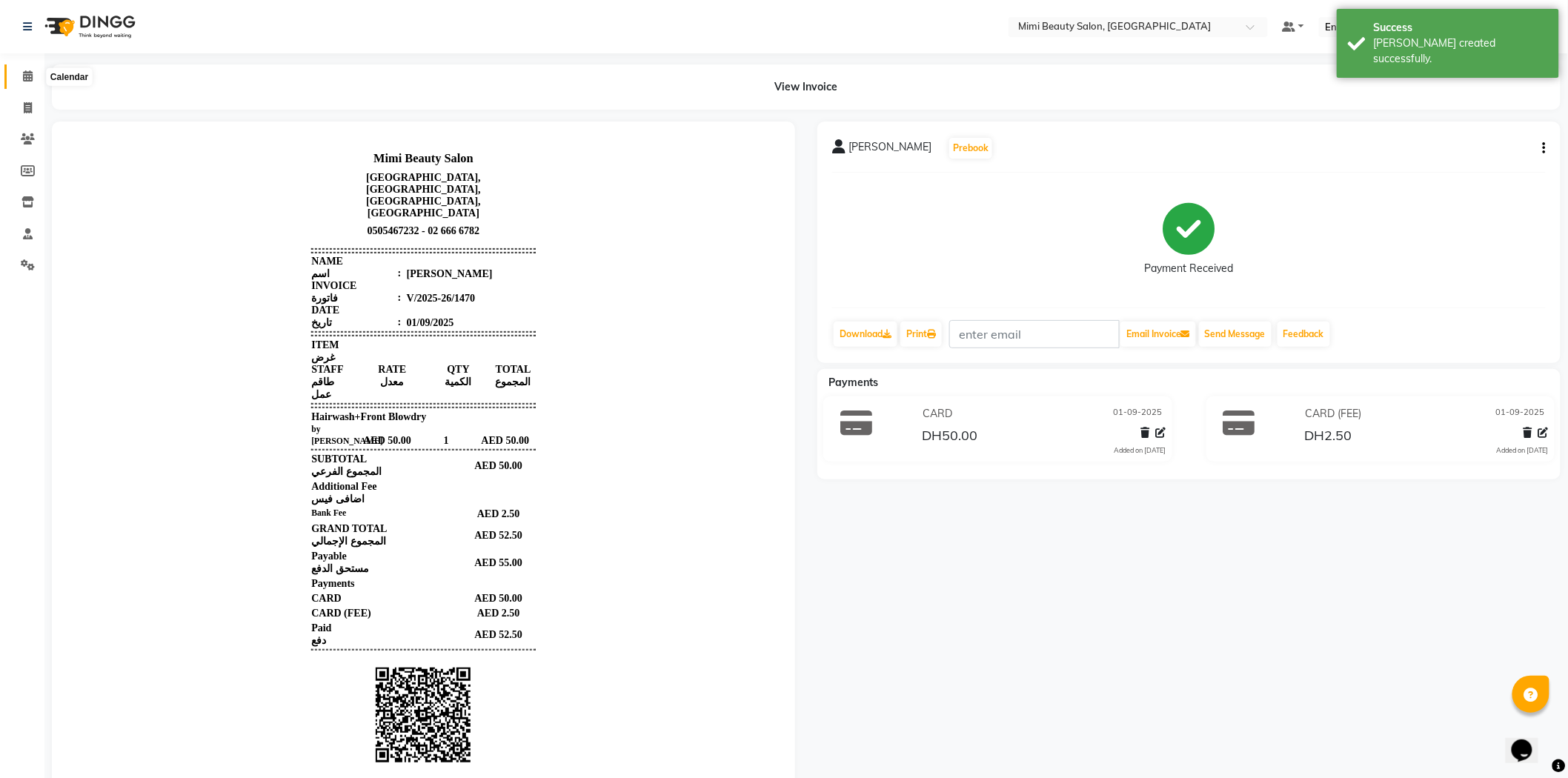
click at [26, 79] on icon at bounding box center [28, 76] width 10 height 12
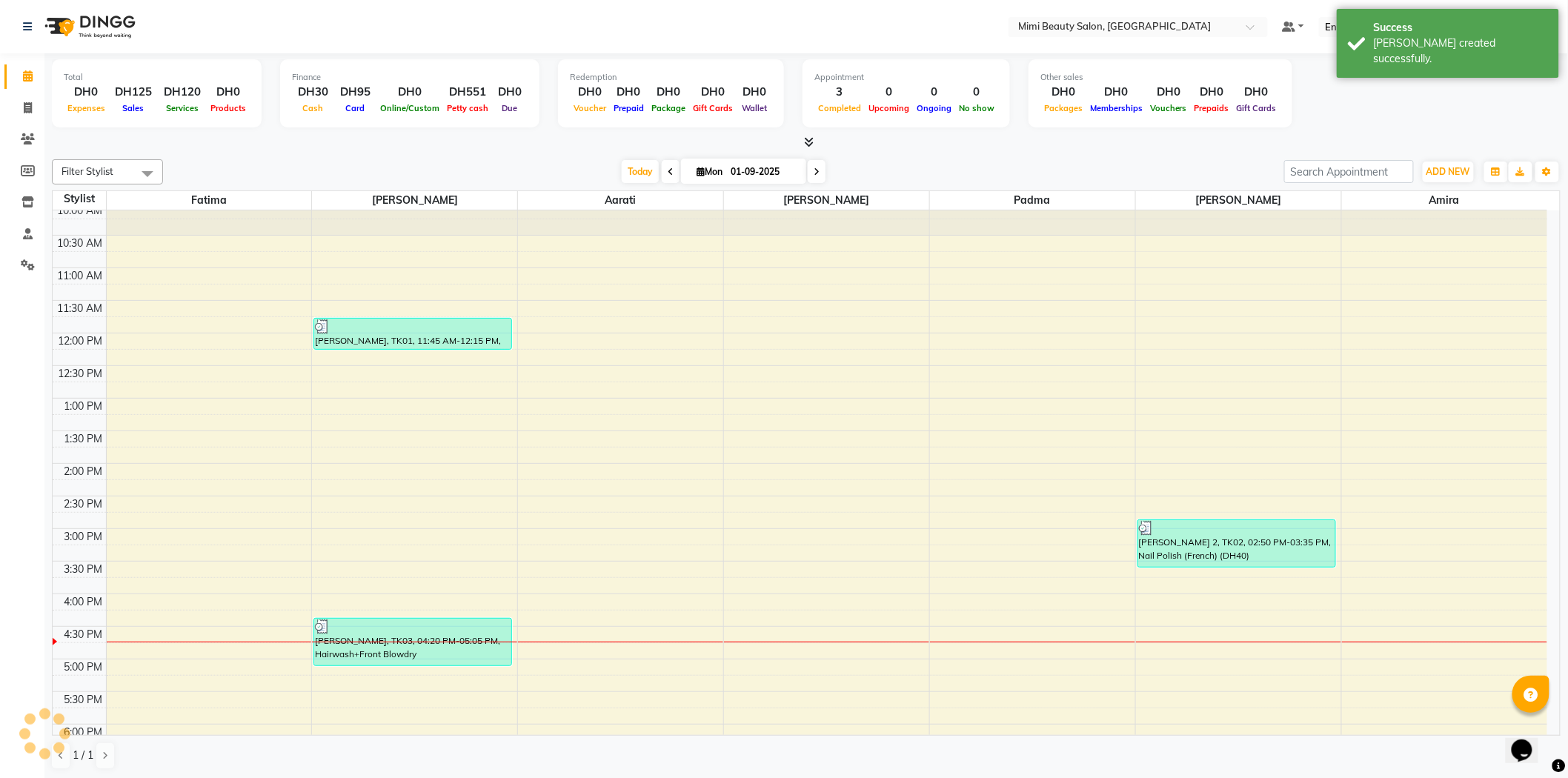
scroll to position [165, 0]
